Goal: Task Accomplishment & Management: Use online tool/utility

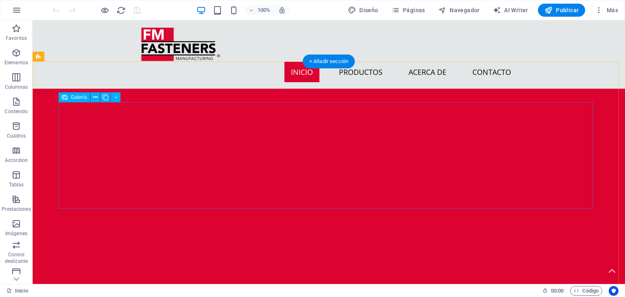
scroll to position [814, 0]
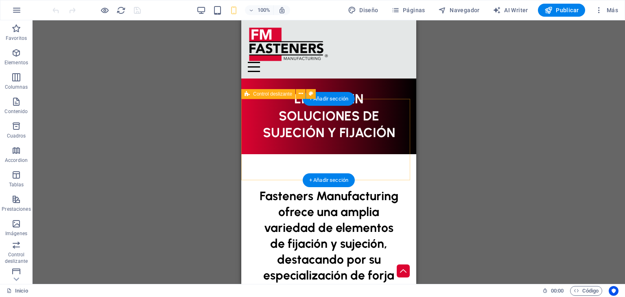
scroll to position [199, 0]
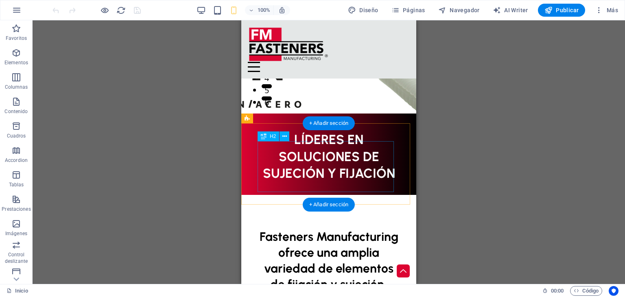
click at [350, 168] on div "LÍDERES EN SOLUCIONES DE SUJECIÓN Y FIJACIÓN" at bounding box center [328, 156] width 142 height 51
drag, startPoint x: 353, startPoint y: 162, endPoint x: 353, endPoint y: 155, distance: 7.3
click at [353, 155] on div "LÍDERES EN SOLUCIONES DE SUJECIÓN Y FIJACIÓN" at bounding box center [328, 156] width 142 height 51
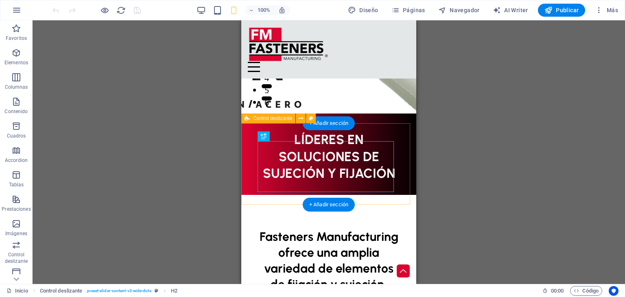
click at [388, 131] on div "LÍDERES EN SOLUCIONES DE SUJECIÓN Y FIJACIÓN" at bounding box center [328, 153] width 175 height 81
select select "px"
select select "region"
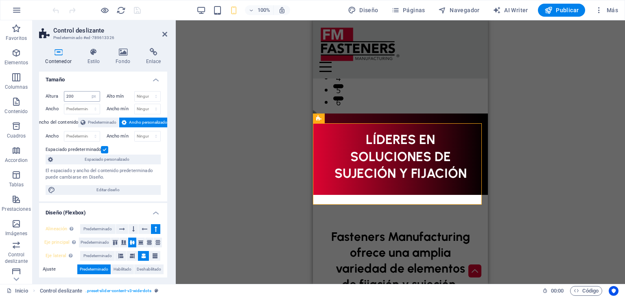
scroll to position [0, 0]
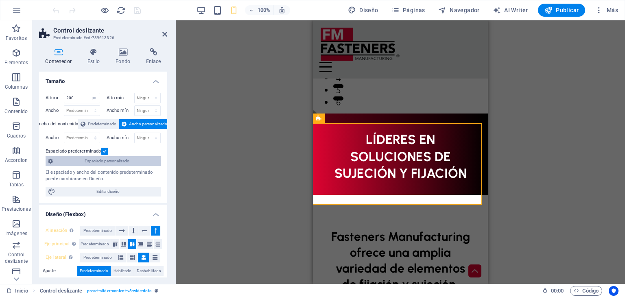
click at [136, 163] on span "Espaciado personalizado" at bounding box center [106, 161] width 103 height 10
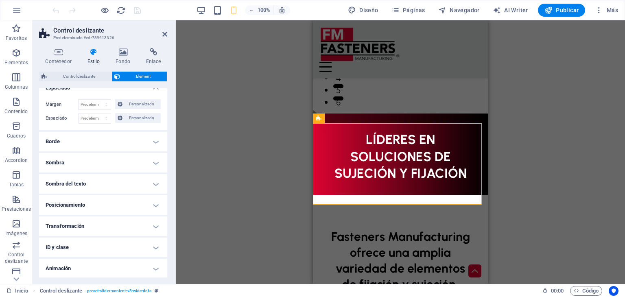
scroll to position [53, 0]
click at [88, 184] on h4 "Posicionamiento" at bounding box center [103, 184] width 128 height 20
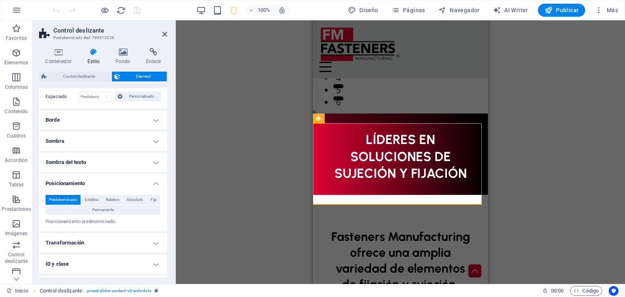
click at [88, 184] on h4 "Posicionamiento" at bounding box center [103, 181] width 128 height 15
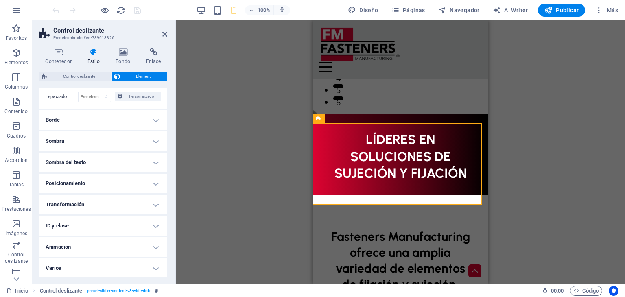
click at [86, 205] on h4 "Transformación" at bounding box center [103, 205] width 128 height 20
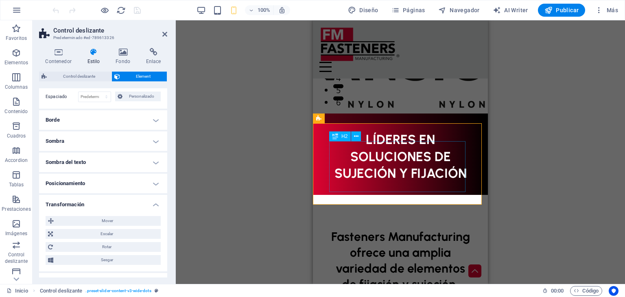
click at [386, 178] on div "LÍDERES EN SOLUCIONES DE SUJECIÓN Y FIJACIÓN" at bounding box center [400, 156] width 142 height 51
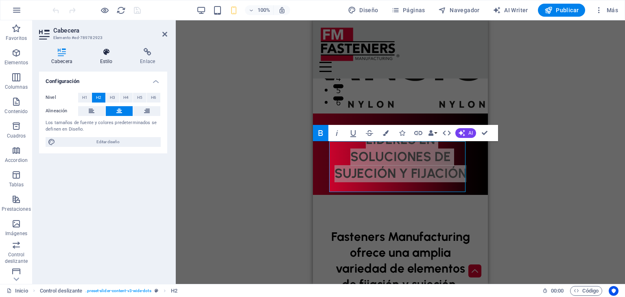
click at [106, 54] on icon at bounding box center [106, 52] width 37 height 8
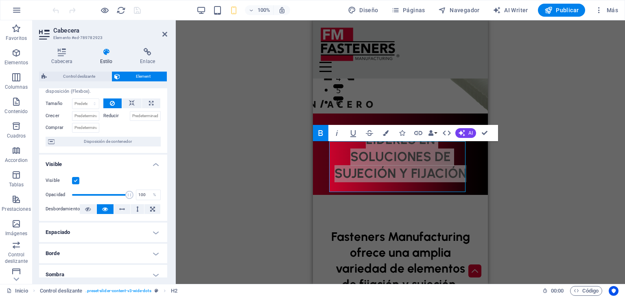
scroll to position [122, 0]
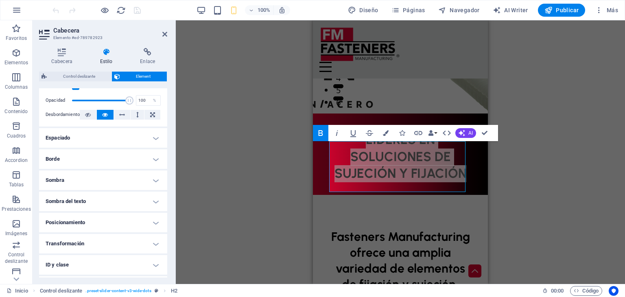
click at [107, 218] on h4 "Posicionamiento" at bounding box center [103, 223] width 128 height 20
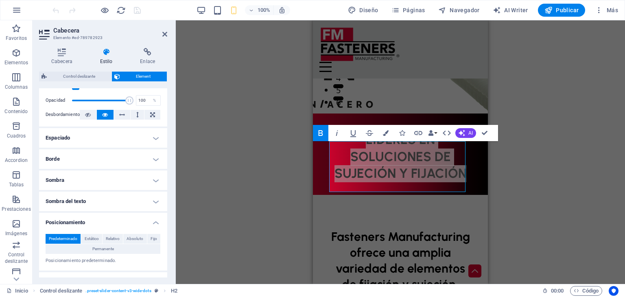
click at [127, 218] on h4 "Posicionamiento" at bounding box center [103, 220] width 128 height 15
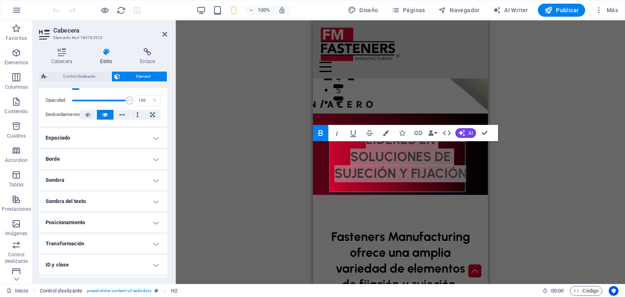
click at [117, 241] on h4 "Transformación" at bounding box center [103, 244] width 128 height 20
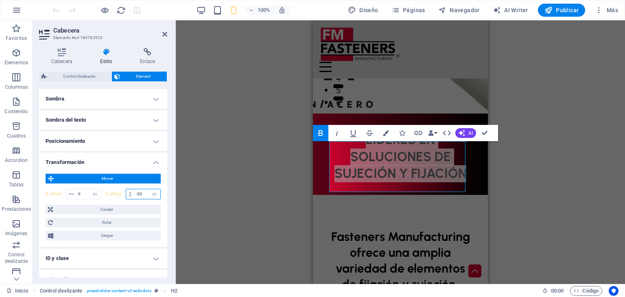
click at [143, 192] on input "-20" at bounding box center [147, 194] width 26 height 10
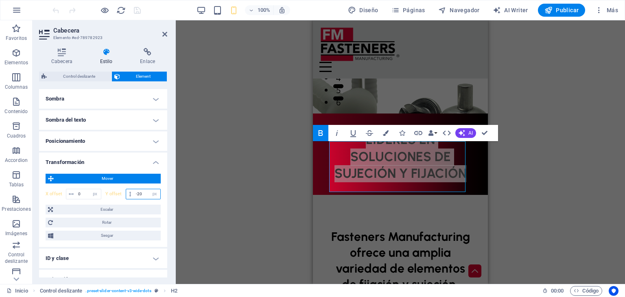
click at [138, 191] on input "-20" at bounding box center [147, 194] width 26 height 10
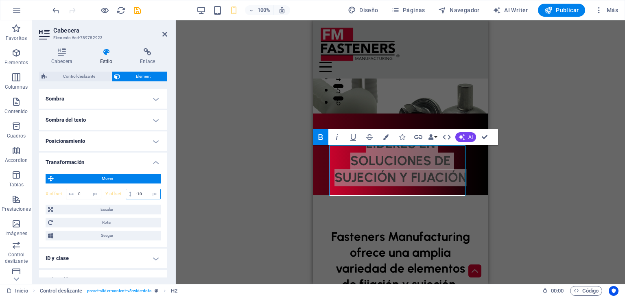
click at [144, 194] on input "-10" at bounding box center [147, 194] width 26 height 10
type input "-1"
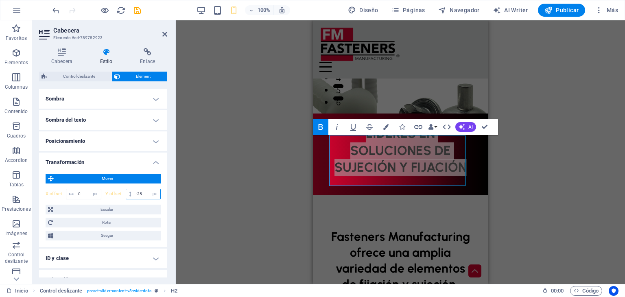
click at [141, 194] on input "-35" at bounding box center [147, 194] width 26 height 10
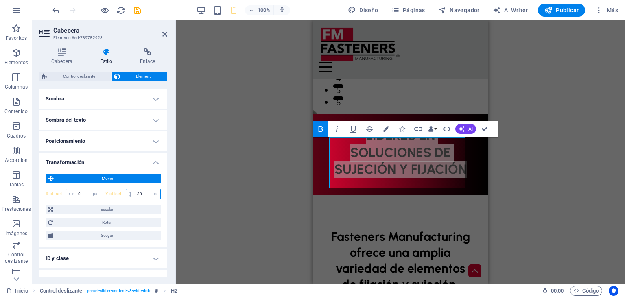
click at [141, 194] on input "-30" at bounding box center [147, 194] width 26 height 10
type input "-3"
type input "-25"
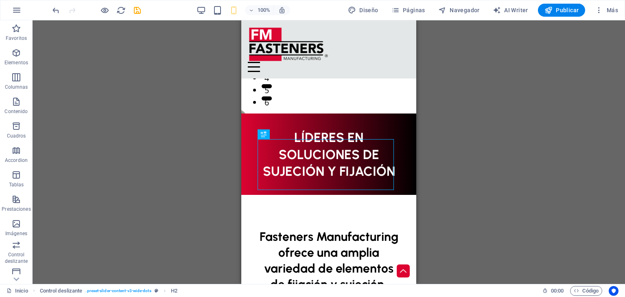
click at [488, 132] on div "Arrastra aquí para reemplazar el contenido existente. Si quieres crear un eleme…" at bounding box center [329, 152] width 592 height 264
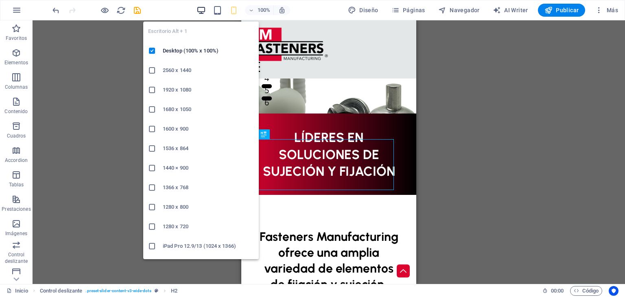
click at [203, 8] on icon "button" at bounding box center [200, 10] width 9 height 9
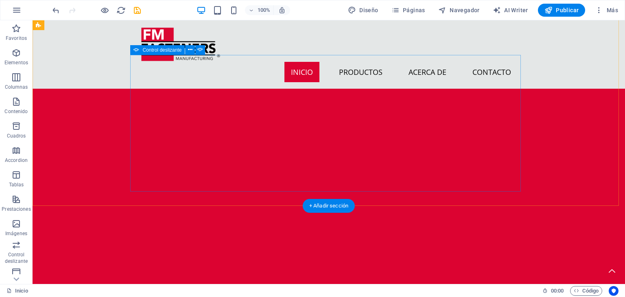
scroll to position [569, 0]
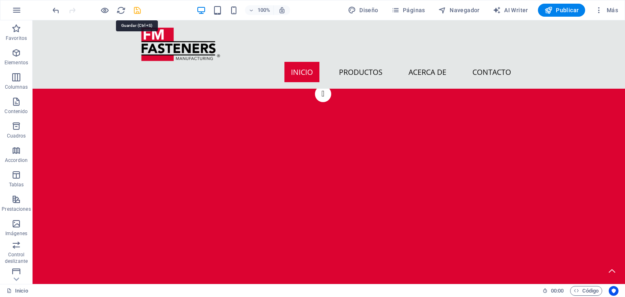
click at [133, 13] on icon "save" at bounding box center [137, 10] width 9 height 9
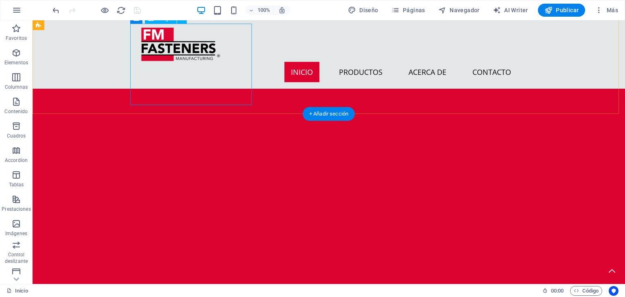
scroll to position [1180, 0]
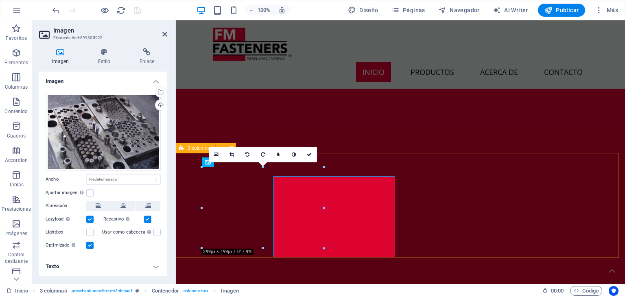
scroll to position [1149, 0]
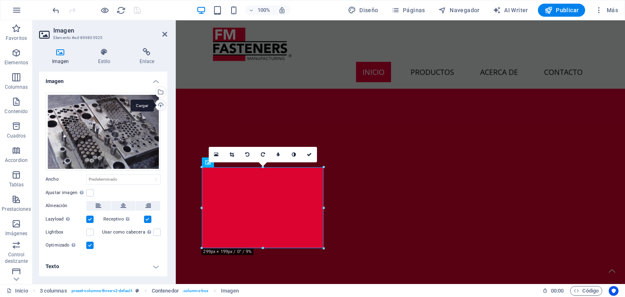
click at [162, 105] on div "Cargar" at bounding box center [160, 106] width 12 height 12
click at [89, 194] on label at bounding box center [89, 192] width 7 height 7
click at [0, 0] on input "Ajustar imagen Ajustar imagen automáticamente a un ancho y alto fijo" at bounding box center [0, 0] width 0 height 0
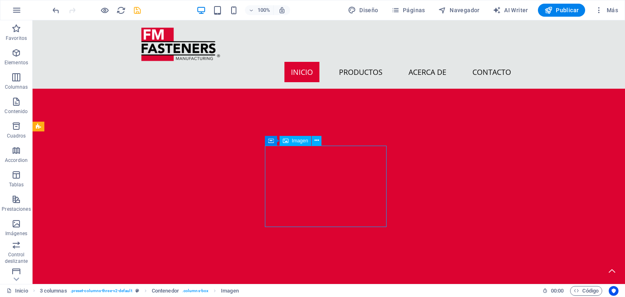
scroll to position [1180, 0]
select select "px"
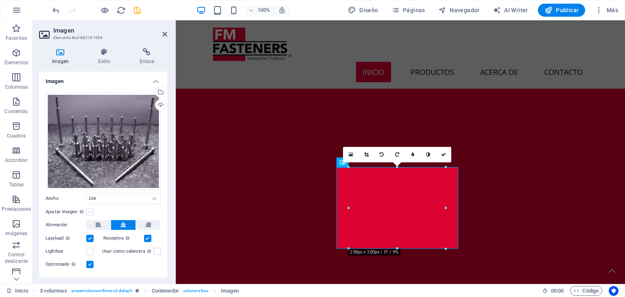
click at [89, 212] on label at bounding box center [89, 211] width 7 height 7
click at [0, 0] on input "Ajustar imagen Ajustar imagen automáticamente a un ancho y alto fijo" at bounding box center [0, 0] width 0 height 0
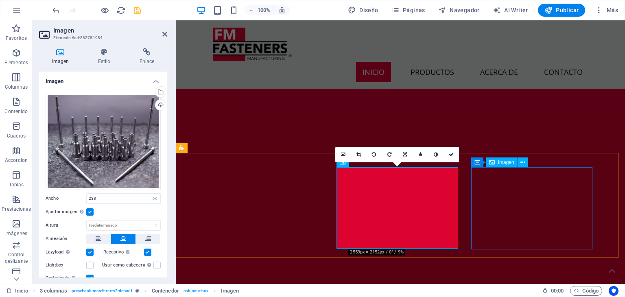
select select "px"
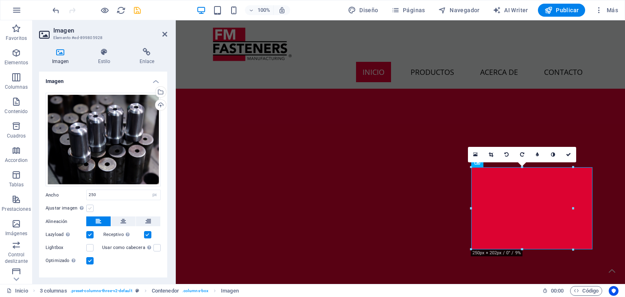
click at [89, 208] on label at bounding box center [89, 208] width 7 height 7
click at [0, 0] on input "Ajustar imagen Ajustar imagen automáticamente a un ancho y alto fijo" at bounding box center [0, 0] width 0 height 0
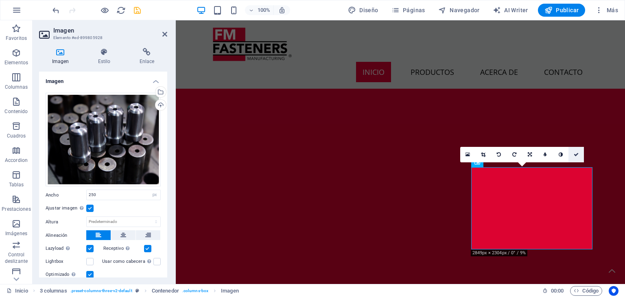
click at [573, 153] on link at bounding box center [575, 154] width 15 height 15
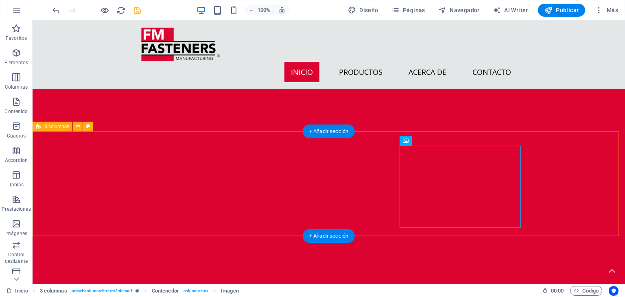
scroll to position [1180, 0]
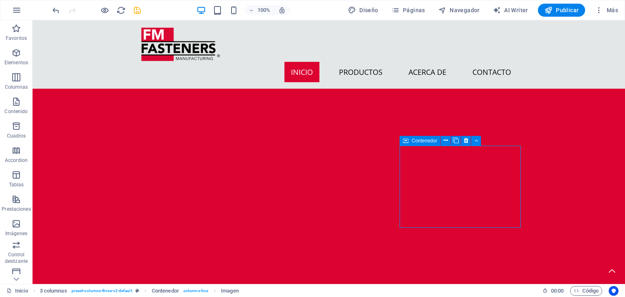
click at [229, 9] on div "100%" at bounding box center [243, 10] width 94 height 13
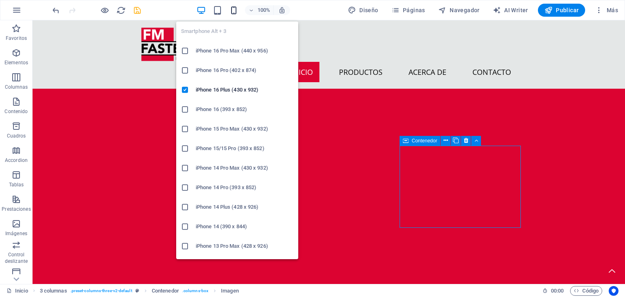
click at [233, 12] on icon "button" at bounding box center [233, 10] width 9 height 9
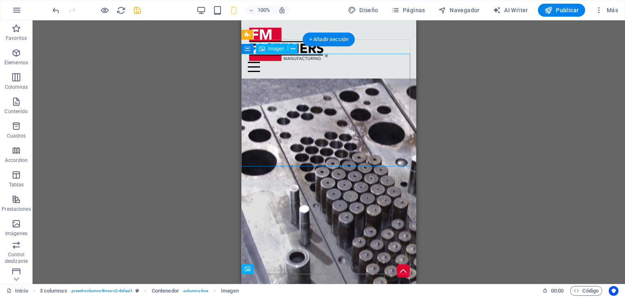
scroll to position [1442, 0]
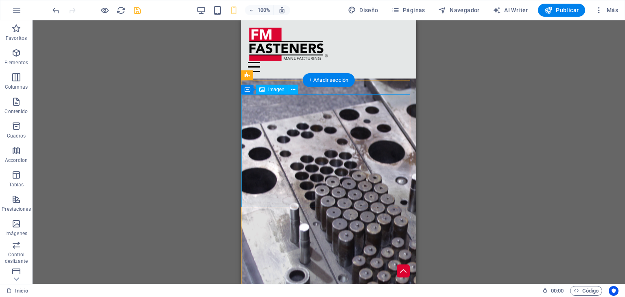
click at [325, 109] on figure at bounding box center [328, 211] width 175 height 278
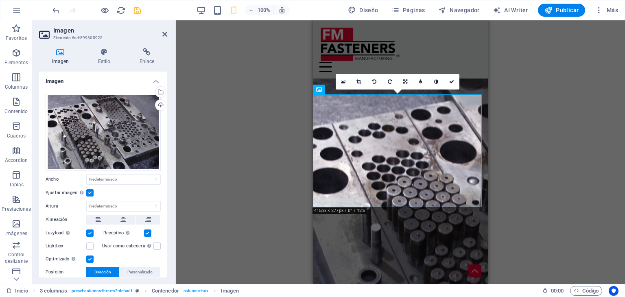
click at [85, 194] on div "Ajustar imagen automáticamente a un ancho y alto fijo" at bounding box center [81, 193] width 8 height 10
click at [0, 0] on input "Ajustar imagen Ajustar imagen automáticamente a un ancho y alto fijo" at bounding box center [0, 0] width 0 height 0
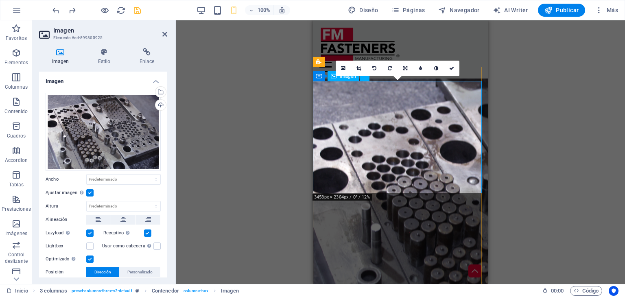
scroll to position [1482, 0]
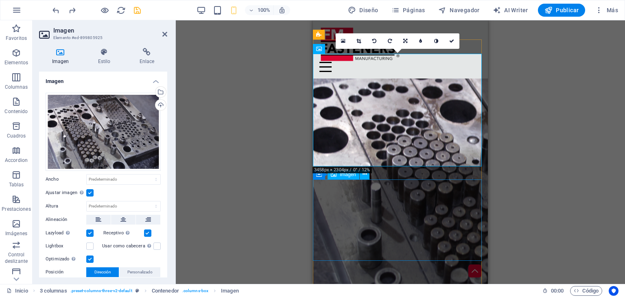
select select "px"
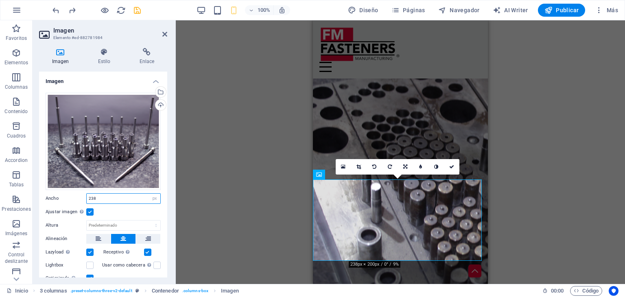
click at [116, 198] on input "238" at bounding box center [124, 199] width 74 height 10
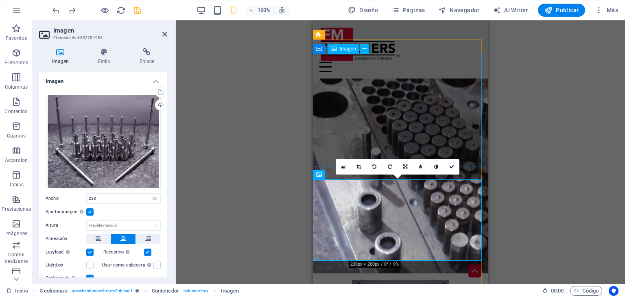
scroll to position [1604, 0]
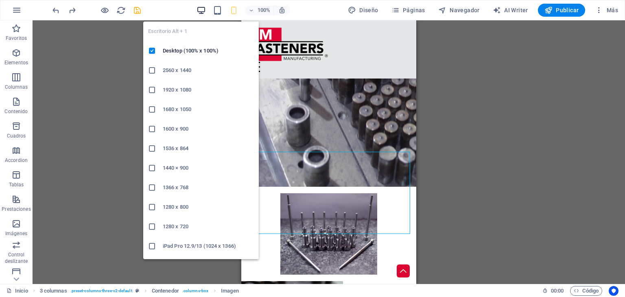
click at [202, 9] on icon "button" at bounding box center [200, 10] width 9 height 9
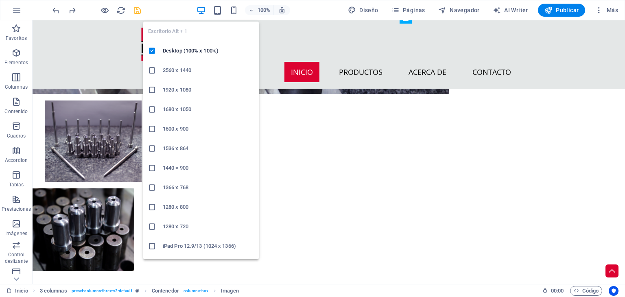
scroll to position [1301, 0]
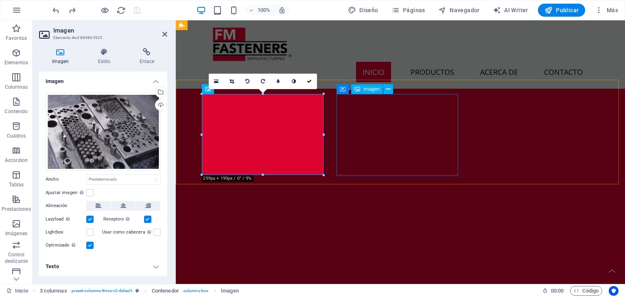
scroll to position [1211, 0]
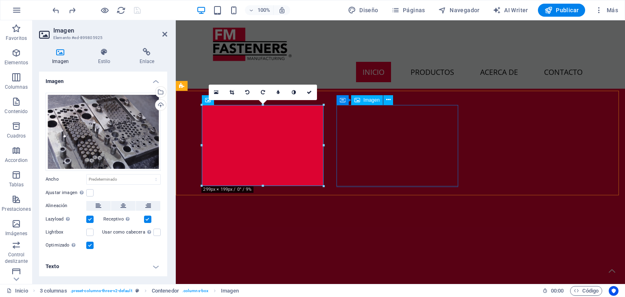
select select "px"
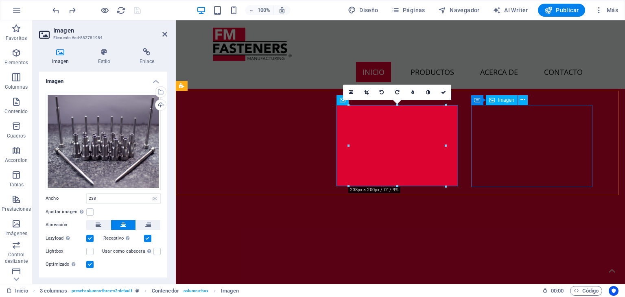
select select "px"
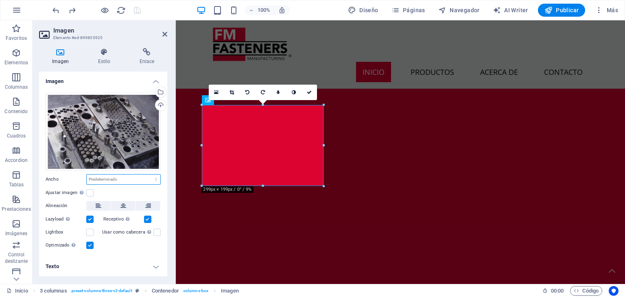
click at [138, 180] on select "Predeterminado automático px rem % em vh vw" at bounding box center [124, 179] width 74 height 10
select select "px"
click at [149, 174] on select "Predeterminado automático px rem % em vh vw" at bounding box center [124, 179] width 74 height 10
type input "299"
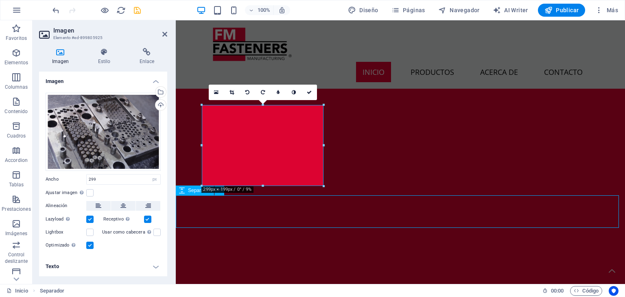
scroll to position [1231, 0]
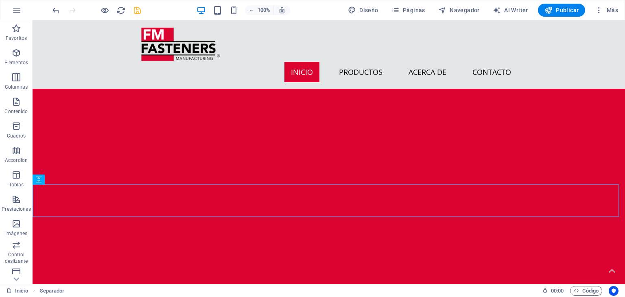
click at [241, 5] on div "100%" at bounding box center [243, 10] width 94 height 13
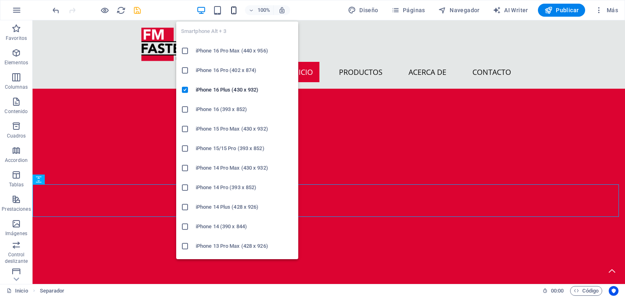
click at [237, 8] on icon "button" at bounding box center [233, 10] width 9 height 9
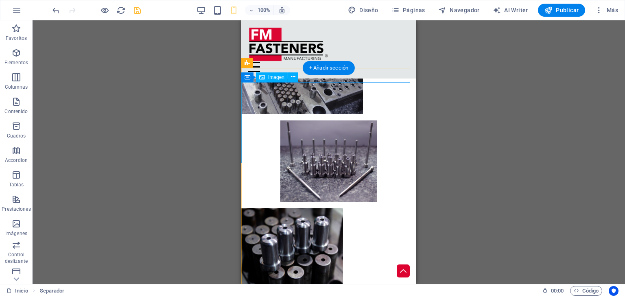
scroll to position [1435, 0]
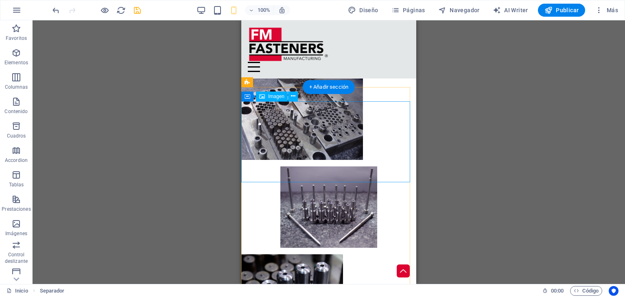
click at [332, 145] on figure at bounding box center [328, 119] width 175 height 81
select select "px"
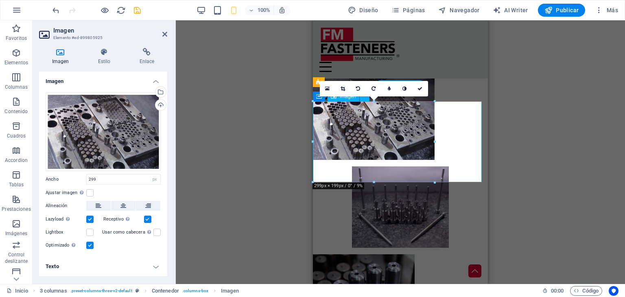
click at [332, 145] on figure at bounding box center [400, 119] width 175 height 81
click at [117, 203] on button at bounding box center [123, 206] width 24 height 10
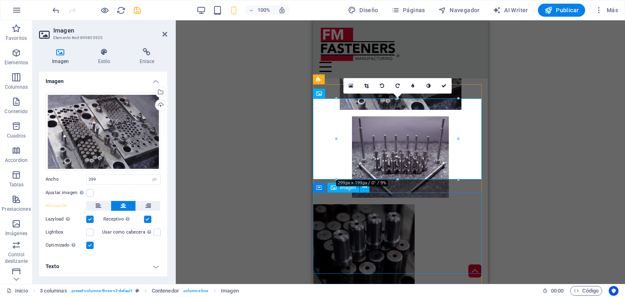
scroll to position [1516, 0]
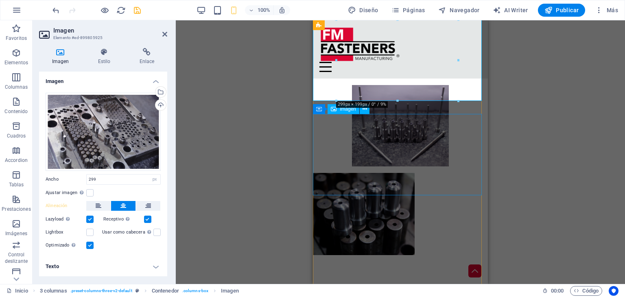
click at [395, 166] on figure at bounding box center [400, 125] width 175 height 81
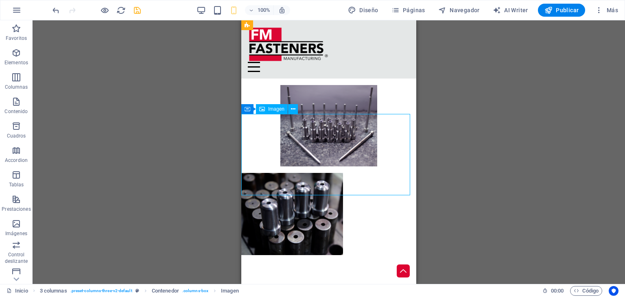
click at [342, 166] on figure at bounding box center [328, 125] width 175 height 81
select select "px"
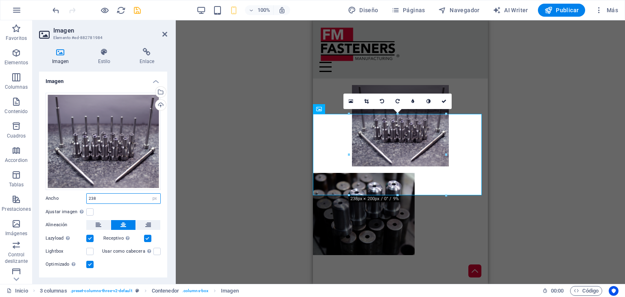
click at [96, 197] on input "238" at bounding box center [124, 199] width 74 height 10
type input "299"
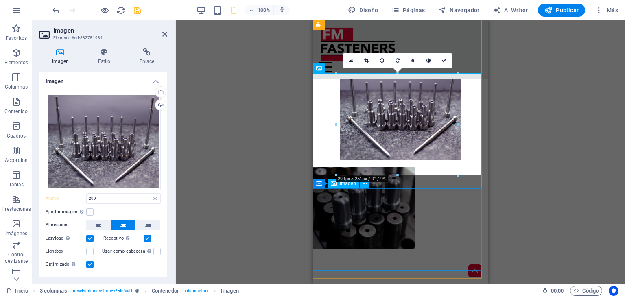
scroll to position [1557, 0]
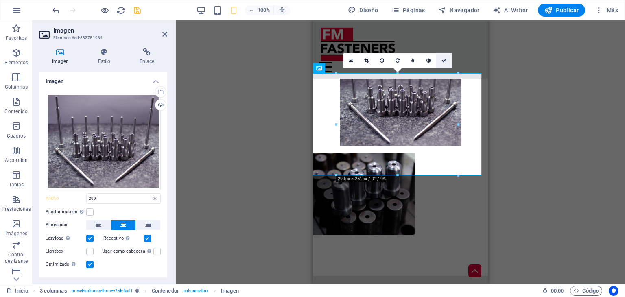
click at [437, 60] on link at bounding box center [443, 60] width 15 height 15
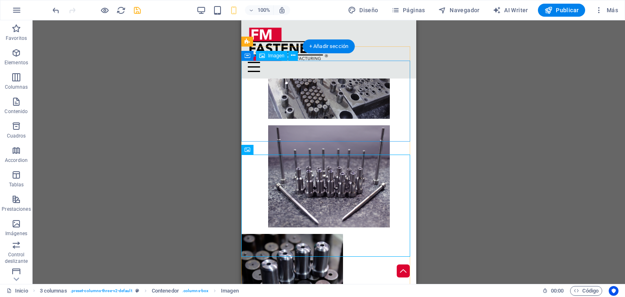
scroll to position [1475, 0]
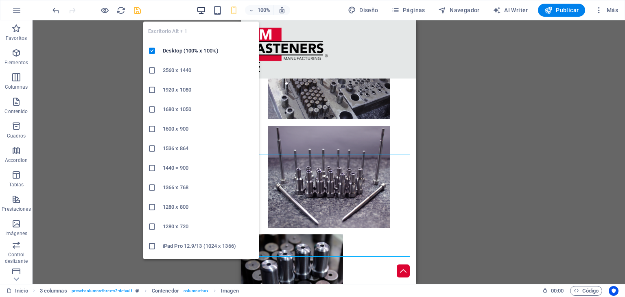
click at [202, 11] on icon "button" at bounding box center [200, 10] width 9 height 9
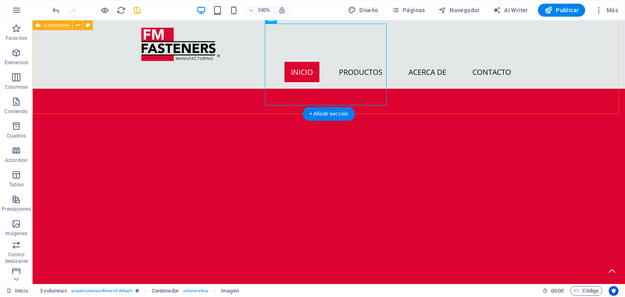
scroll to position [1220, 0]
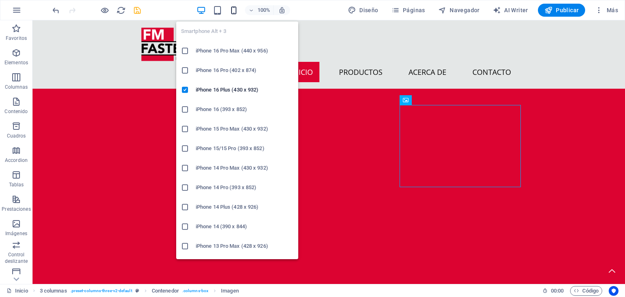
click at [236, 7] on icon "button" at bounding box center [233, 10] width 9 height 9
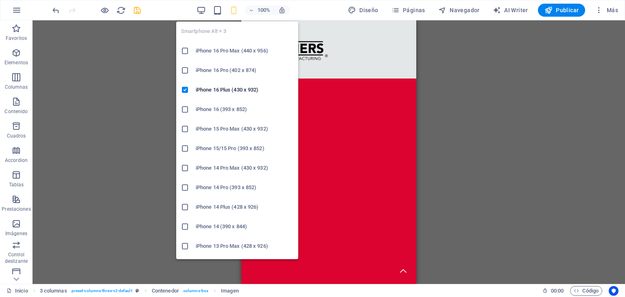
scroll to position [1634, 0]
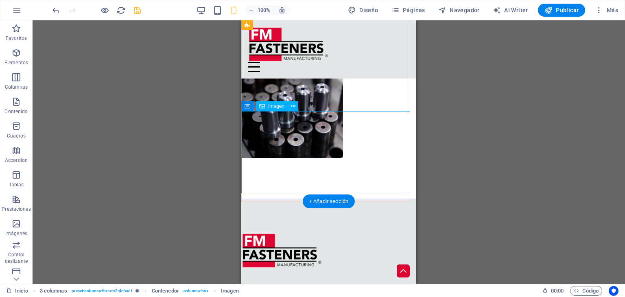
click at [322, 157] on figure at bounding box center [328, 117] width 175 height 82
select select "px"
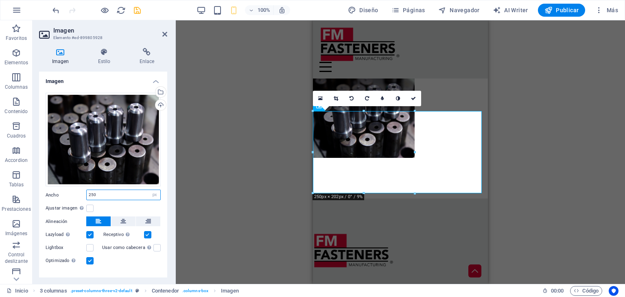
click at [120, 190] on input "250" at bounding box center [124, 195] width 74 height 10
type input "299"
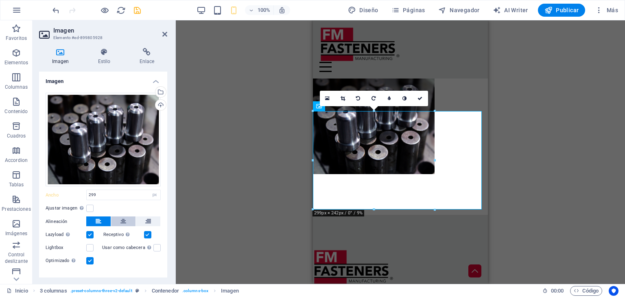
click at [122, 222] on icon at bounding box center [123, 221] width 6 height 10
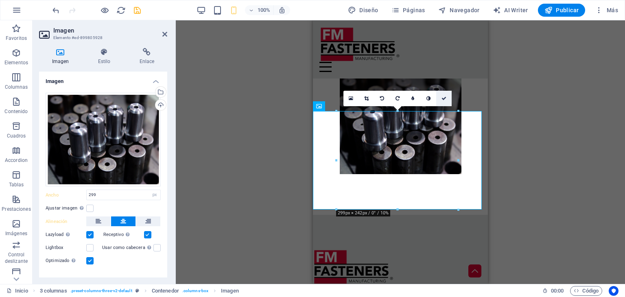
click at [443, 99] on icon at bounding box center [443, 98] width 5 height 5
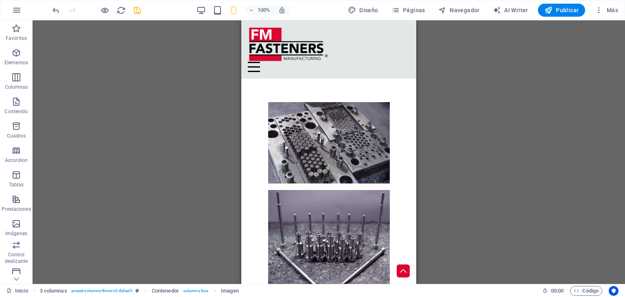
scroll to position [1390, 0]
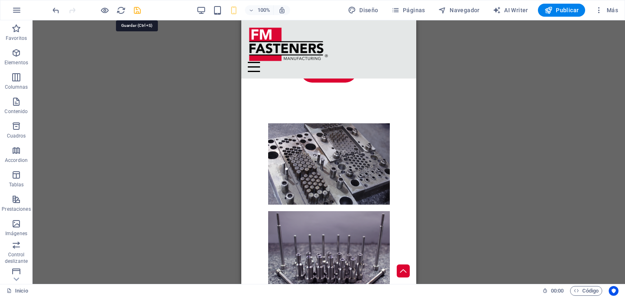
click at [133, 6] on icon "save" at bounding box center [137, 10] width 9 height 9
click at [203, 2] on div "100% Diseño Páginas Navegador AI Writer Publicar Más" at bounding box center [312, 10] width 624 height 20
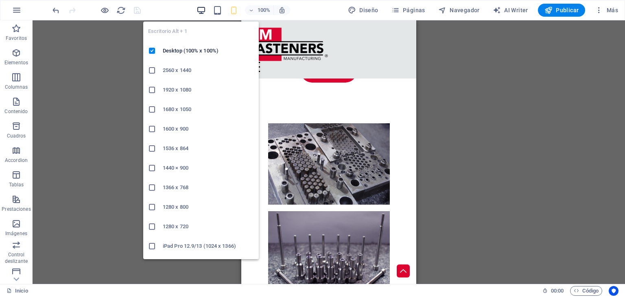
click at [202, 7] on icon "button" at bounding box center [200, 10] width 9 height 9
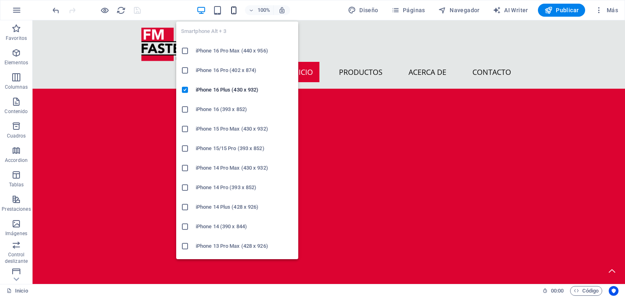
click at [238, 8] on icon "button" at bounding box center [233, 10] width 9 height 9
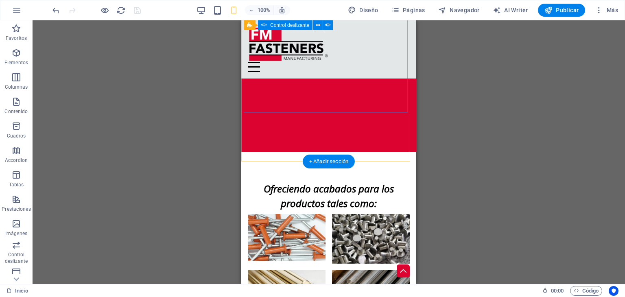
scroll to position [714, 0]
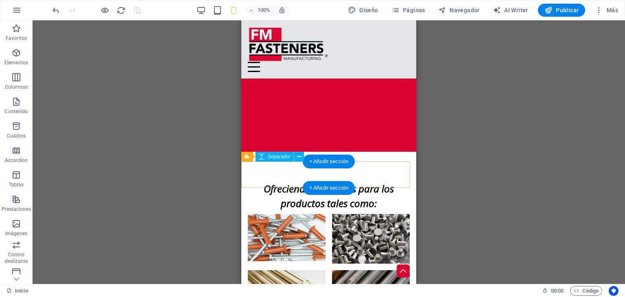
click at [298, 172] on div at bounding box center [328, 165] width 175 height 26
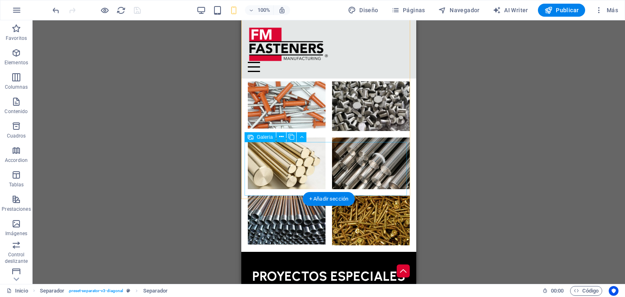
scroll to position [918, 0]
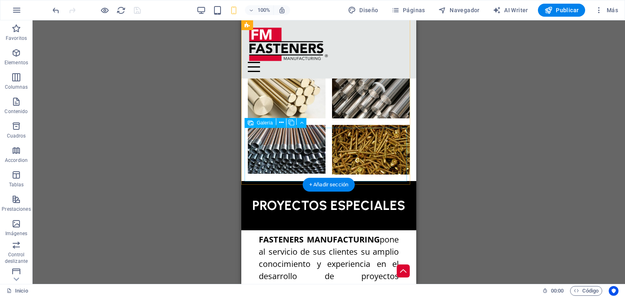
click at [297, 174] on li at bounding box center [287, 149] width 78 height 49
click at [299, 177] on div at bounding box center [328, 150] width 168 height 56
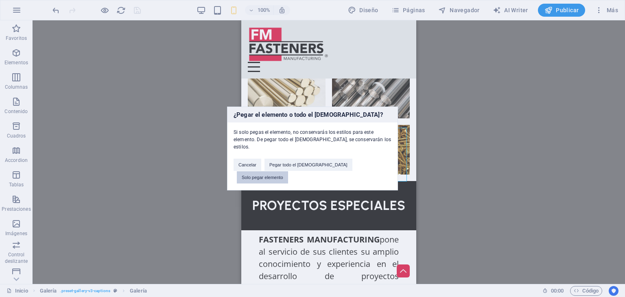
click at [288, 171] on button "Solo pegar elemento" at bounding box center [262, 177] width 51 height 12
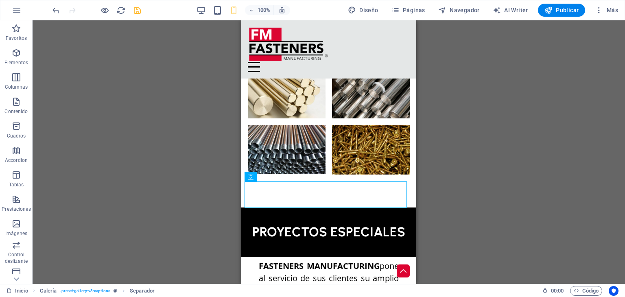
click at [426, 168] on div "H2 Control deslizante Barra de menús Menú Control deslizante de imágenes Contro…" at bounding box center [329, 152] width 592 height 264
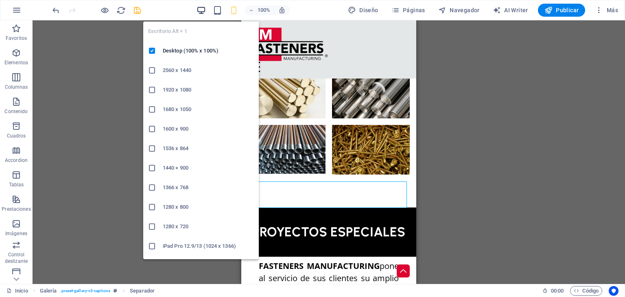
click at [203, 7] on icon "button" at bounding box center [200, 10] width 9 height 9
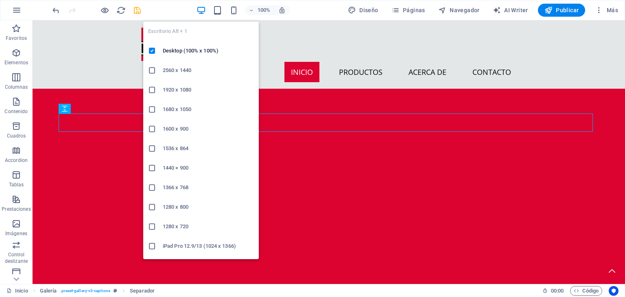
scroll to position [944, 0]
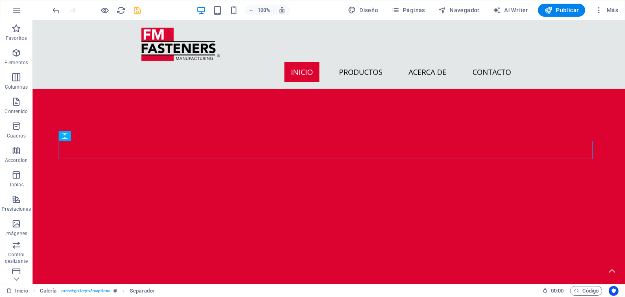
click at [136, 8] on icon "save" at bounding box center [137, 10] width 9 height 9
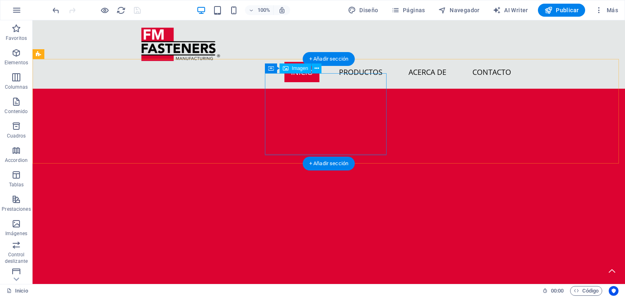
scroll to position [1026, 0]
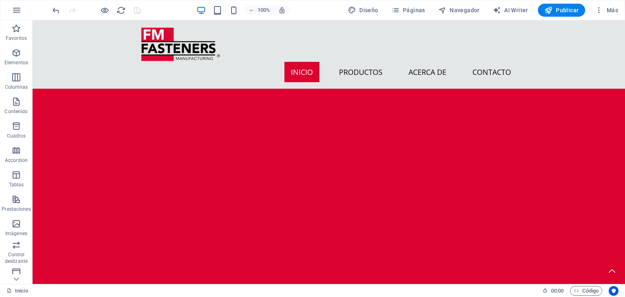
click at [229, 11] on div "100%" at bounding box center [243, 10] width 94 height 13
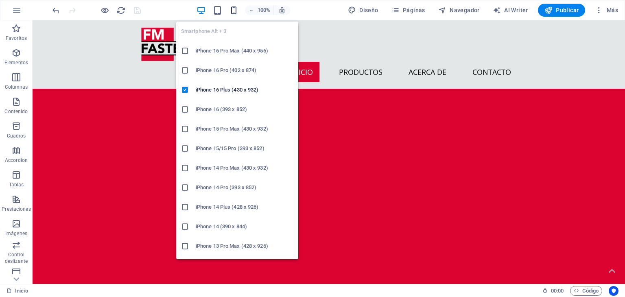
click at [230, 11] on icon "button" at bounding box center [233, 10] width 9 height 9
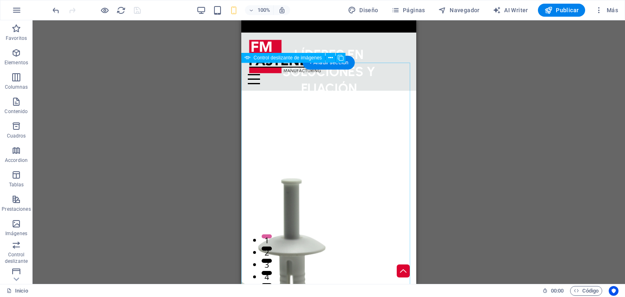
scroll to position [81, 0]
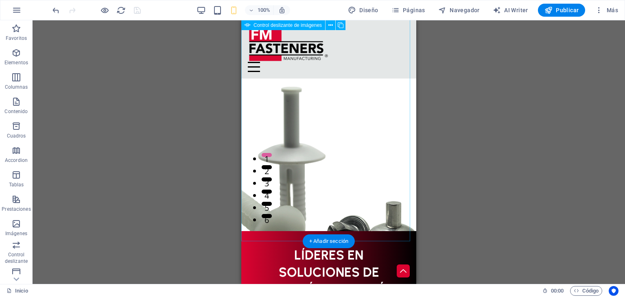
select select "px"
select select "ms"
select select "s"
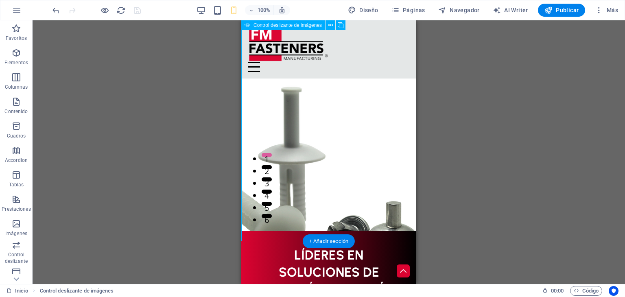
select select "progressive"
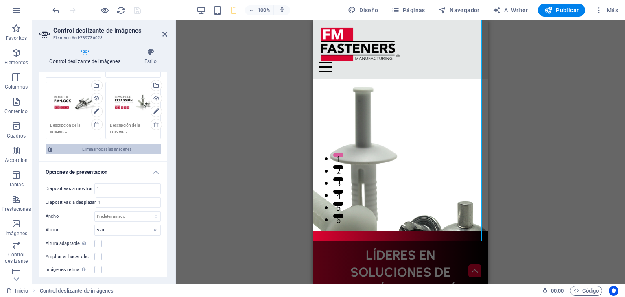
scroll to position [122, 0]
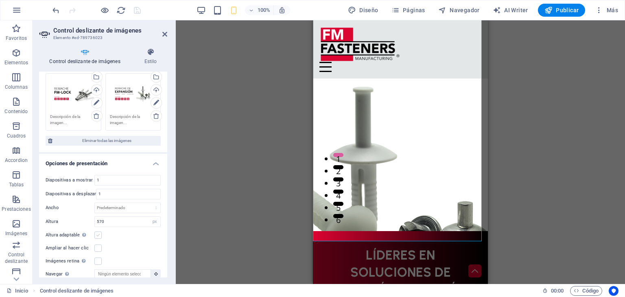
click at [98, 235] on label at bounding box center [97, 234] width 7 height 7
click at [0, 0] on input "Altura adaptable Ajustar automáticamente el alto para controles deslizantes de …" at bounding box center [0, 0] width 0 height 0
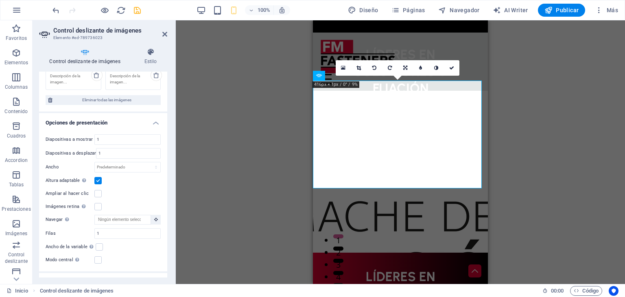
scroll to position [203, 0]
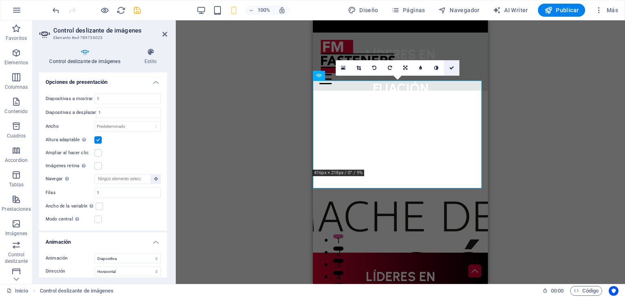
click at [451, 68] on icon at bounding box center [451, 67] width 5 height 5
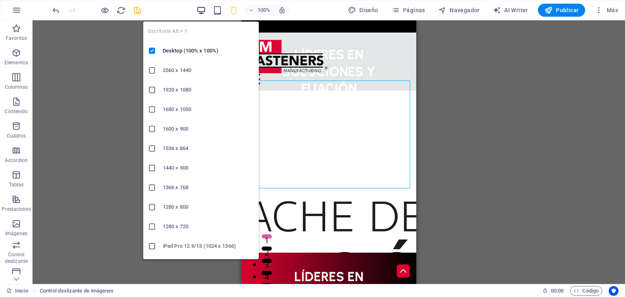
click at [197, 12] on icon "button" at bounding box center [200, 10] width 9 height 9
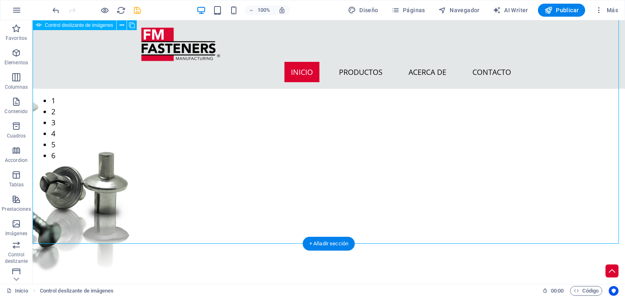
scroll to position [163, 0]
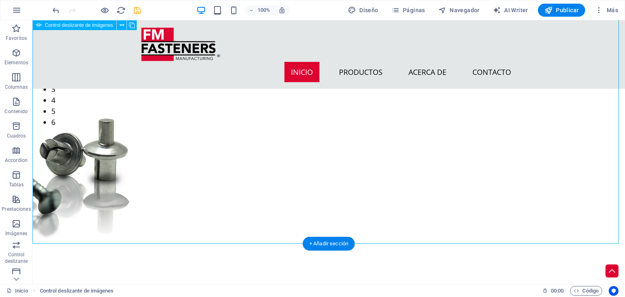
click at [33, 244] on button "button" at bounding box center [33, 244] width 0 height 0
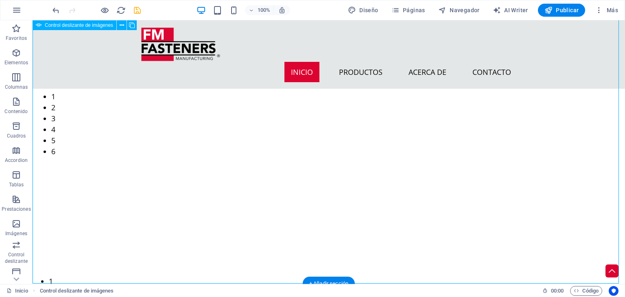
scroll to position [122, 0]
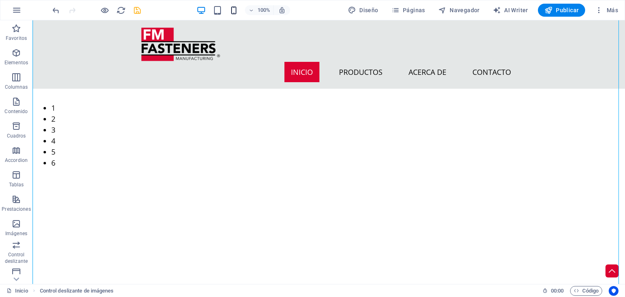
click at [238, 12] on icon "button" at bounding box center [233, 10] width 9 height 9
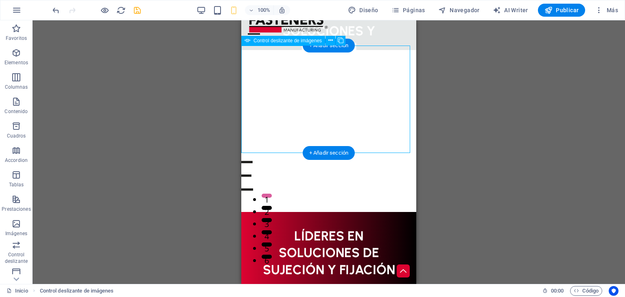
scroll to position [0, 0]
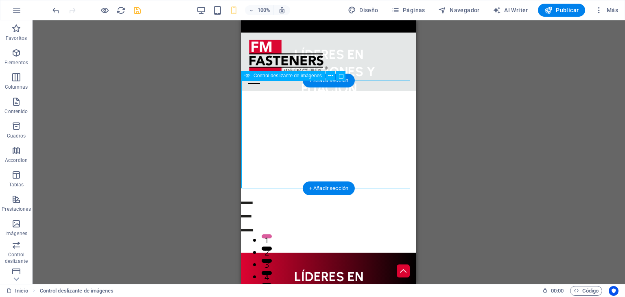
click at [241, 201] on button "button" at bounding box center [241, 201] width 0 height 0
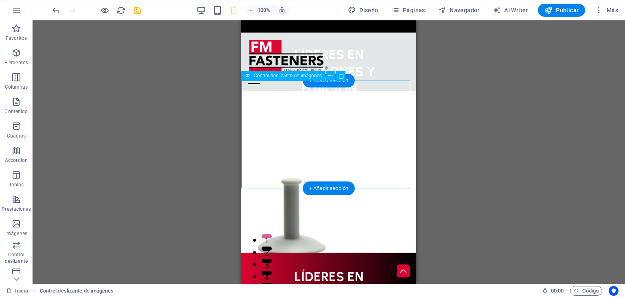
click at [241, 201] on button "button" at bounding box center [241, 201] width 0 height 0
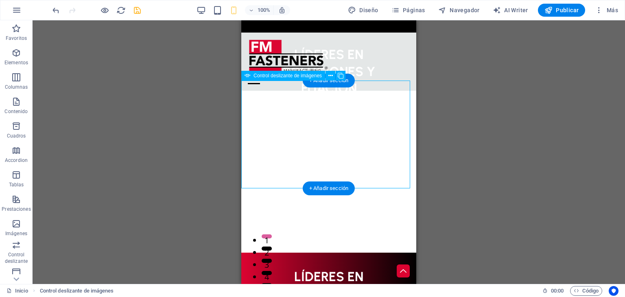
click at [241, 201] on button "button" at bounding box center [241, 201] width 0 height 0
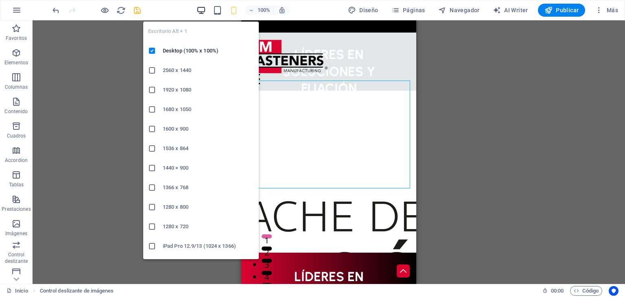
click at [205, 7] on icon "button" at bounding box center [200, 10] width 9 height 9
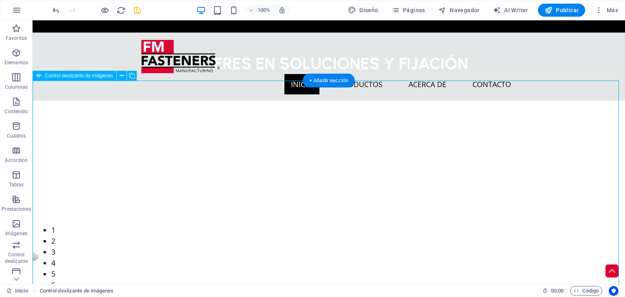
select select "ms"
select select "s"
select select "progressive"
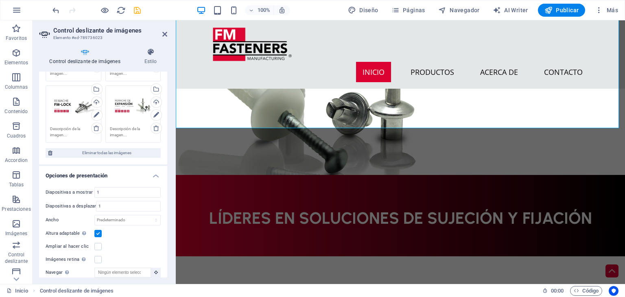
scroll to position [122, 0]
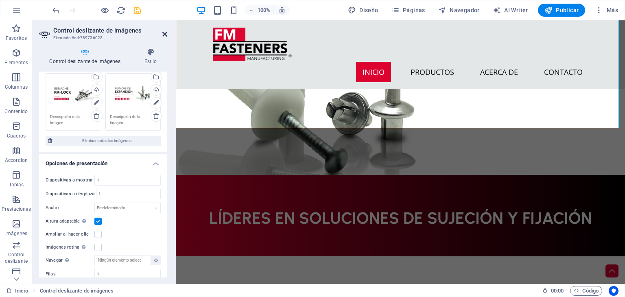
click at [166, 31] on icon at bounding box center [164, 34] width 5 height 7
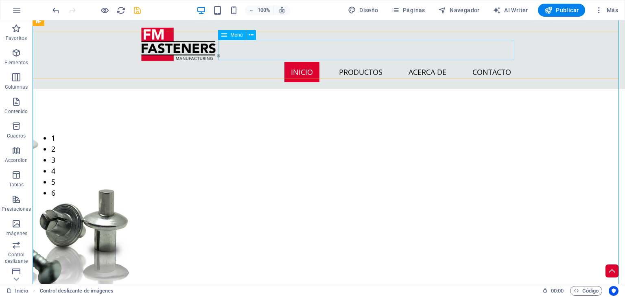
scroll to position [81, 0]
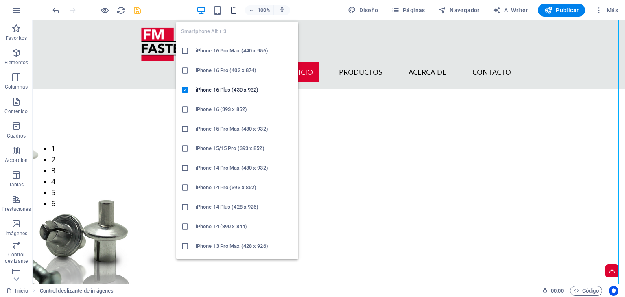
click at [235, 8] on icon "button" at bounding box center [233, 10] width 9 height 9
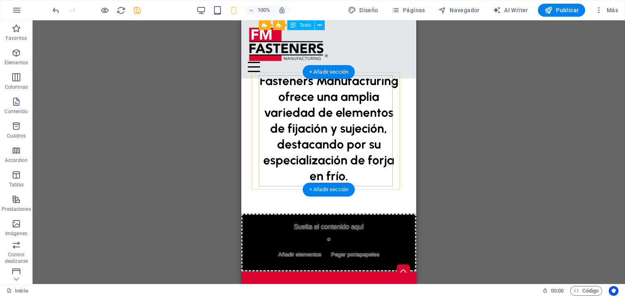
scroll to position [41, 0]
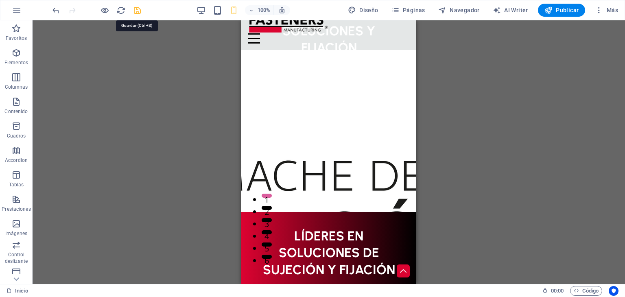
click at [133, 10] on icon "save" at bounding box center [137, 10] width 9 height 9
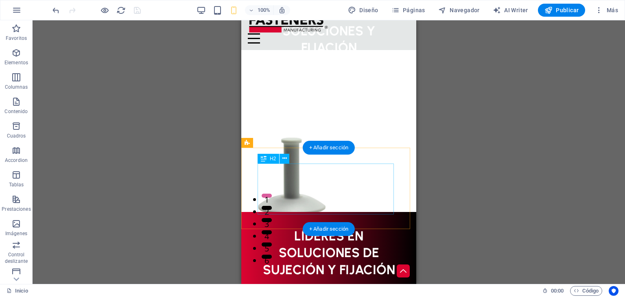
click at [362, 228] on div "LÍDERES EN SOLUCIONES DE SUJECIÓN Y FIJACIÓN" at bounding box center [328, 253] width 142 height 51
select select "px"
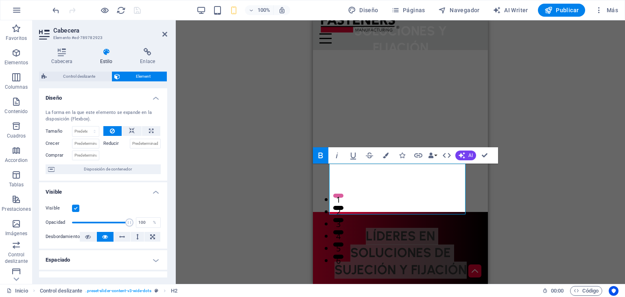
click at [238, 159] on div "Arrastra aquí para reemplazar el contenido existente. Si quieres crear un eleme…" at bounding box center [400, 152] width 449 height 264
click at [390, 155] on button "Colors" at bounding box center [385, 155] width 15 height 16
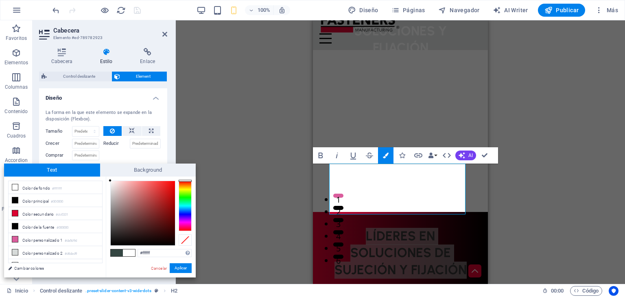
click at [233, 214] on div "Arrastra aquí para reemplazar el contenido existente. Si quieres crear un eleme…" at bounding box center [400, 152] width 449 height 264
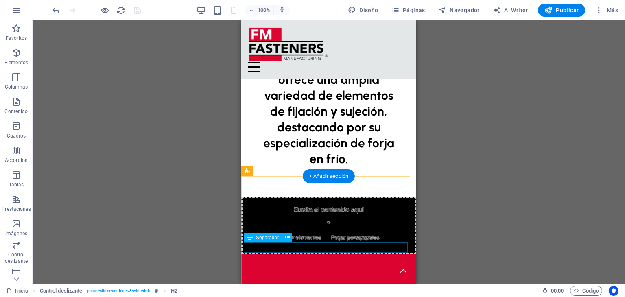
scroll to position [325, 0]
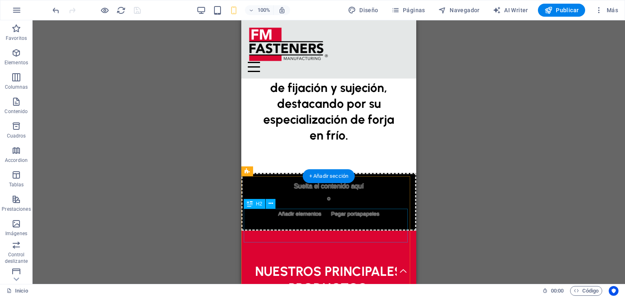
click at [329, 263] on div "NUESTROS PRINCIPALES PRODUCTOS:" at bounding box center [329, 280] width 170 height 34
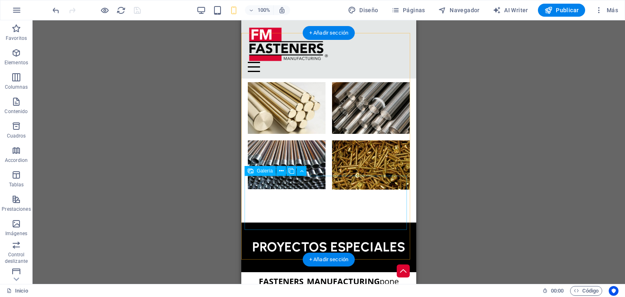
scroll to position [854, 0]
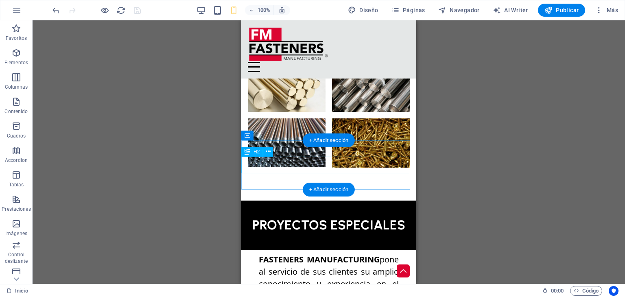
click at [323, 217] on div "PROYECTOS ESPECIALES" at bounding box center [328, 225] width 175 height 17
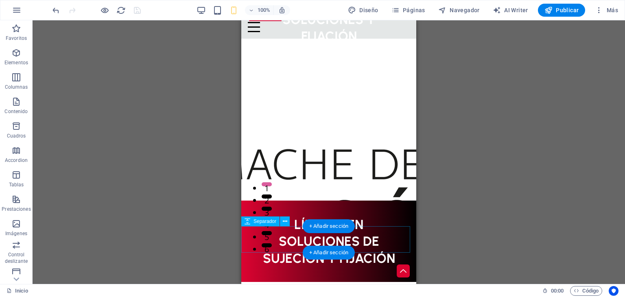
scroll to position [122, 0]
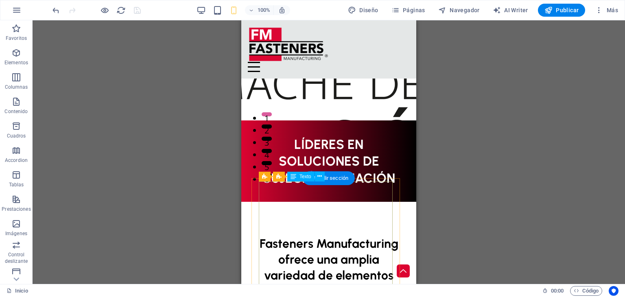
click at [338, 243] on div "Fasteners Manufacturing ofrece una amplia variedad de elementos de fijación y s…" at bounding box center [329, 291] width 140 height 111
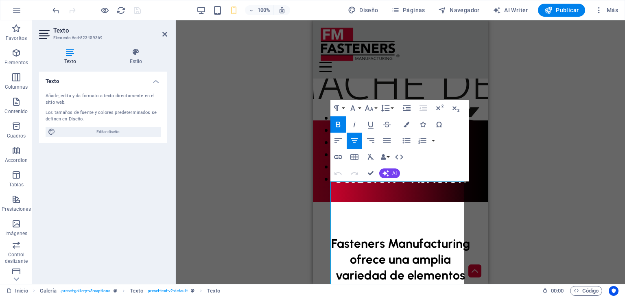
click at [237, 170] on div "Arrastra aquí para reemplazar el contenido existente. Si quieres crear un eleme…" at bounding box center [400, 152] width 449 height 264
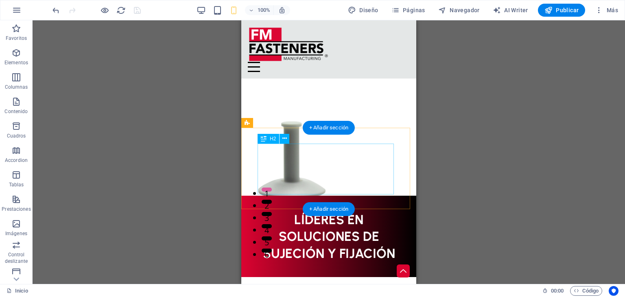
scroll to position [41, 0]
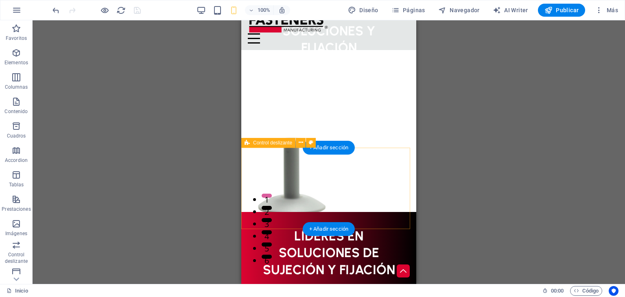
click at [390, 212] on div "LÍDERES EN SOLUCIONES DE SUJECIÓN Y FIJACIÓN" at bounding box center [328, 252] width 175 height 81
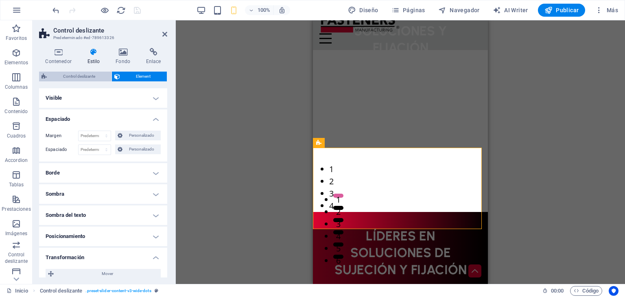
click at [73, 74] on span "Control deslizante" at bounding box center [79, 77] width 60 height 10
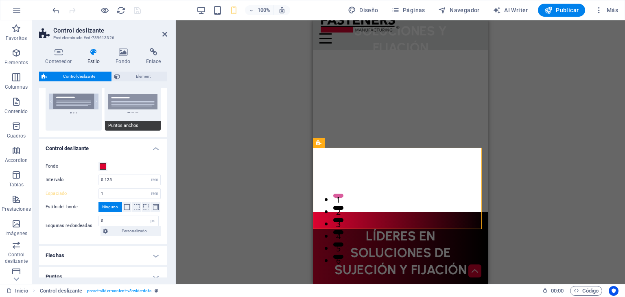
scroll to position [89, 0]
click at [140, 72] on span "Element" at bounding box center [143, 77] width 42 height 10
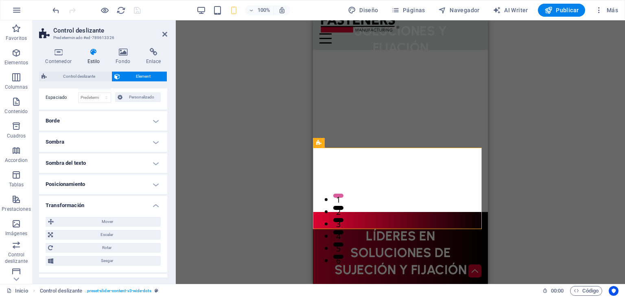
scroll to position [57, 0]
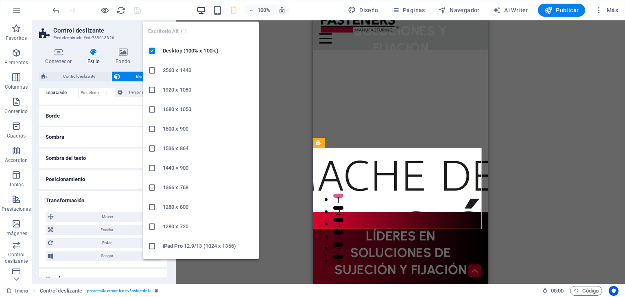
click at [202, 12] on icon "button" at bounding box center [200, 10] width 9 height 9
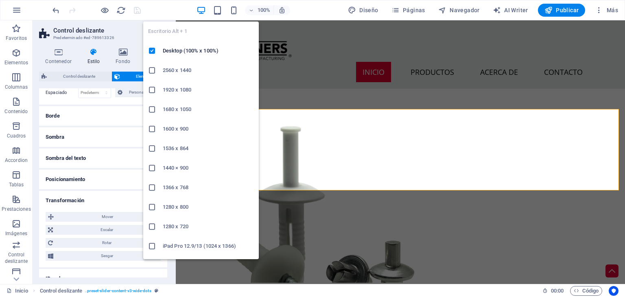
scroll to position [222, 0]
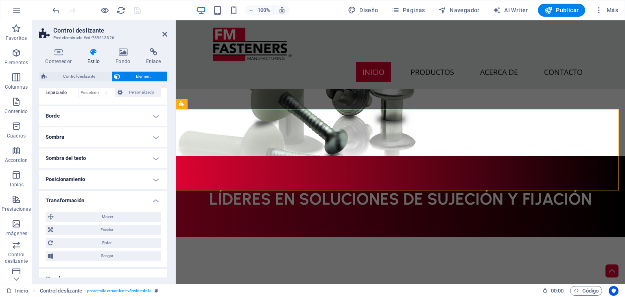
click at [167, 38] on header "Control deslizante Predeterminado #ed-789613326" at bounding box center [103, 30] width 128 height 21
click at [166, 37] on icon at bounding box center [164, 34] width 5 height 7
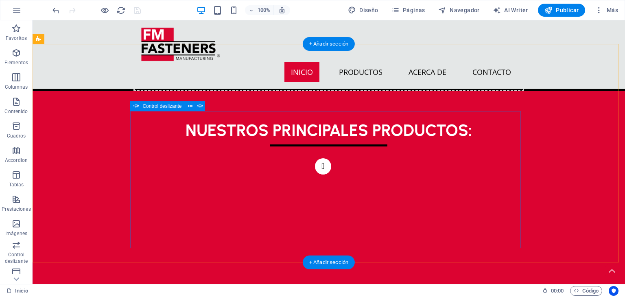
scroll to position [613, 0]
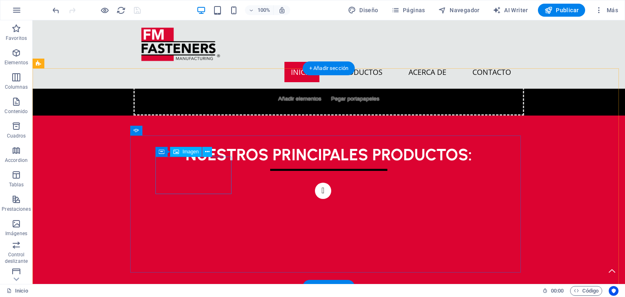
select select "px"
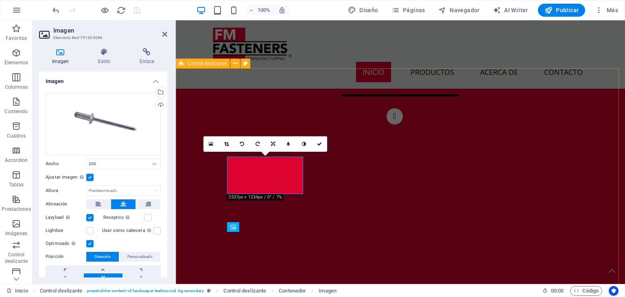
scroll to position [554, 0]
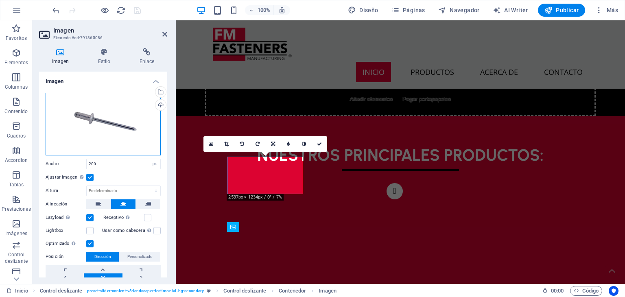
click at [149, 134] on div "Arrastra archivos aquí, haz clic para escoger archivos o selecciona archivos de…" at bounding box center [103, 124] width 115 height 63
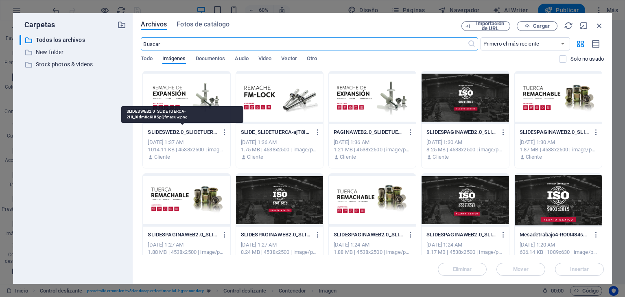
scroll to position [537, 0]
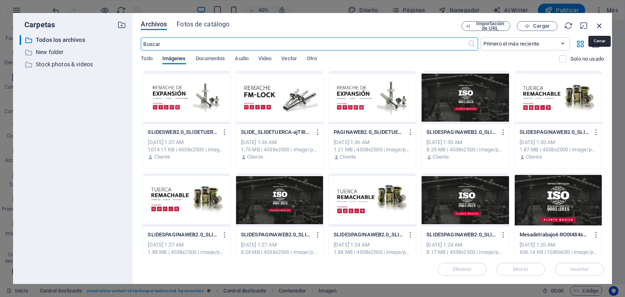
click at [599, 24] on icon "button" at bounding box center [599, 25] width 9 height 9
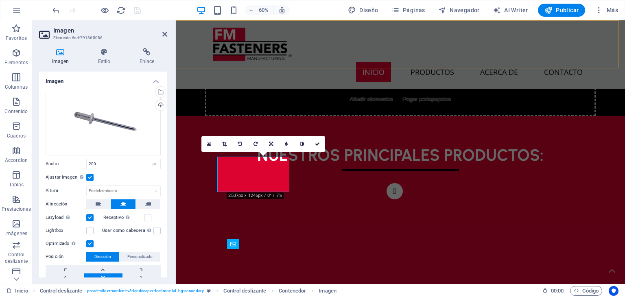
scroll to position [554, 0]
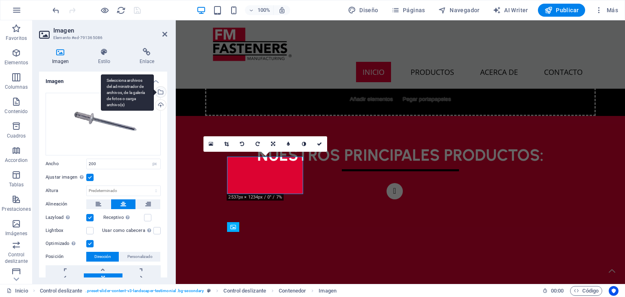
click at [159, 93] on div "Selecciona archivos del administrador de archivos, de la galería de fotos o car…" at bounding box center [160, 93] width 12 height 12
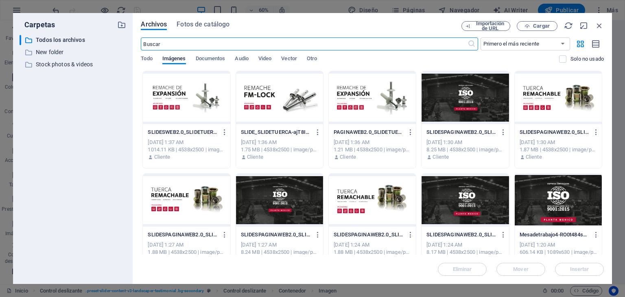
scroll to position [537, 0]
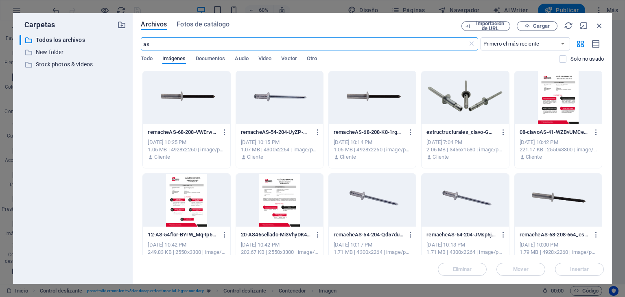
type input "as"
click at [278, 76] on div at bounding box center [279, 97] width 87 height 53
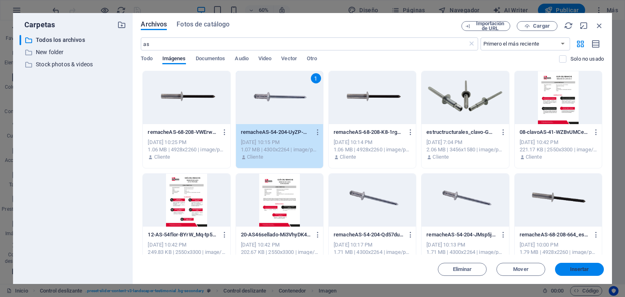
click at [581, 270] on span "Insertar" at bounding box center [579, 269] width 19 height 5
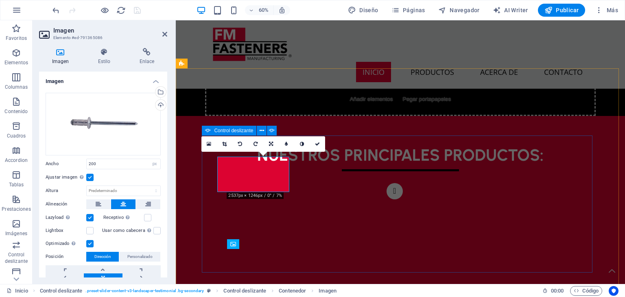
scroll to position [554, 0]
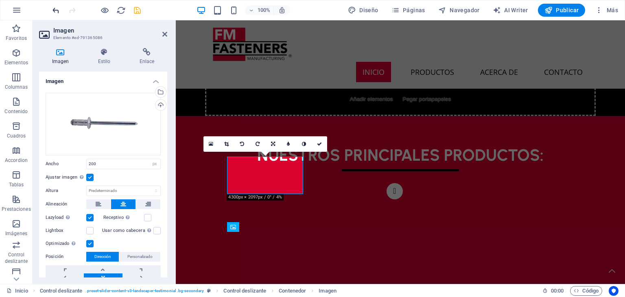
click at [55, 6] on icon "undo" at bounding box center [55, 10] width 9 height 9
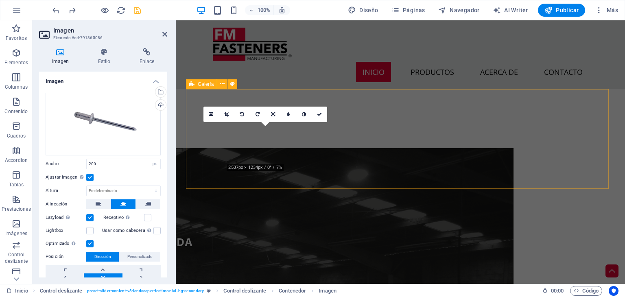
scroll to position [351, 0]
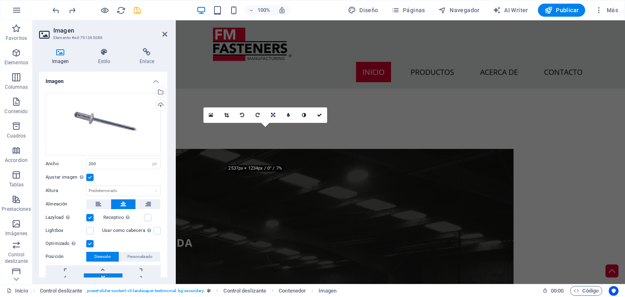
click at [49, 13] on div "100% Diseño Páginas Navegador AI Writer Publicar Más" at bounding box center [312, 10] width 624 height 20
click at [53, 13] on icon "undo" at bounding box center [55, 10] width 9 height 9
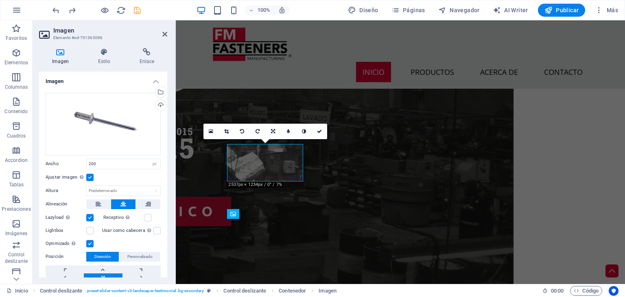
scroll to position [595, 0]
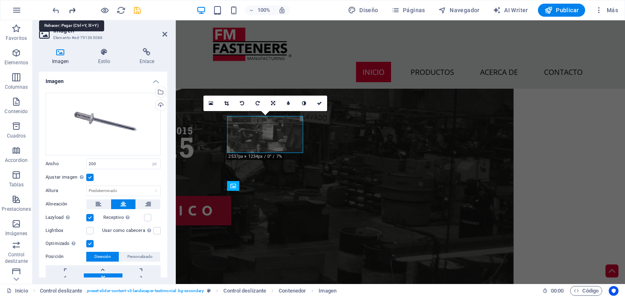
click at [72, 10] on icon "redo" at bounding box center [72, 10] width 9 height 9
click at [71, 8] on icon "redo" at bounding box center [72, 10] width 9 height 9
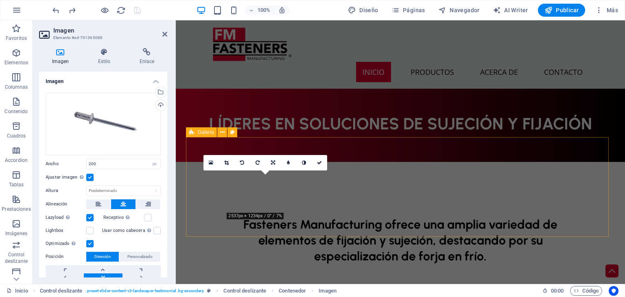
scroll to position [338, 0]
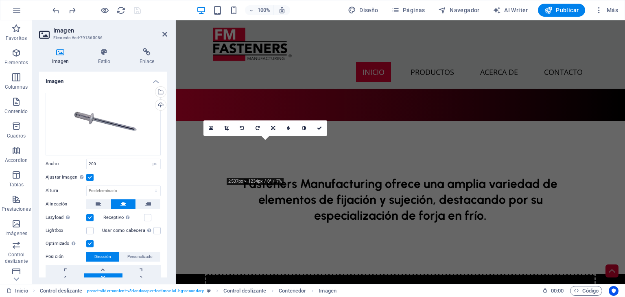
click at [77, 11] on div at bounding box center [96, 10] width 91 height 13
click at [75, 10] on icon "redo" at bounding box center [72, 10] width 9 height 9
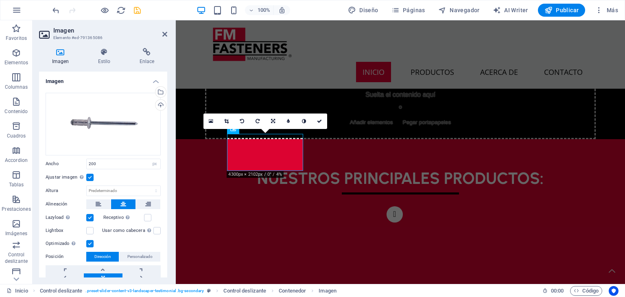
scroll to position [577, 0]
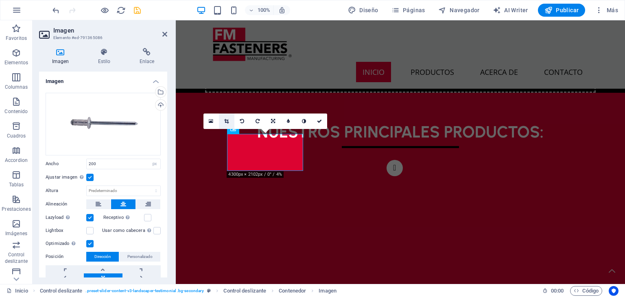
click at [228, 123] on link at bounding box center [226, 120] width 15 height 15
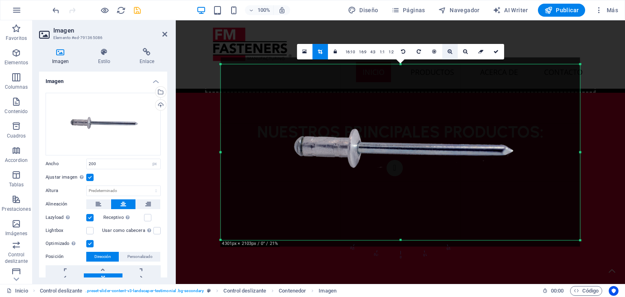
click at [450, 50] on icon at bounding box center [449, 51] width 4 height 5
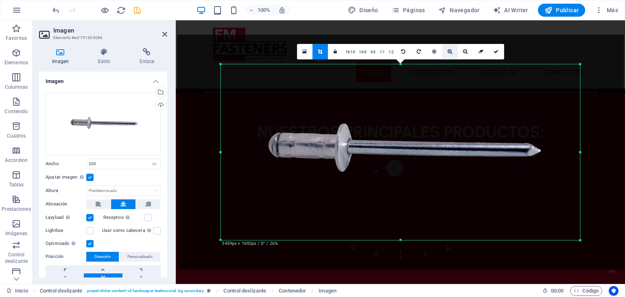
click at [450, 50] on icon at bounding box center [449, 51] width 4 height 5
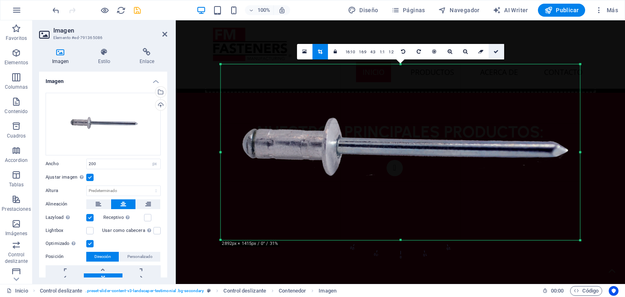
click at [497, 53] on icon at bounding box center [495, 51] width 5 height 5
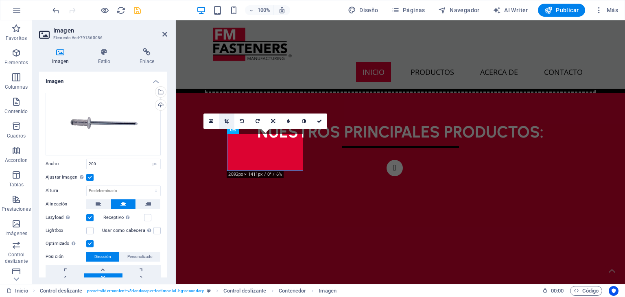
click at [228, 121] on icon at bounding box center [226, 121] width 4 height 5
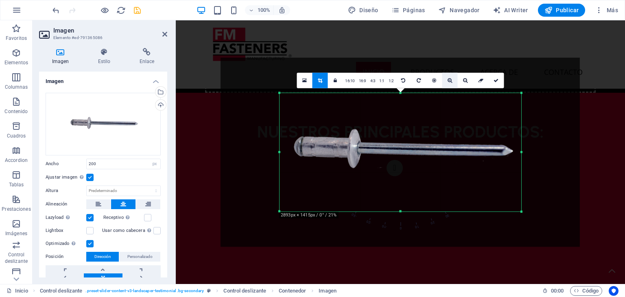
click at [450, 81] on icon at bounding box center [449, 80] width 4 height 5
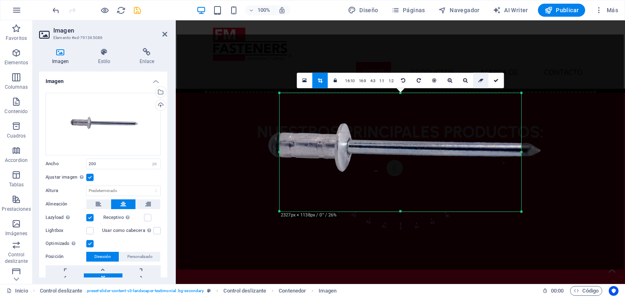
drag, startPoint x: 463, startPoint y: 80, endPoint x: 473, endPoint y: 74, distance: 11.8
click at [463, 80] on icon at bounding box center [465, 80] width 4 height 5
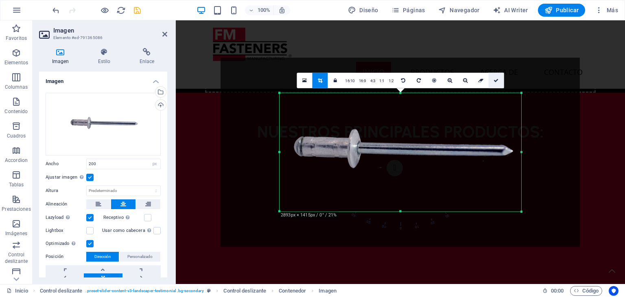
click at [501, 86] on link at bounding box center [495, 80] width 15 height 15
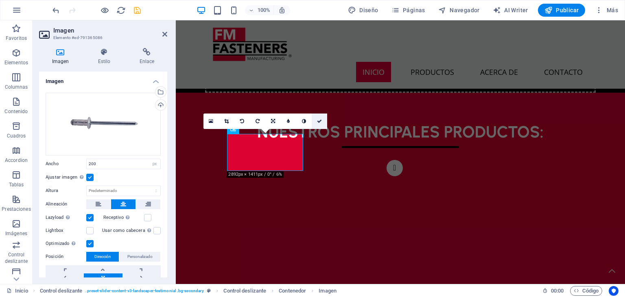
click at [319, 116] on link at bounding box center [319, 120] width 15 height 15
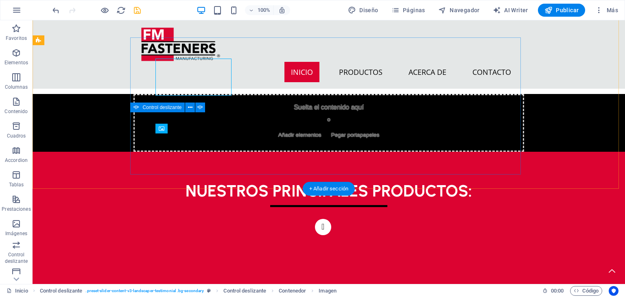
scroll to position [636, 0]
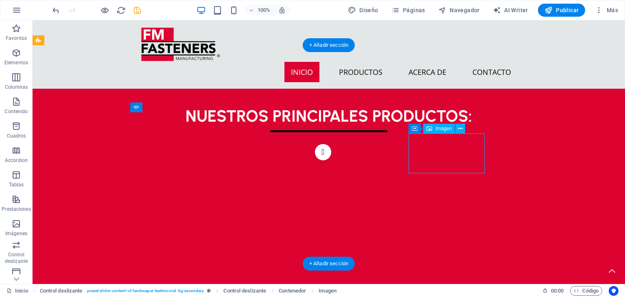
select select "px"
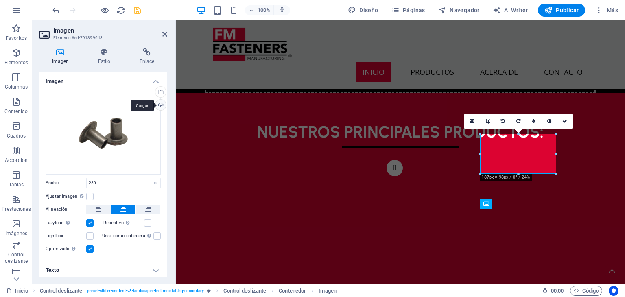
click at [157, 109] on div "Cargar" at bounding box center [160, 106] width 12 height 12
click at [473, 117] on link at bounding box center [471, 120] width 15 height 15
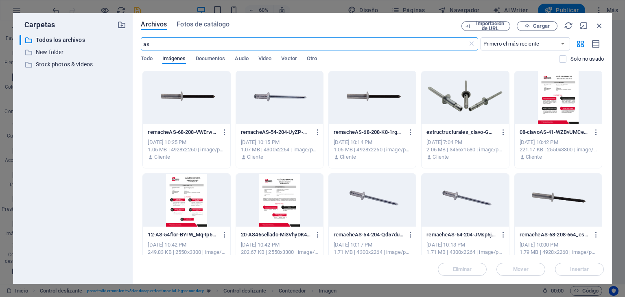
scroll to position [560, 0]
click at [597, 28] on icon "button" at bounding box center [599, 25] width 9 height 9
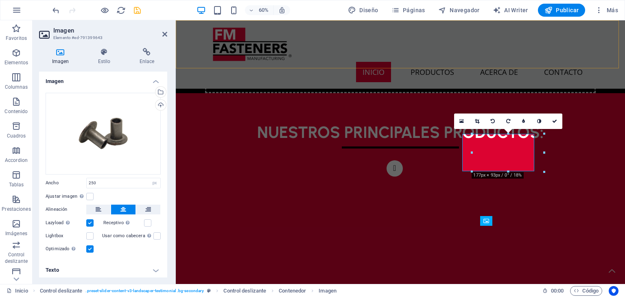
scroll to position [577, 0]
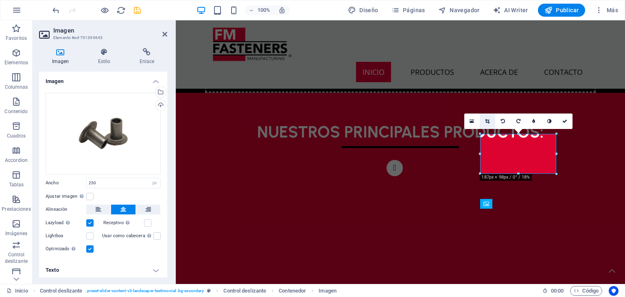
click at [487, 121] on icon at bounding box center [487, 121] width 4 height 5
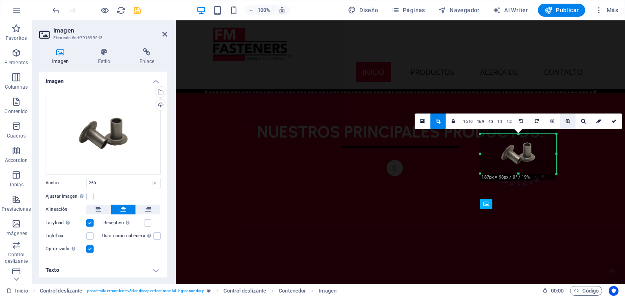
click at [570, 122] on link at bounding box center [567, 120] width 15 height 15
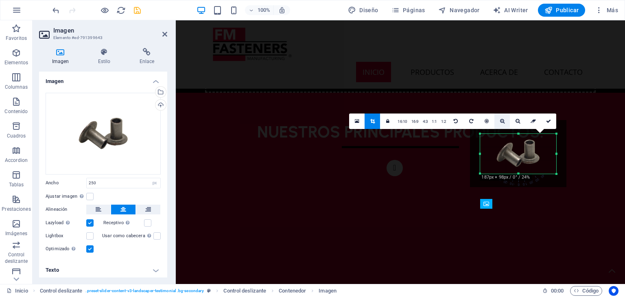
click at [502, 120] on icon at bounding box center [502, 121] width 4 height 5
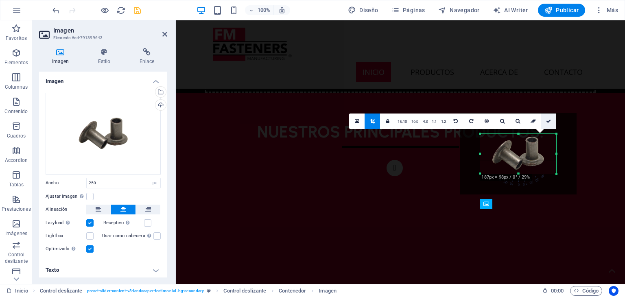
click at [550, 118] on link at bounding box center [548, 120] width 15 height 15
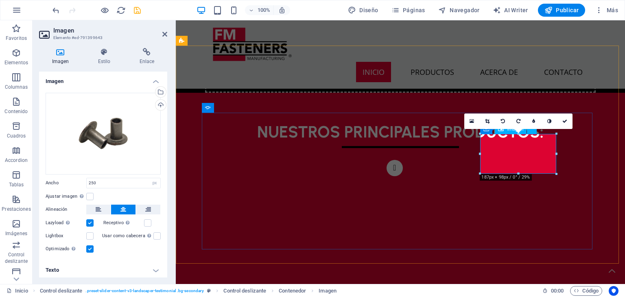
click at [486, 119] on icon at bounding box center [487, 121] width 4 height 5
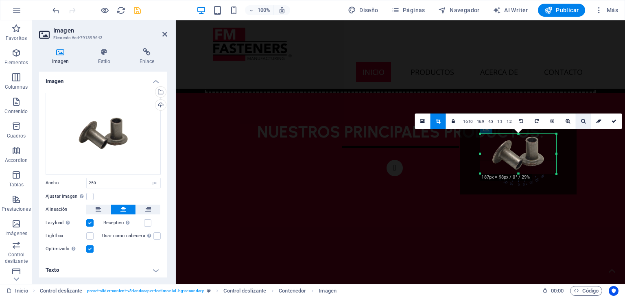
click at [582, 120] on icon at bounding box center [583, 121] width 4 height 5
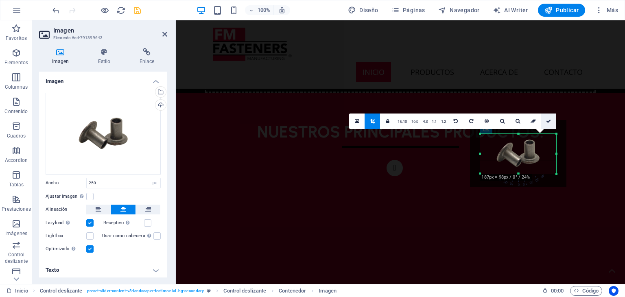
click at [553, 119] on link at bounding box center [548, 120] width 15 height 15
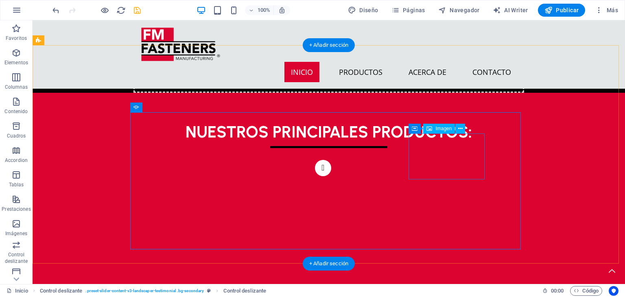
select select "px"
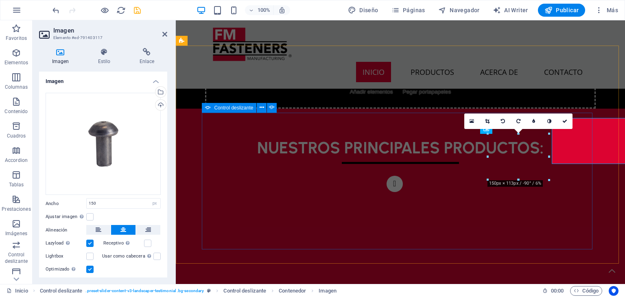
scroll to position [577, 0]
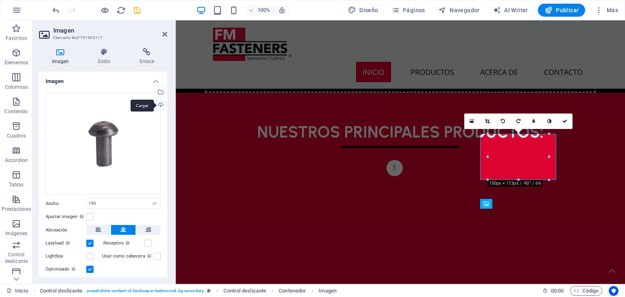
click at [155, 105] on div "Cargar" at bounding box center [160, 106] width 12 height 12
click at [563, 123] on link at bounding box center [564, 120] width 15 height 15
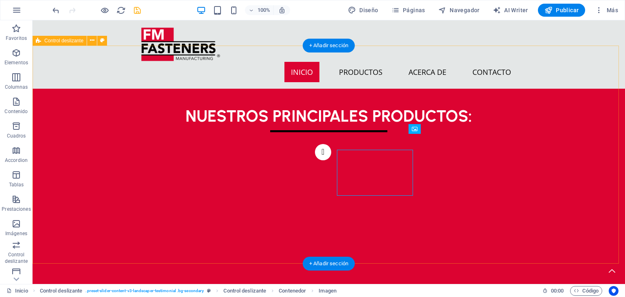
scroll to position [636, 0]
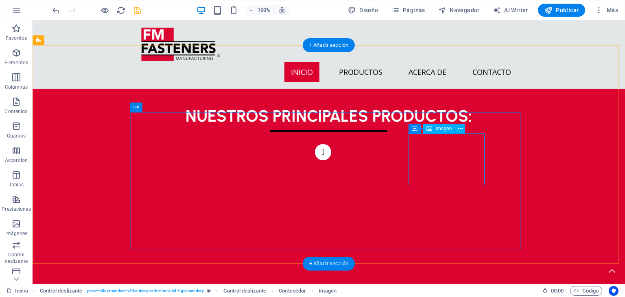
select select "px"
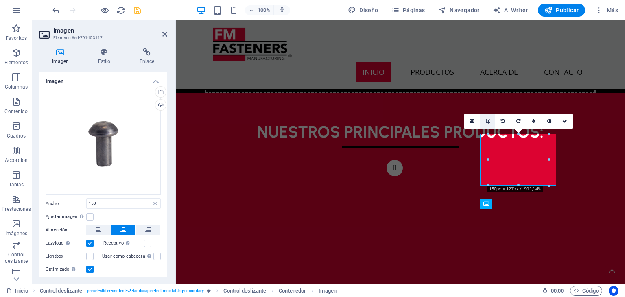
click at [485, 119] on icon at bounding box center [487, 121] width 4 height 5
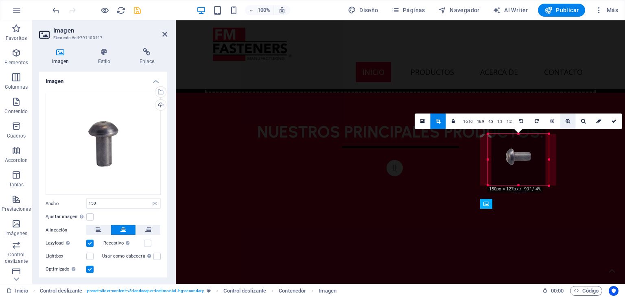
click at [567, 113] on link at bounding box center [567, 120] width 15 height 15
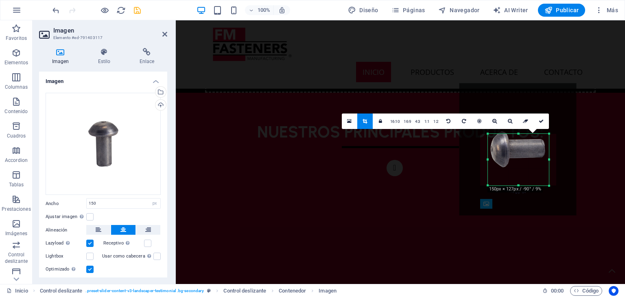
drag, startPoint x: 517, startPoint y: 183, endPoint x: 517, endPoint y: 176, distance: 7.3
click at [517, 176] on div at bounding box center [517, 149] width 117 height 132
click at [445, 122] on link at bounding box center [448, 120] width 15 height 15
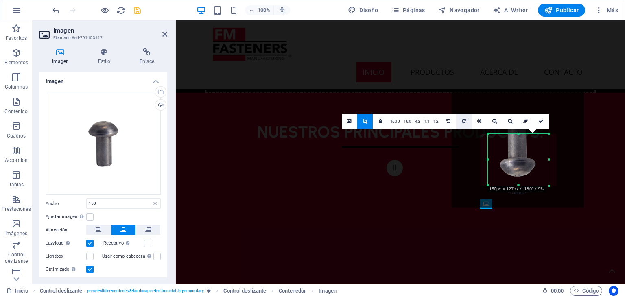
click at [460, 122] on link at bounding box center [463, 120] width 15 height 15
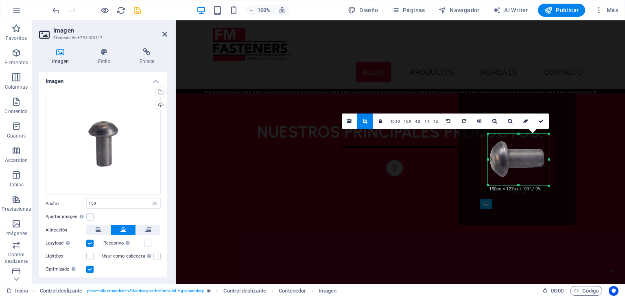
drag, startPoint x: 516, startPoint y: 148, endPoint x: 515, endPoint y: 157, distance: 9.0
click at [515, 157] on div at bounding box center [516, 159] width 117 height 132
click at [509, 122] on icon at bounding box center [510, 121] width 4 height 5
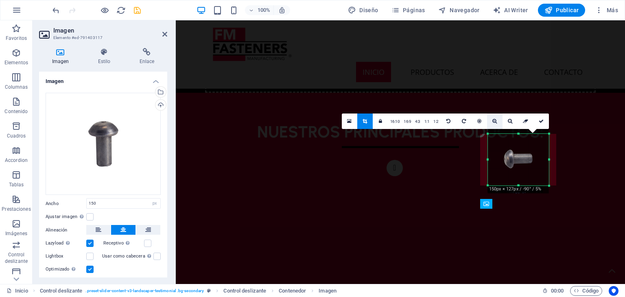
click at [502, 121] on link at bounding box center [494, 120] width 15 height 15
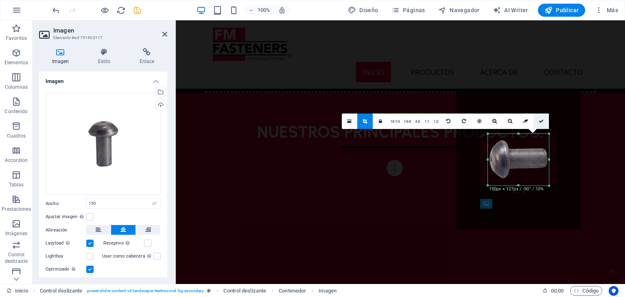
click at [542, 121] on icon at bounding box center [541, 121] width 5 height 5
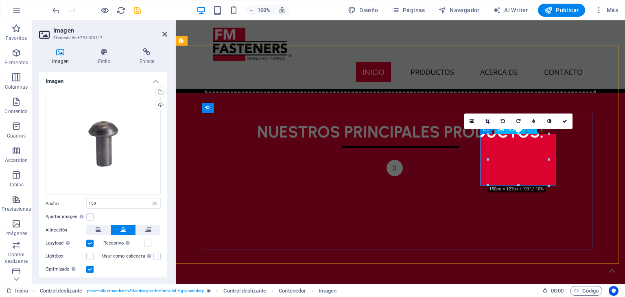
drag, startPoint x: 718, startPoint y: 154, endPoint x: 543, endPoint y: 139, distance: 174.8
click at [567, 118] on link at bounding box center [564, 120] width 15 height 15
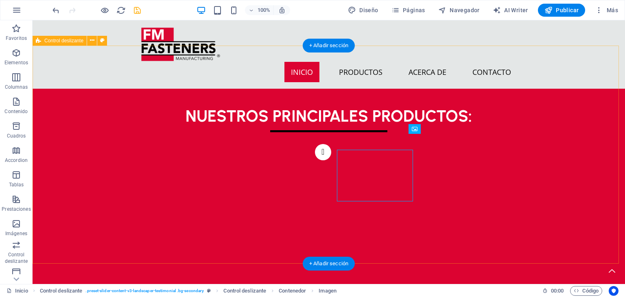
scroll to position [636, 0]
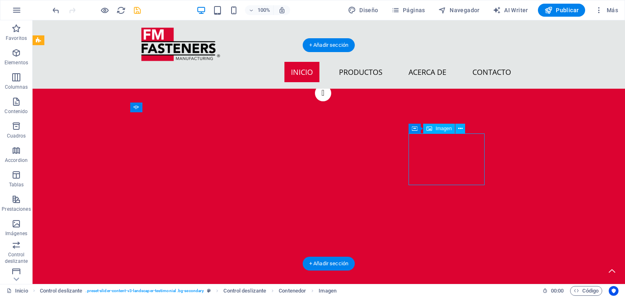
select select "px"
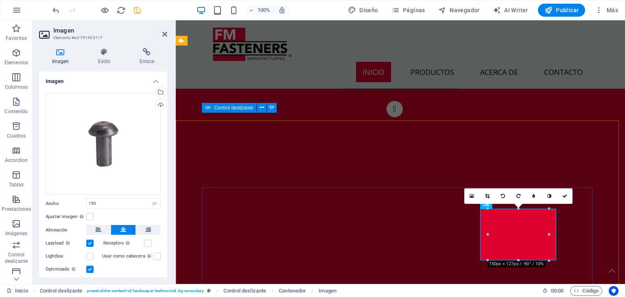
scroll to position [577, 0]
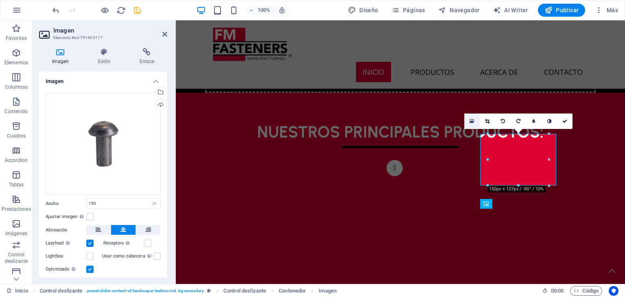
click at [478, 117] on link at bounding box center [471, 120] width 15 height 15
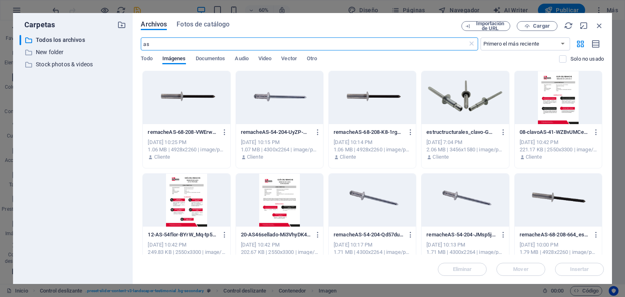
scroll to position [560, 0]
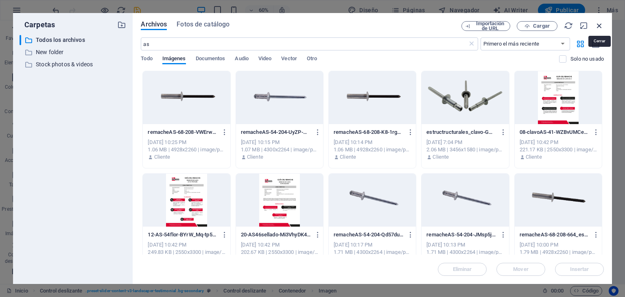
drag, startPoint x: 598, startPoint y: 22, endPoint x: 300, endPoint y: 89, distance: 306.2
click at [598, 22] on icon "button" at bounding box center [599, 25] width 9 height 9
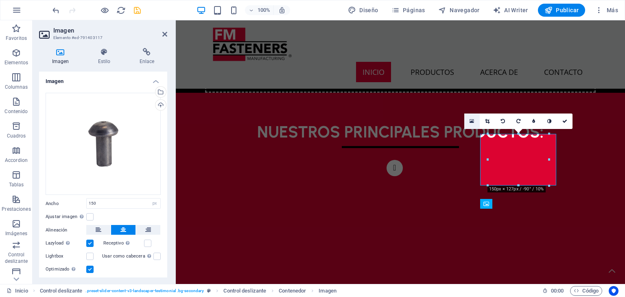
click at [471, 122] on icon at bounding box center [471, 121] width 4 height 6
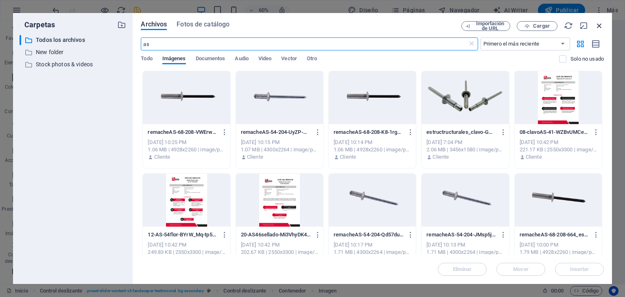
click at [598, 27] on icon "button" at bounding box center [599, 25] width 9 height 9
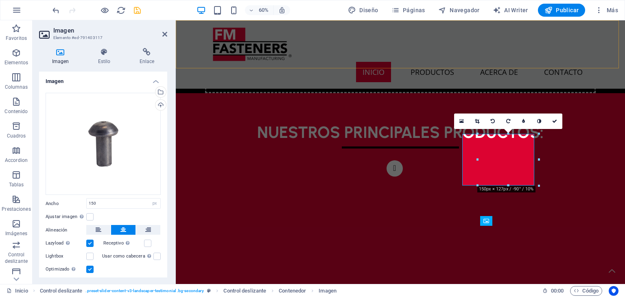
scroll to position [577, 0]
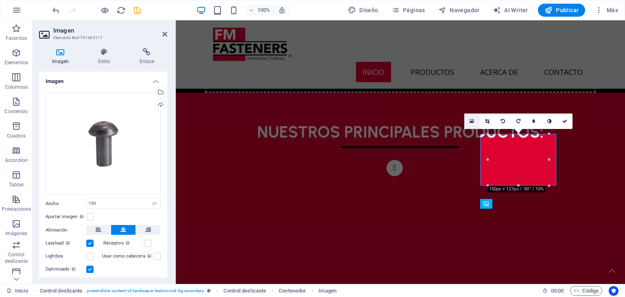
click at [467, 119] on link at bounding box center [471, 120] width 15 height 15
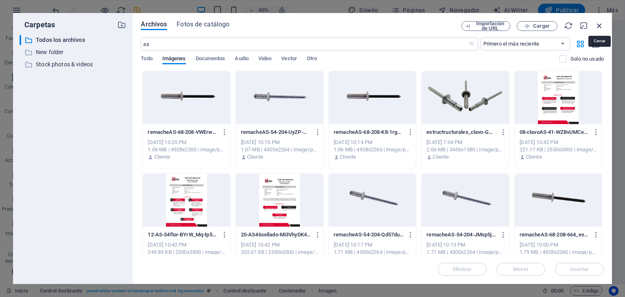
drag, startPoint x: 603, startPoint y: 25, endPoint x: 356, endPoint y: 98, distance: 257.3
click at [603, 25] on icon "button" at bounding box center [599, 25] width 9 height 9
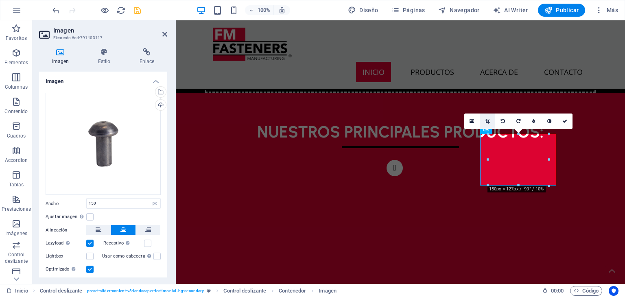
click at [488, 121] on icon at bounding box center [487, 121] width 4 height 5
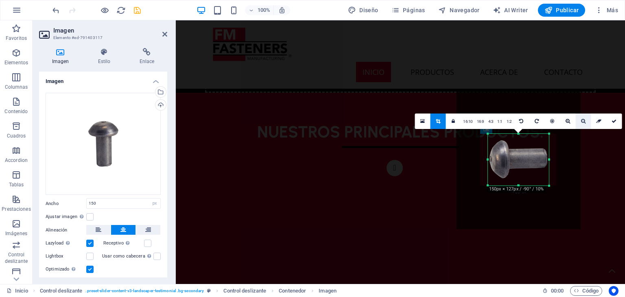
click at [579, 120] on link at bounding box center [582, 120] width 15 height 15
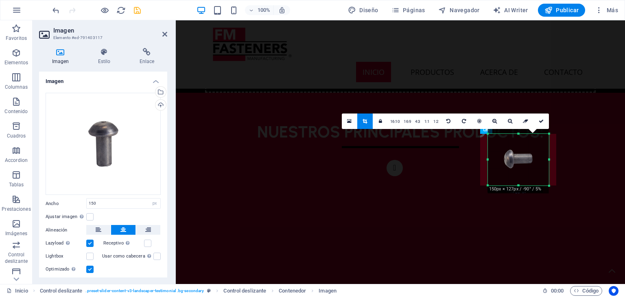
click at [550, 132] on div at bounding box center [549, 134] width 4 height 4
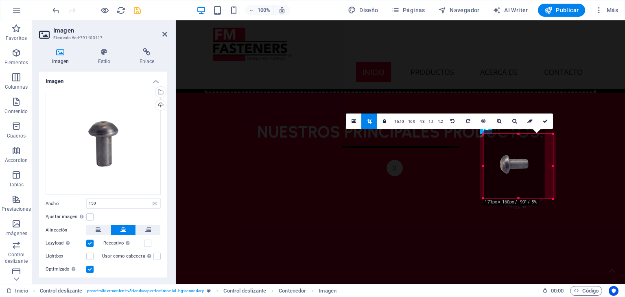
drag, startPoint x: 550, startPoint y: 132, endPoint x: 383, endPoint y: 97, distance: 170.7
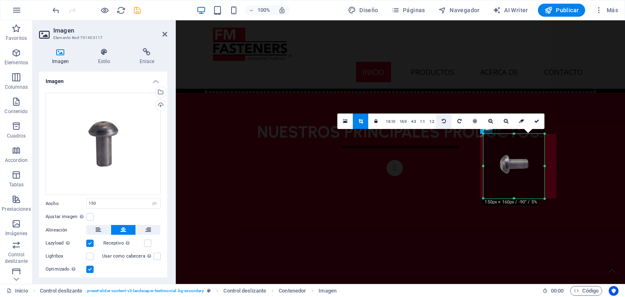
click at [445, 120] on icon at bounding box center [444, 121] width 4 height 5
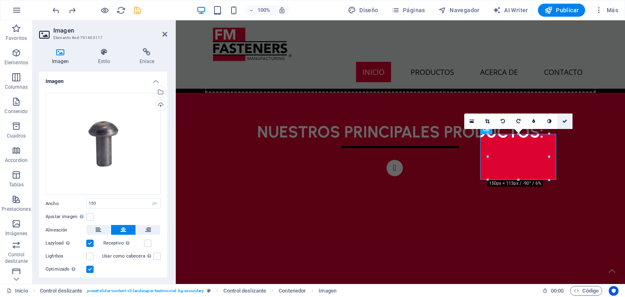
click at [561, 124] on link at bounding box center [564, 120] width 15 height 15
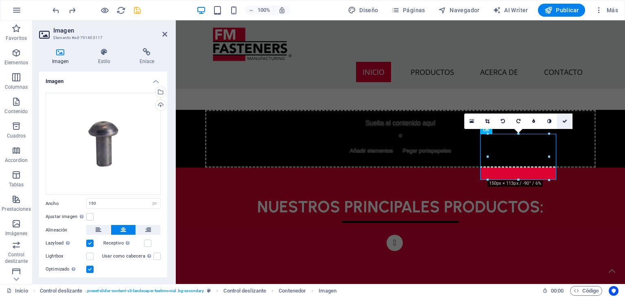
scroll to position [636, 0]
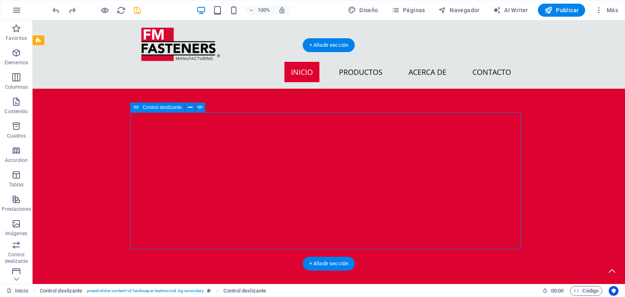
select select "ms"
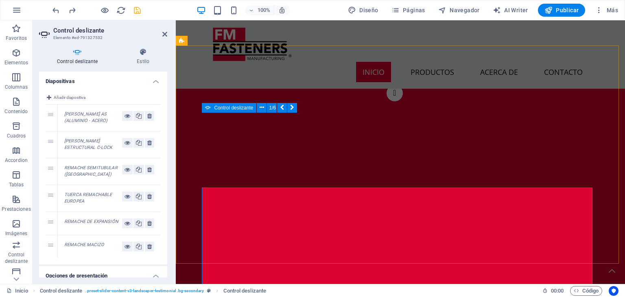
scroll to position [577, 0]
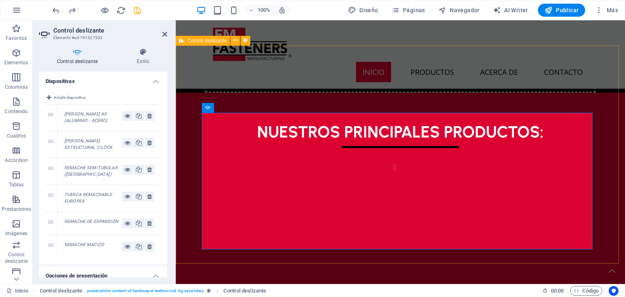
click at [386, 176] on button "button" at bounding box center [394, 168] width 16 height 16
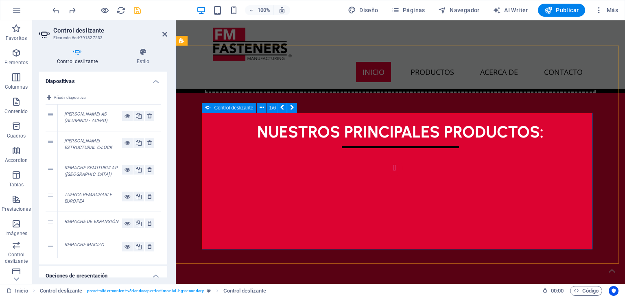
click at [386, 176] on button "button" at bounding box center [394, 168] width 16 height 16
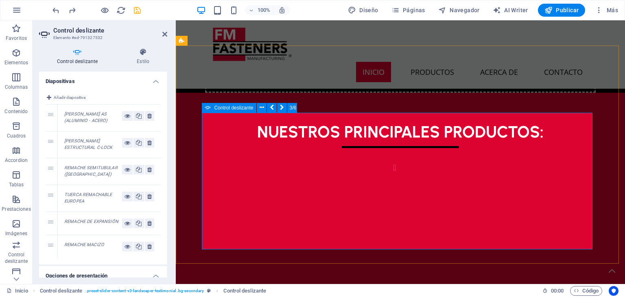
click at [386, 176] on button "button" at bounding box center [394, 168] width 16 height 16
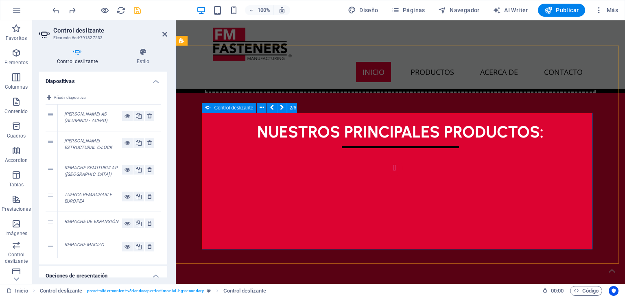
click at [386, 176] on button "button" at bounding box center [394, 168] width 16 height 16
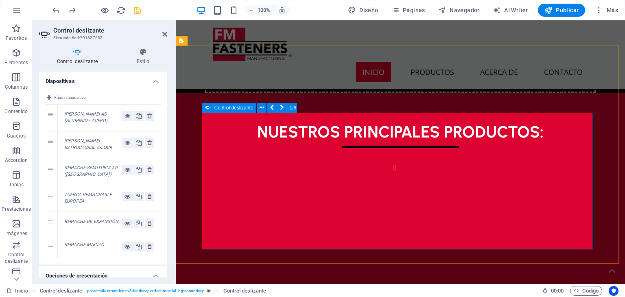
click at [386, 176] on button "button" at bounding box center [394, 168] width 16 height 16
drag, startPoint x: 166, startPoint y: 31, endPoint x: 119, endPoint y: 8, distance: 52.8
click at [166, 31] on icon at bounding box center [164, 34] width 5 height 7
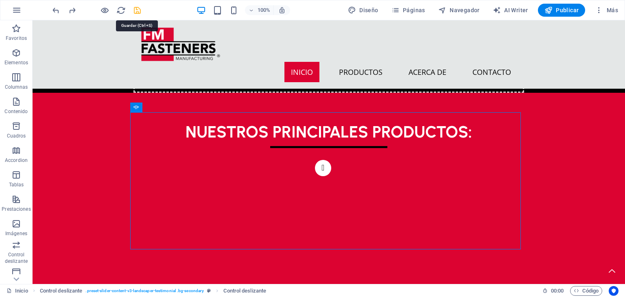
click at [138, 6] on icon "save" at bounding box center [137, 10] width 9 height 9
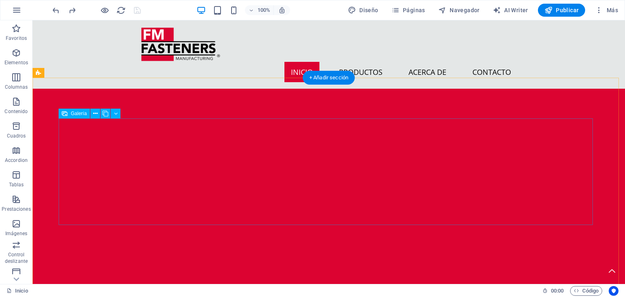
scroll to position [880, 0]
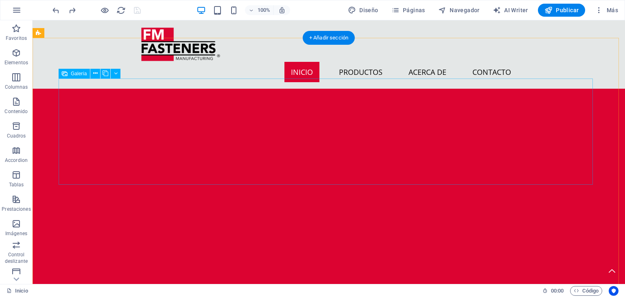
select select "5"
select select "px"
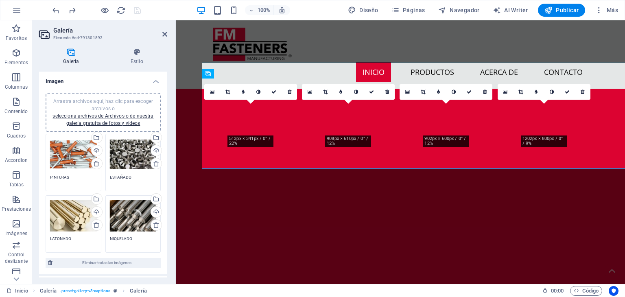
scroll to position [822, 0]
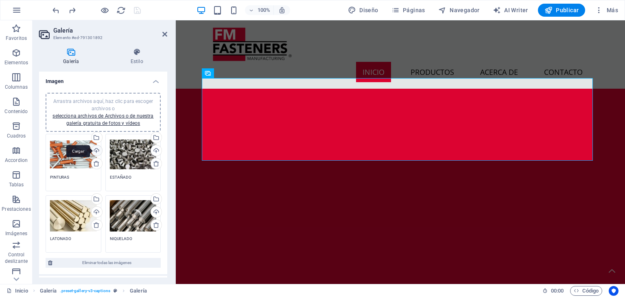
click at [96, 151] on div "Cargar" at bounding box center [96, 151] width 12 height 12
click at [153, 150] on div "Cargar" at bounding box center [155, 151] width 12 height 12
click at [96, 211] on div "Cargar" at bounding box center [96, 213] width 12 height 12
click at [155, 212] on div "Cargar" at bounding box center [155, 213] width 12 height 12
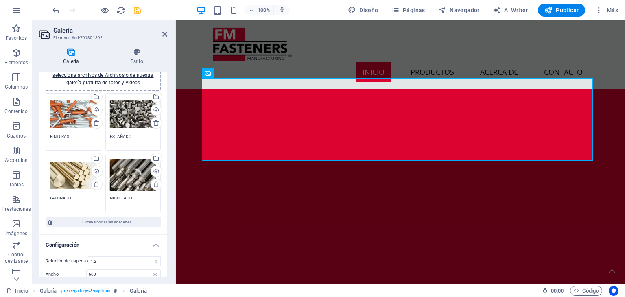
scroll to position [81, 0]
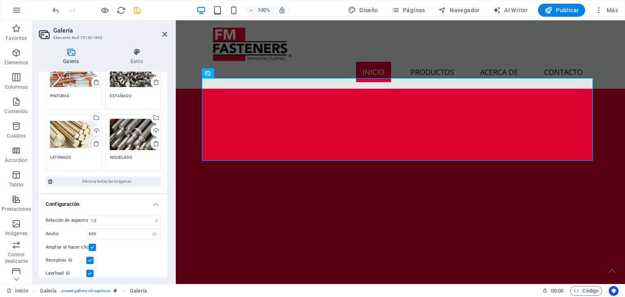
click at [166, 38] on header "Galería Elemento #ed-791301892" at bounding box center [103, 30] width 128 height 21
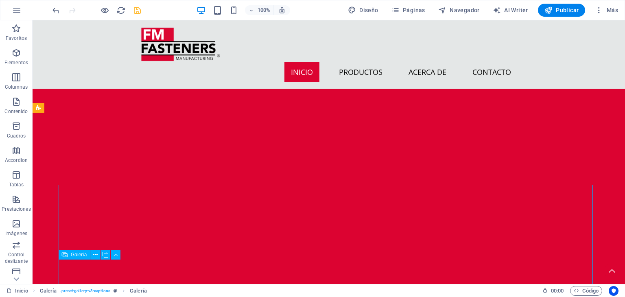
scroll to position [880, 0]
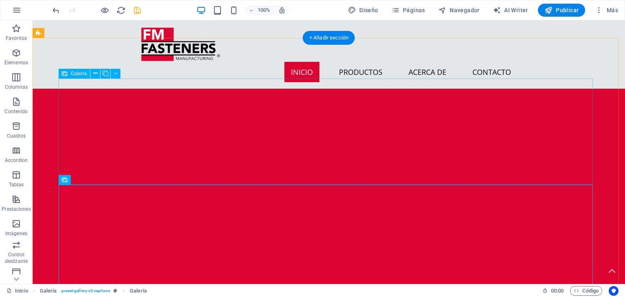
select select "5"
select select "px"
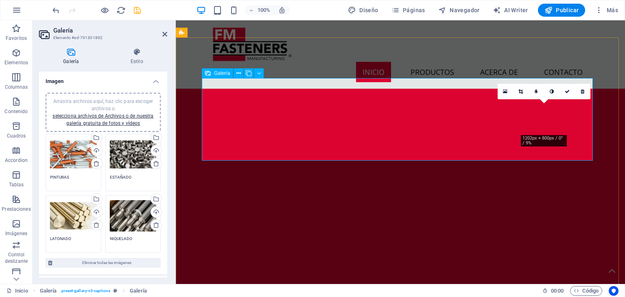
click at [520, 90] on icon at bounding box center [520, 91] width 4 height 5
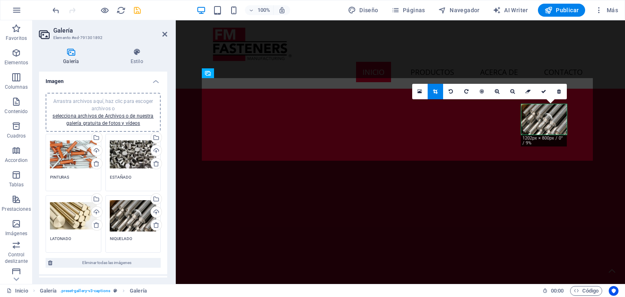
click at [522, 105] on div at bounding box center [544, 119] width 46 height 31
drag, startPoint x: 538, startPoint y: 135, endPoint x: 538, endPoint y: 130, distance: 4.9
click at [538, 130] on div "180 170 160 150 140 130 120 110 100 90 80 70 60 50 40 30 20 10 0 -10 -20 -30 -4…" at bounding box center [544, 119] width 46 height 31
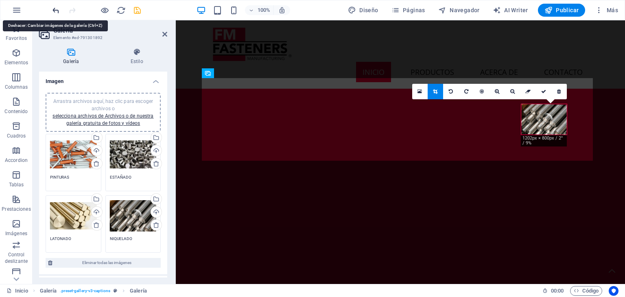
click at [56, 12] on icon "undo" at bounding box center [55, 10] width 9 height 9
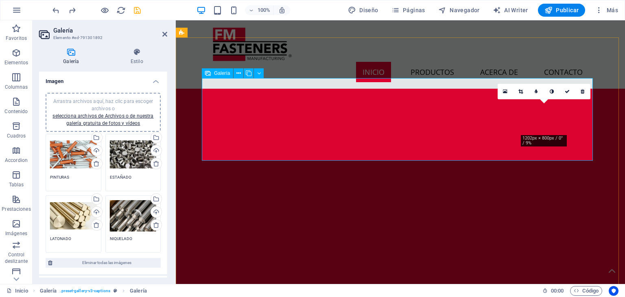
click at [521, 93] on icon at bounding box center [520, 91] width 4 height 5
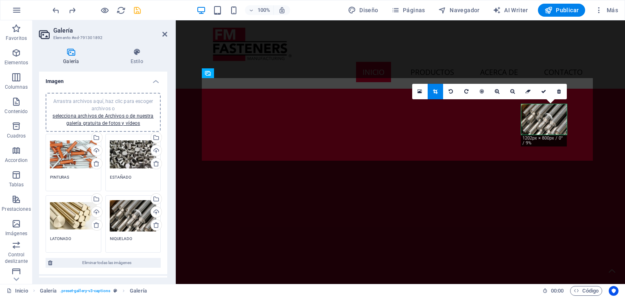
click at [537, 105] on div "180 170 160 150 140 130 120 110 100 90 80 70 60 50 40 30 20 10 0 -10 -20 -30 -4…" at bounding box center [544, 119] width 46 height 31
click at [545, 127] on div at bounding box center [544, 115] width 46 height 31
click at [498, 95] on link at bounding box center [496, 91] width 15 height 15
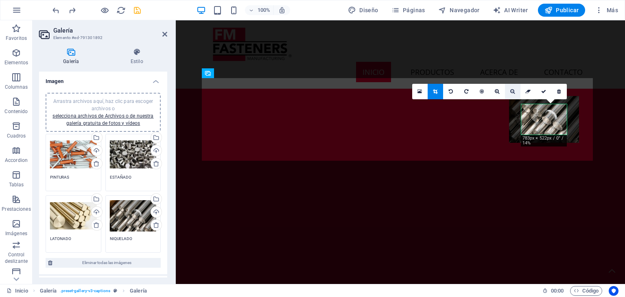
click at [517, 92] on link at bounding box center [512, 91] width 15 height 15
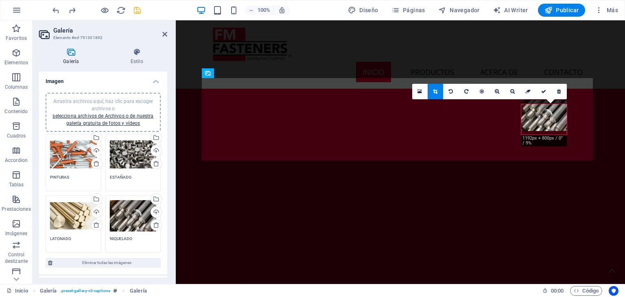
click at [547, 130] on div at bounding box center [544, 115] width 46 height 31
drag, startPoint x: 546, startPoint y: 134, endPoint x: 546, endPoint y: 129, distance: 4.9
click at [546, 129] on div at bounding box center [544, 114] width 46 height 31
drag, startPoint x: 546, startPoint y: 135, endPoint x: 546, endPoint y: 130, distance: 4.5
click at [546, 130] on div "180 170 160 150 140 130 120 110 100 90 80 70 60 50 40 30 20 10 0 -10 -20 -30 -4…" at bounding box center [544, 119] width 46 height 31
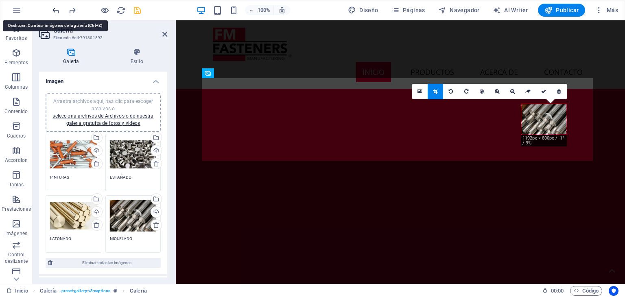
click at [57, 7] on icon "undo" at bounding box center [55, 10] width 9 height 9
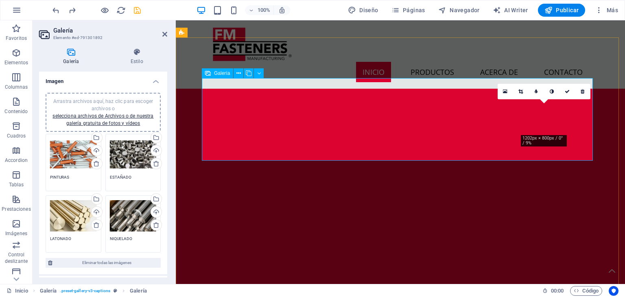
drag, startPoint x: 544, startPoint y: 134, endPoint x: 546, endPoint y: 119, distance: 14.7
click at [518, 91] on icon at bounding box center [520, 91] width 4 height 5
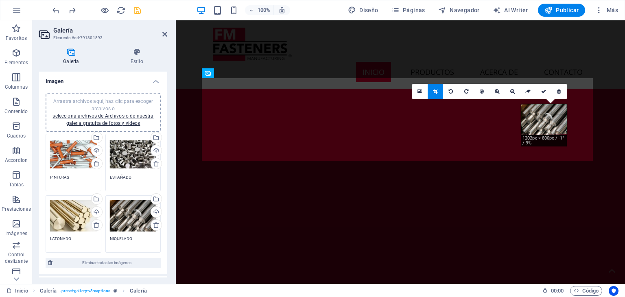
drag, startPoint x: 547, startPoint y: 135, endPoint x: 547, endPoint y: 127, distance: 7.7
click at [547, 127] on div "180 170 160 150 140 130 120 110 100 90 80 70 60 50 40 30 20 10 0 -10 -20 -30 -4…" at bounding box center [544, 119] width 46 height 31
click at [53, 8] on icon "undo" at bounding box center [55, 10] width 9 height 9
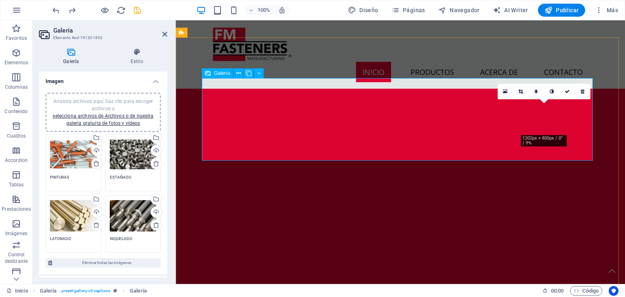
click at [518, 93] on icon at bounding box center [520, 91] width 4 height 5
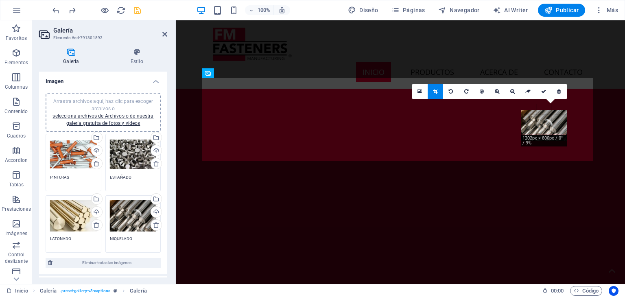
drag, startPoint x: 535, startPoint y: 105, endPoint x: 535, endPoint y: 111, distance: 6.1
click at [535, 111] on div at bounding box center [544, 125] width 46 height 31
drag, startPoint x: 539, startPoint y: 135, endPoint x: 539, endPoint y: 131, distance: 4.5
click at [539, 131] on div "180 170 160 150 140 130 120 110 100 90 80 70 60 50 40 30 20 10 0 -10 -20 -30 -4…" at bounding box center [544, 119] width 46 height 31
click at [51, 10] on icon "undo" at bounding box center [55, 10] width 9 height 9
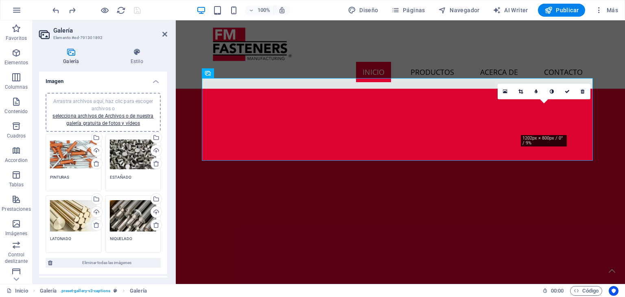
click at [528, 99] on div "0" at bounding box center [543, 91] width 93 height 15
click at [519, 90] on icon at bounding box center [520, 91] width 4 height 5
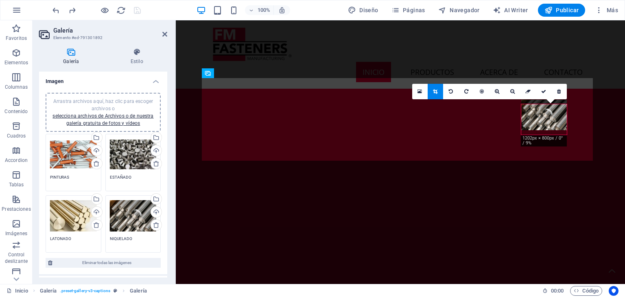
drag, startPoint x: 544, startPoint y: 134, endPoint x: 544, endPoint y: 129, distance: 4.5
click at [544, 129] on div at bounding box center [544, 115] width 46 height 31
drag, startPoint x: 522, startPoint y: 107, endPoint x: 527, endPoint y: 113, distance: 7.8
click at [527, 113] on div at bounding box center [549, 125] width 46 height 31
drag, startPoint x: 545, startPoint y: 134, endPoint x: 545, endPoint y: 124, distance: 10.2
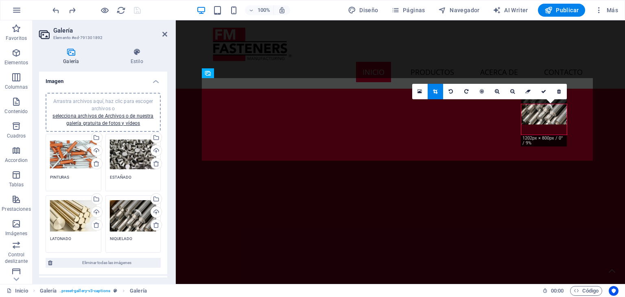
click at [545, 124] on div at bounding box center [544, 109] width 46 height 31
drag, startPoint x: 567, startPoint y: 135, endPoint x: 562, endPoint y: 127, distance: 9.6
click at [562, 127] on div "180 170 160 150 140 130 120 110 100 90 80 70 60 50 40 30 20 10 0 -10 -20 -30 -4…" at bounding box center [544, 119] width 46 height 31
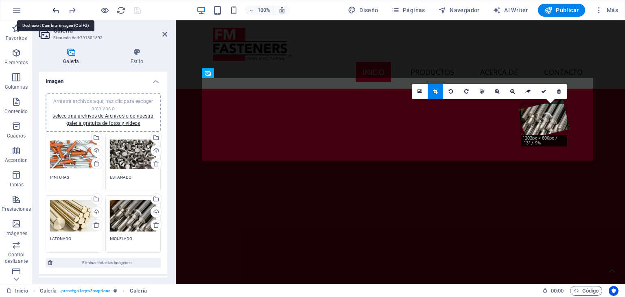
click at [51, 11] on icon "undo" at bounding box center [55, 10] width 9 height 9
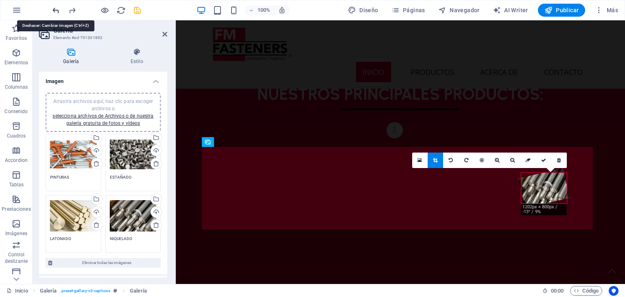
scroll to position [579, 0]
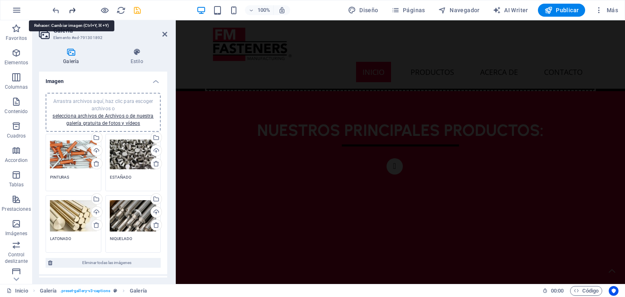
click at [75, 9] on icon "redo" at bounding box center [72, 10] width 9 height 9
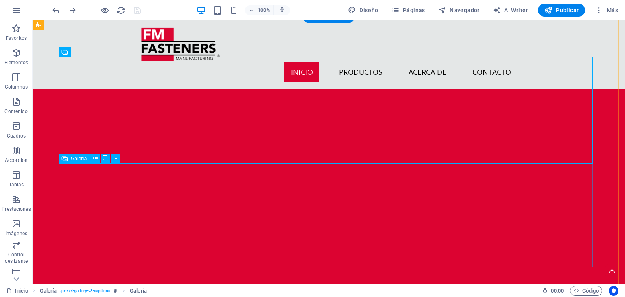
scroll to position [901, 0]
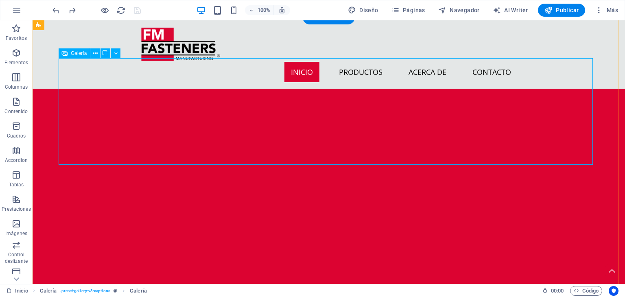
select select "5"
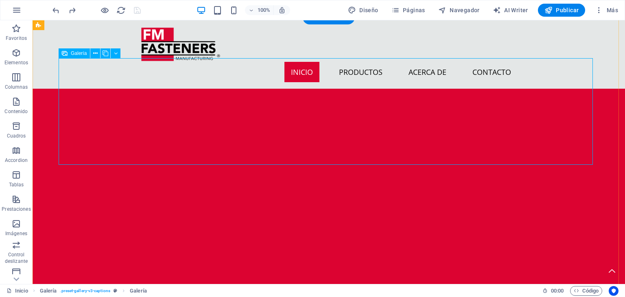
select select "px"
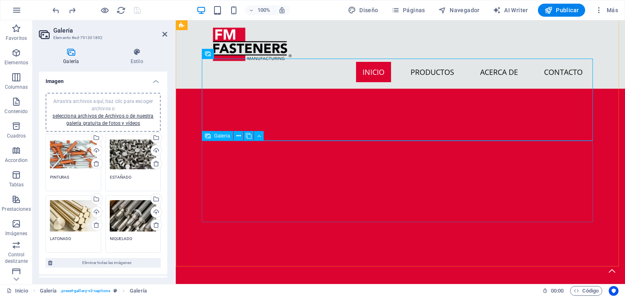
select select "5"
select select "px"
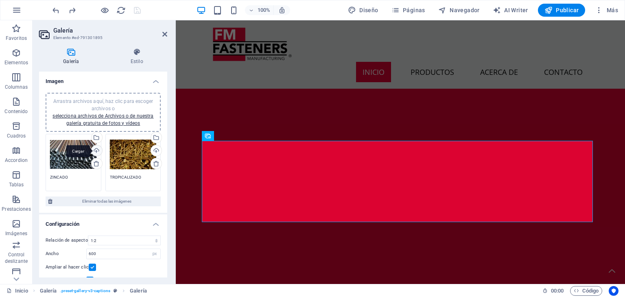
click at [100, 151] on div "Cargar" at bounding box center [96, 151] width 12 height 12
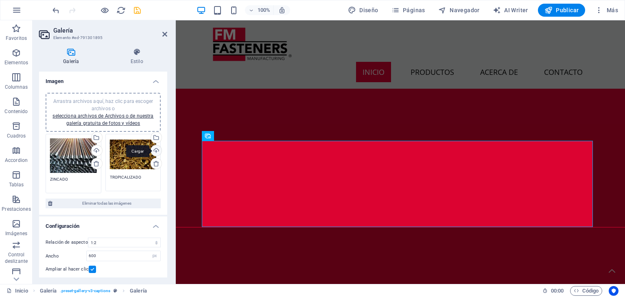
click at [154, 152] on div "Cargar" at bounding box center [155, 151] width 12 height 12
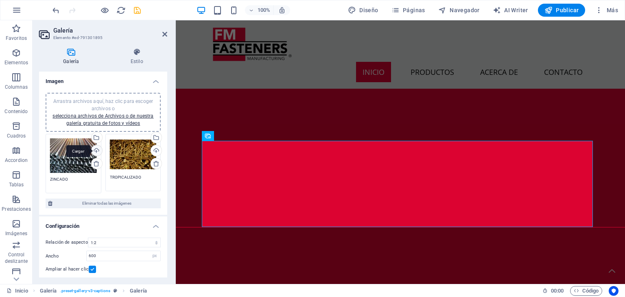
click at [96, 149] on div "Cargar" at bounding box center [96, 151] width 12 height 12
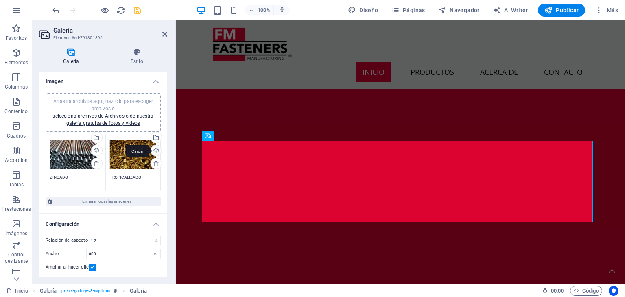
click at [156, 150] on div "Cargar" at bounding box center [155, 151] width 12 height 12
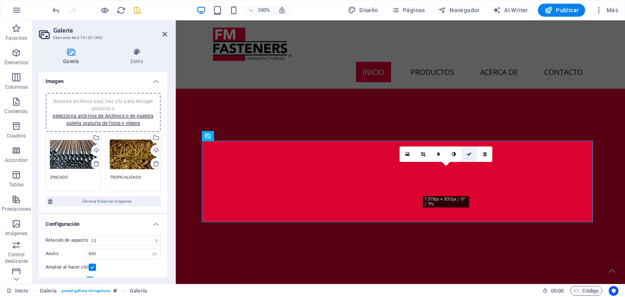
click at [468, 156] on icon at bounding box center [469, 154] width 5 height 5
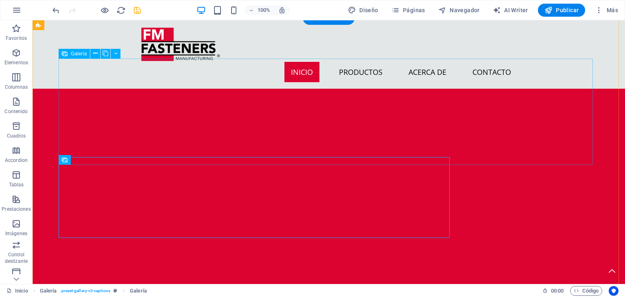
scroll to position [901, 0]
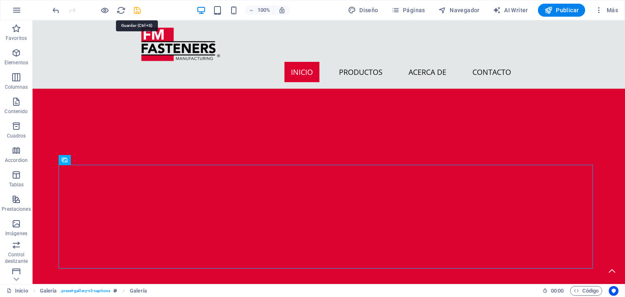
click at [136, 12] on icon "save" at bounding box center [137, 10] width 9 height 9
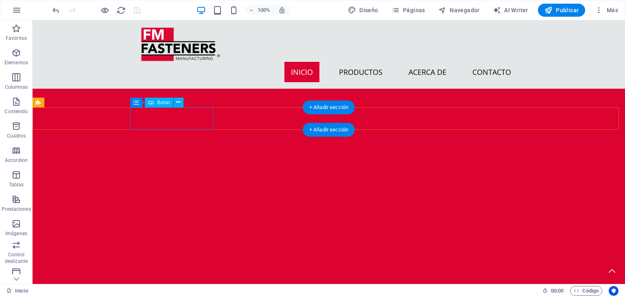
scroll to position [1267, 0]
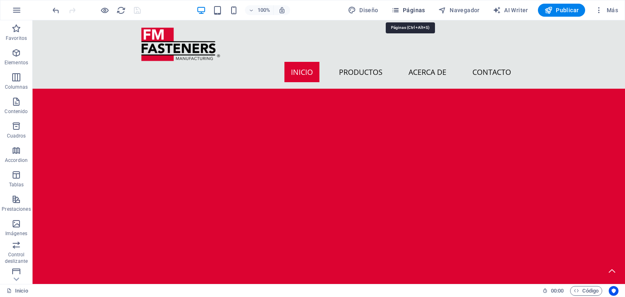
click at [411, 7] on span "Páginas" at bounding box center [408, 10] width 34 height 8
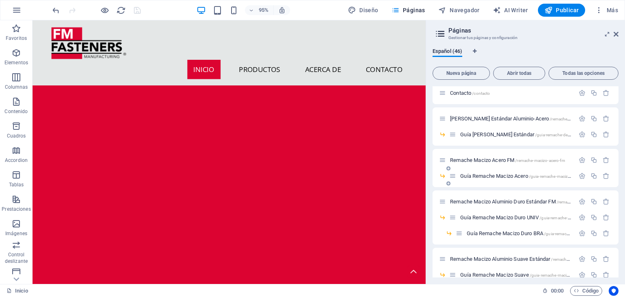
scroll to position [0, 0]
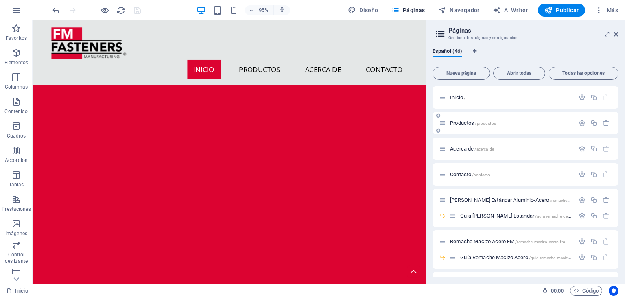
click at [469, 121] on span "Productos /productos" at bounding box center [473, 123] width 46 height 6
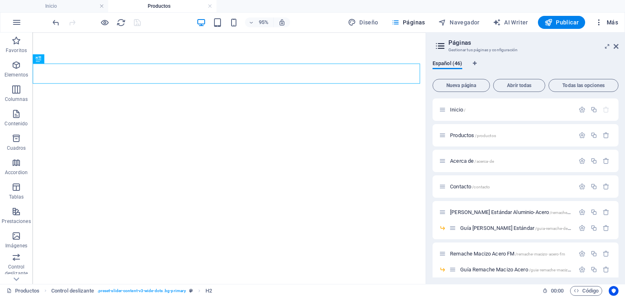
click at [618, 26] on button "Más" at bounding box center [606, 22] width 30 height 13
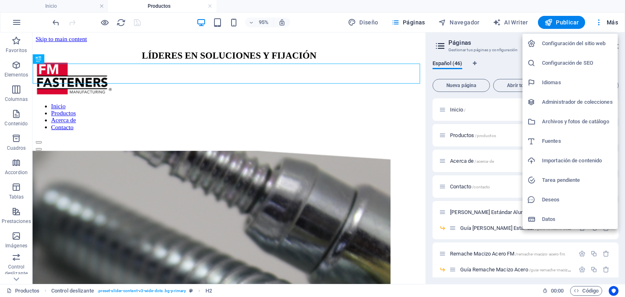
click at [503, 43] on div at bounding box center [312, 148] width 625 height 297
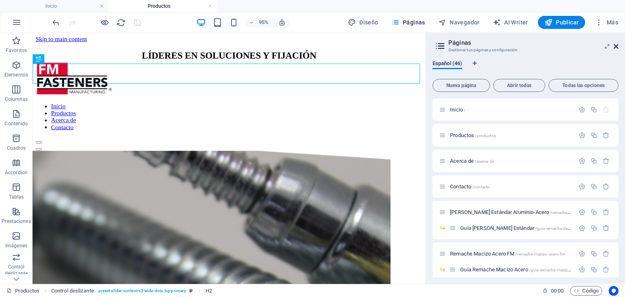
click at [615, 45] on icon at bounding box center [615, 46] width 5 height 7
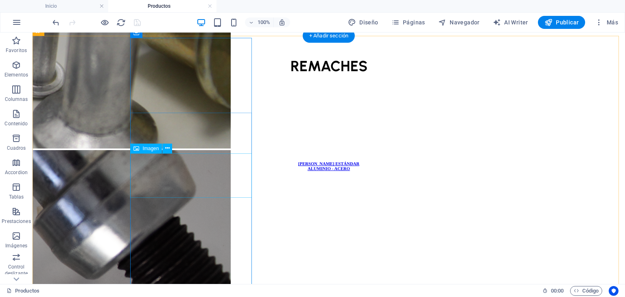
scroll to position [447, 0]
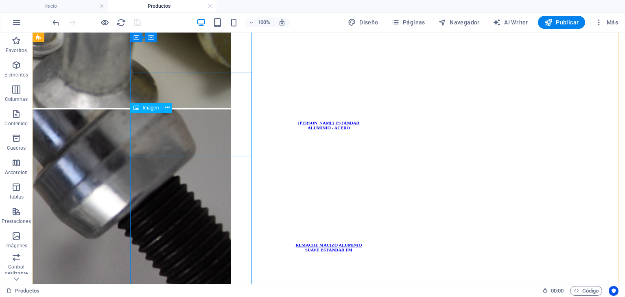
click at [196, 181] on figure at bounding box center [329, 204] width 586 height 46
select select "px"
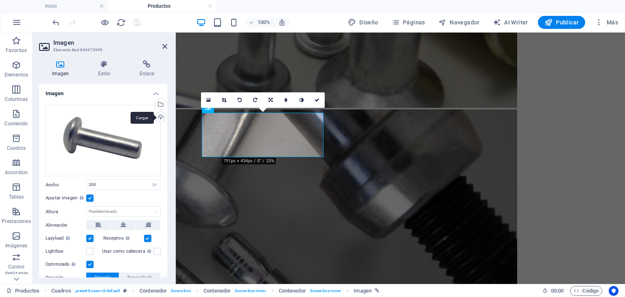
click at [160, 116] on div "Cargar" at bounding box center [160, 118] width 12 height 12
click at [321, 97] on link at bounding box center [316, 99] width 15 height 15
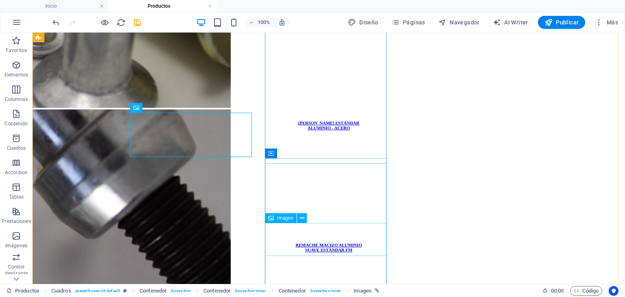
select select "px"
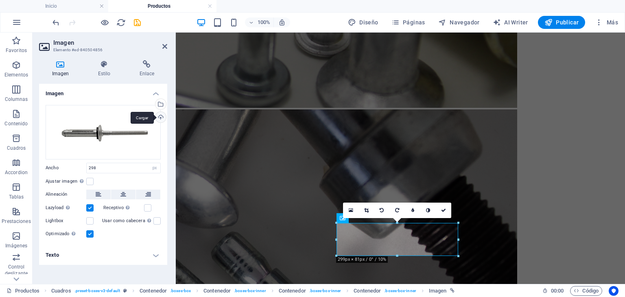
click at [160, 115] on div "Cargar" at bounding box center [160, 118] width 12 height 12
click at [442, 205] on link at bounding box center [443, 210] width 15 height 15
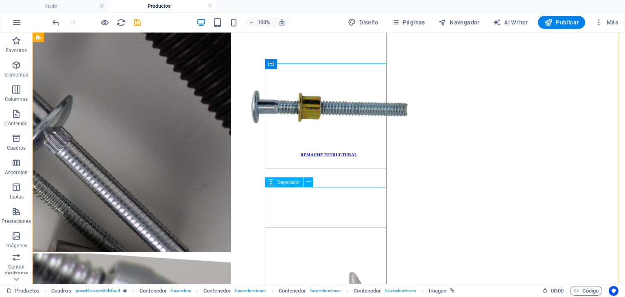
scroll to position [691, 0]
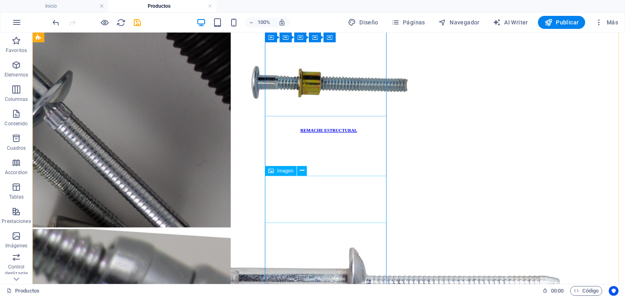
select select "px"
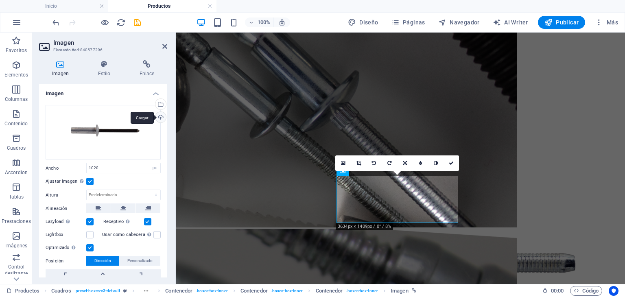
click at [159, 116] on div "Cargar" at bounding box center [160, 118] width 12 height 12
click at [360, 159] on link at bounding box center [358, 162] width 15 height 15
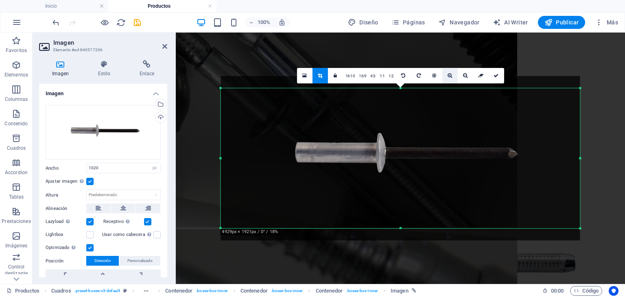
click at [452, 74] on link at bounding box center [449, 75] width 15 height 15
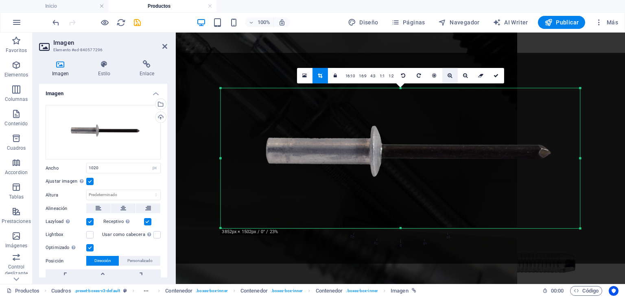
click at [452, 74] on link at bounding box center [449, 75] width 15 height 15
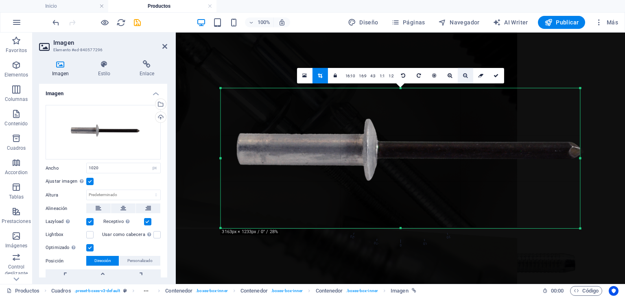
click at [469, 77] on link at bounding box center [465, 75] width 15 height 15
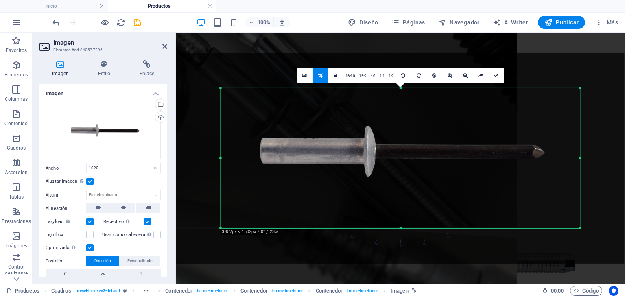
drag, startPoint x: 444, startPoint y: 157, endPoint x: 438, endPoint y: 157, distance: 6.1
click at [438, 157] on div at bounding box center [394, 158] width 460 height 211
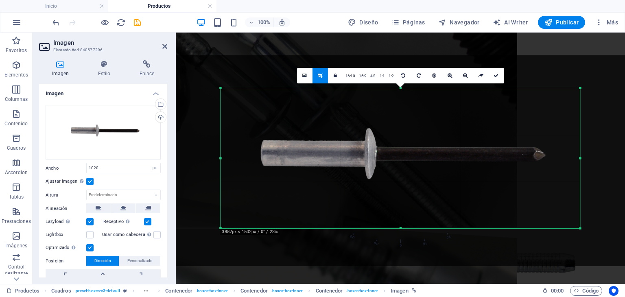
click at [441, 154] on div at bounding box center [395, 160] width 460 height 211
click at [496, 77] on icon at bounding box center [495, 75] width 5 height 5
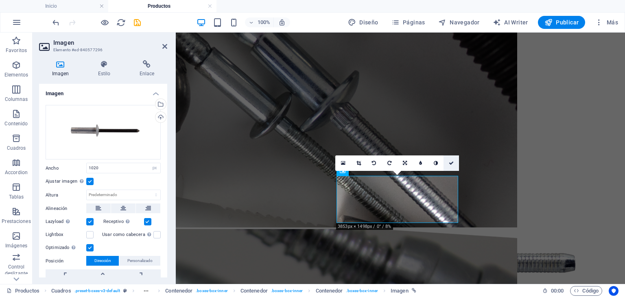
click at [453, 161] on icon at bounding box center [451, 163] width 5 height 5
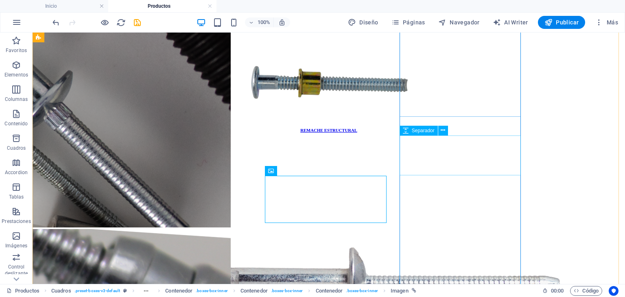
scroll to position [732, 0]
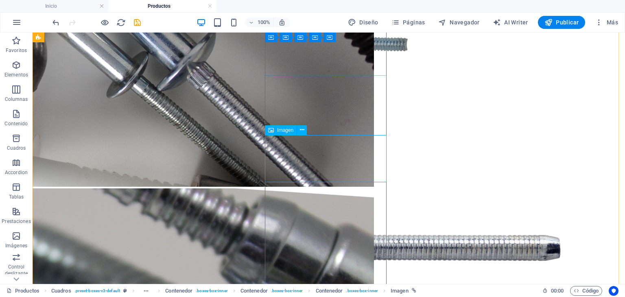
select select "px"
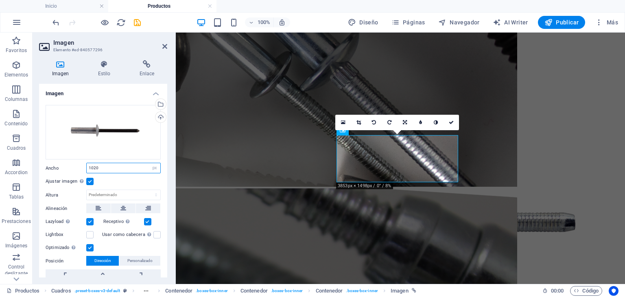
click at [105, 168] on input "1020" at bounding box center [124, 168] width 74 height 10
click at [452, 122] on icon at bounding box center [451, 122] width 5 height 5
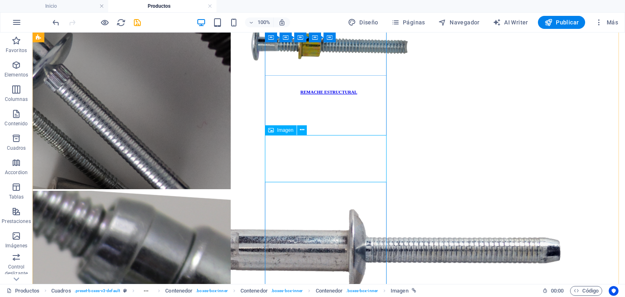
scroll to position [691, 0]
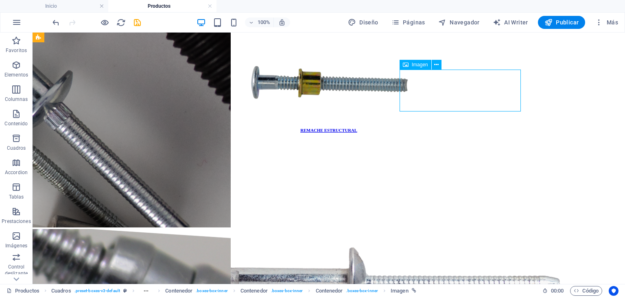
select select "px"
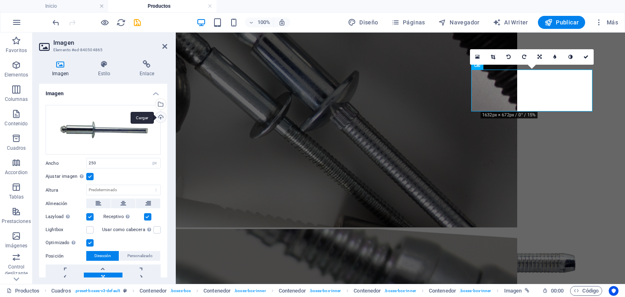
click at [160, 117] on div "Cargar" at bounding box center [160, 118] width 12 height 12
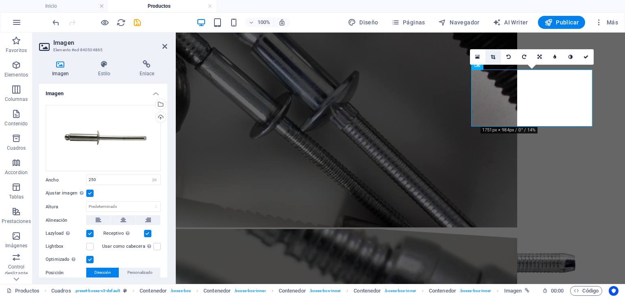
click at [495, 57] on icon at bounding box center [493, 57] width 4 height 5
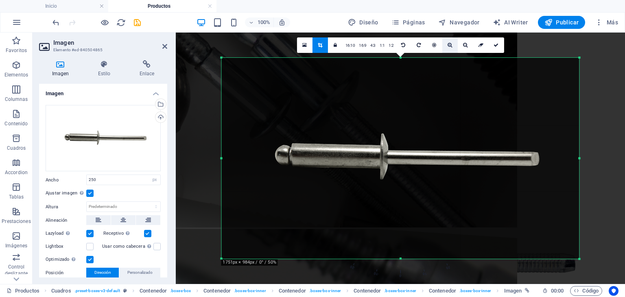
click at [451, 43] on icon at bounding box center [449, 45] width 4 height 5
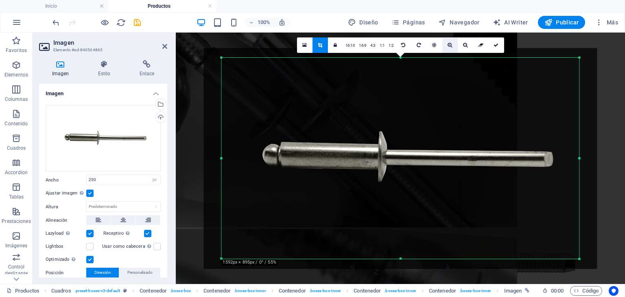
click at [451, 43] on icon at bounding box center [449, 45] width 4 height 5
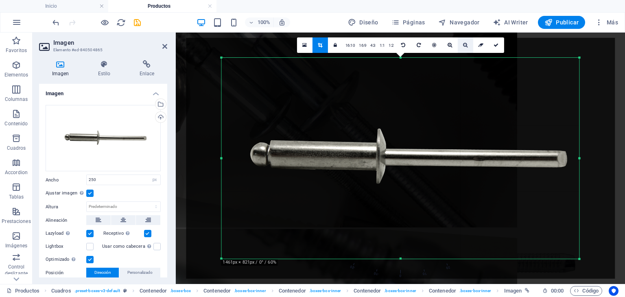
click at [463, 47] on icon at bounding box center [465, 45] width 4 height 5
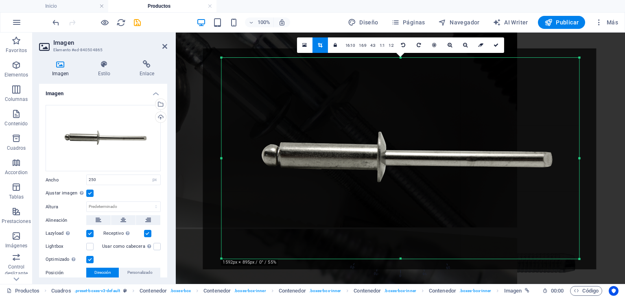
click at [498, 111] on div at bounding box center [399, 158] width 393 height 221
click at [500, 48] on link at bounding box center [496, 44] width 15 height 15
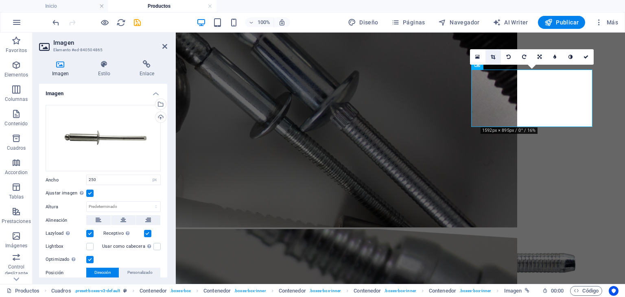
click at [495, 55] on icon at bounding box center [493, 57] width 4 height 5
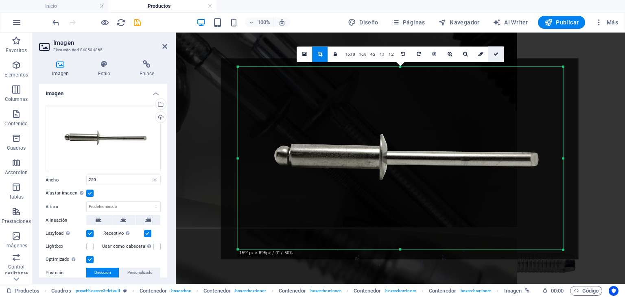
click at [496, 57] on link at bounding box center [496, 53] width 15 height 15
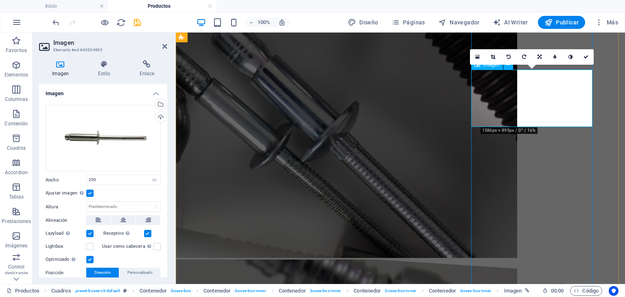
scroll to position [651, 0]
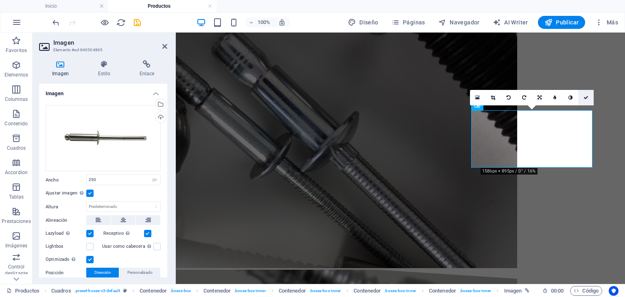
click at [584, 93] on link at bounding box center [585, 97] width 15 height 15
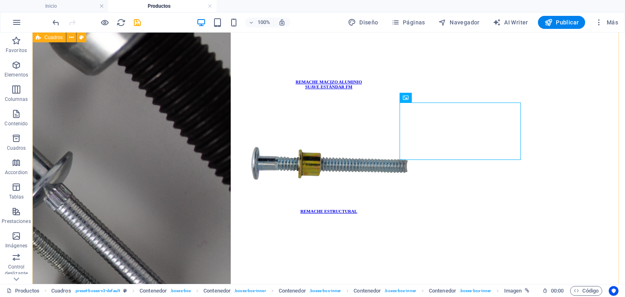
scroll to position [610, 0]
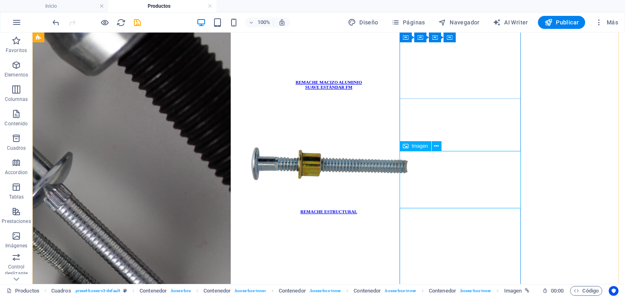
select select "px"
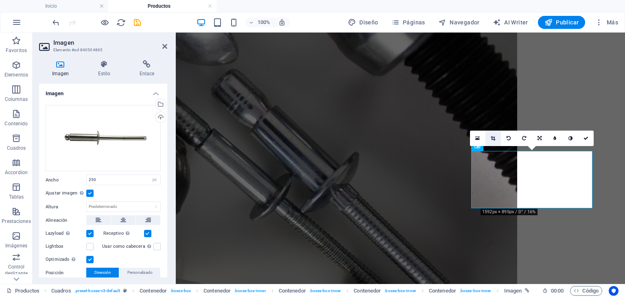
click at [494, 142] on link at bounding box center [492, 138] width 15 height 15
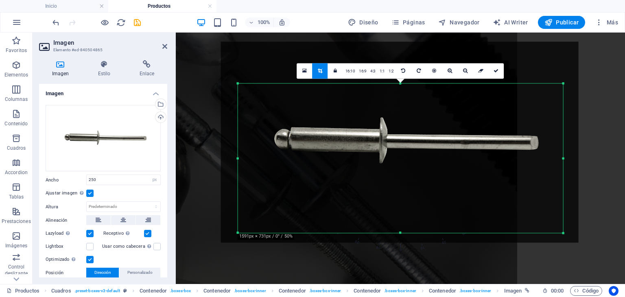
drag, startPoint x: 400, startPoint y: 67, endPoint x: 398, endPoint y: 100, distance: 33.4
click at [398, 100] on div "180 170 160 150 140 130 120 110 100 90 80 70 60 50 40 30 20 10 0 -10 -20 -30 -4…" at bounding box center [400, 157] width 325 height 149
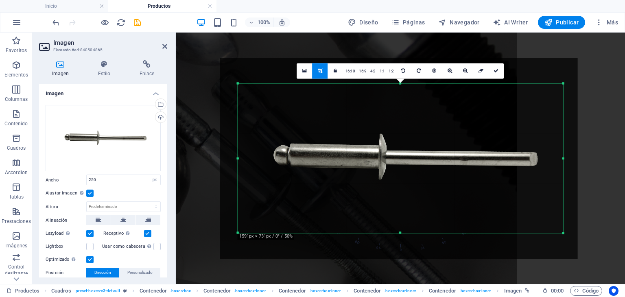
drag, startPoint x: 391, startPoint y: 132, endPoint x: 390, endPoint y: 148, distance: 16.3
click at [390, 148] on div at bounding box center [399, 158] width 358 height 201
click at [498, 73] on link at bounding box center [496, 70] width 15 height 15
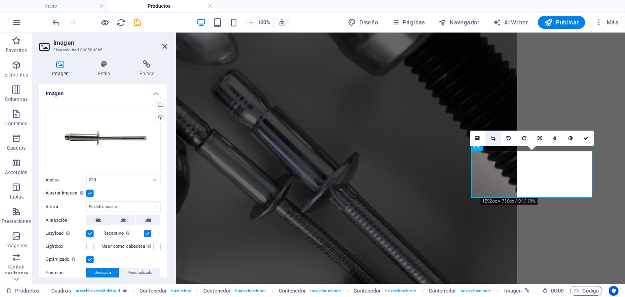
click at [490, 140] on link at bounding box center [492, 138] width 15 height 15
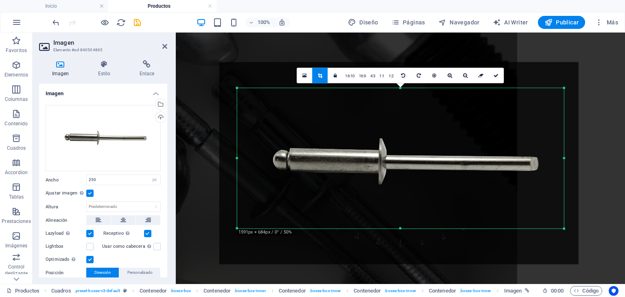
drag, startPoint x: 401, startPoint y: 233, endPoint x: 401, endPoint y: 223, distance: 9.8
click at [401, 223] on div "180 170 160 150 140 130 120 110 100 90 80 70 60 50 40 30 20 10 0 -10 -20 -30 -4…" at bounding box center [400, 158] width 327 height 140
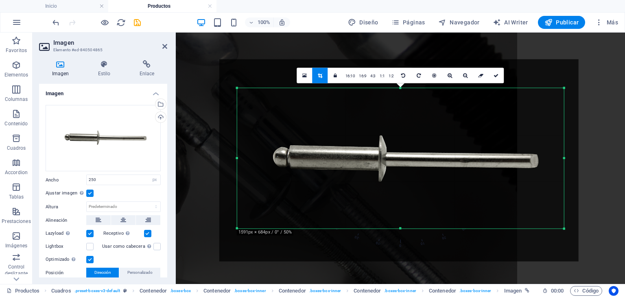
click at [410, 169] on div at bounding box center [398, 160] width 359 height 202
click at [498, 78] on link at bounding box center [496, 75] width 15 height 15
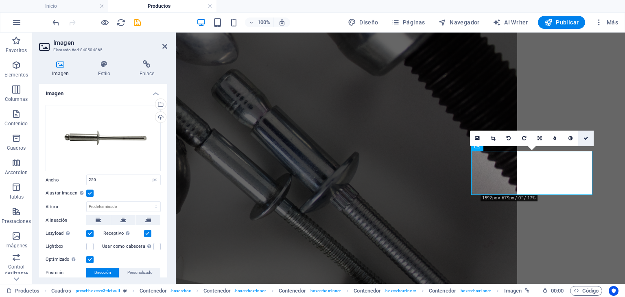
click at [589, 139] on link at bounding box center [585, 138] width 15 height 15
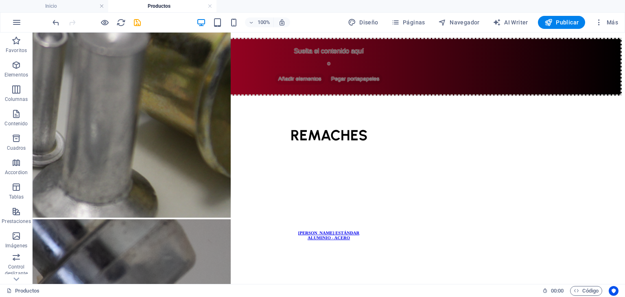
scroll to position [336, 0]
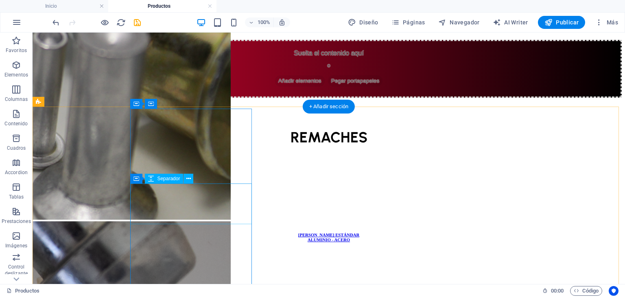
click at [182, 252] on div at bounding box center [329, 272] width 586 height 41
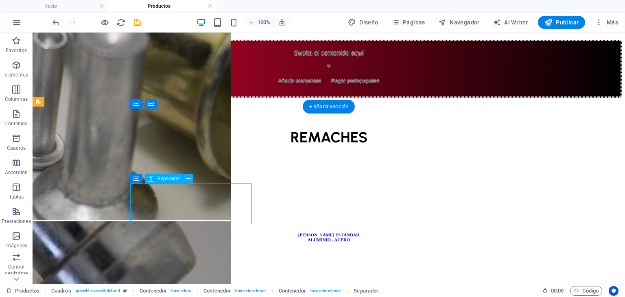
click at [182, 252] on div at bounding box center [329, 272] width 586 height 41
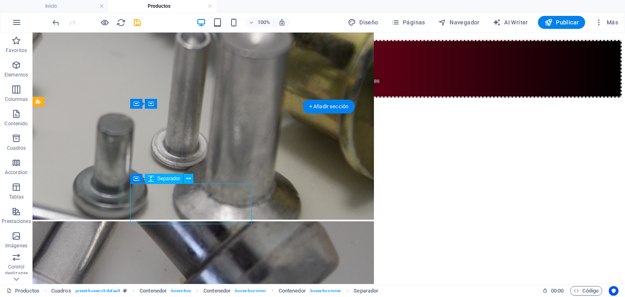
select select "px"
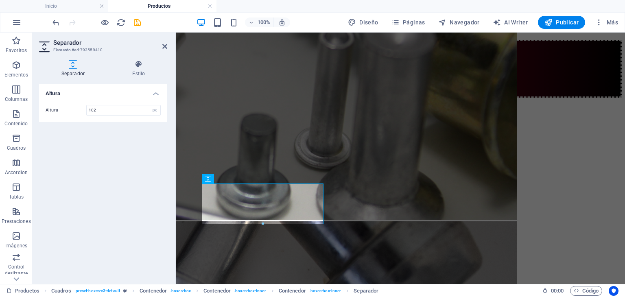
type input "102"
click at [166, 42] on h2 "Separador" at bounding box center [110, 42] width 114 height 7
click at [166, 45] on icon at bounding box center [164, 46] width 5 height 7
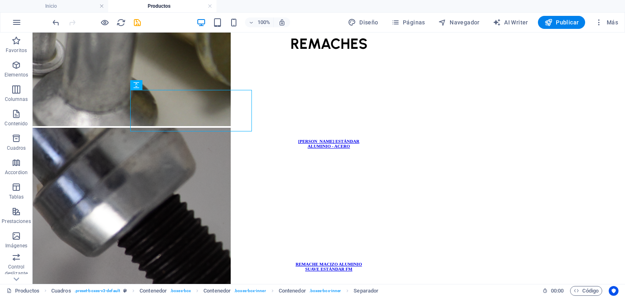
scroll to position [433, 0]
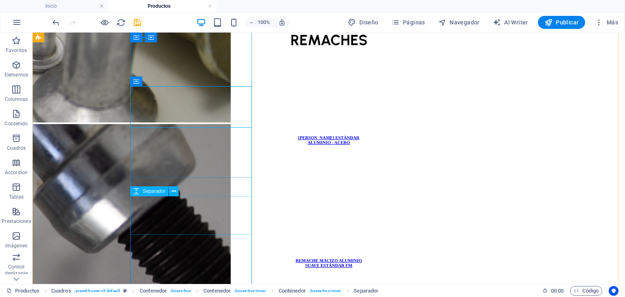
click at [203, 278] on div at bounding box center [329, 297] width 586 height 39
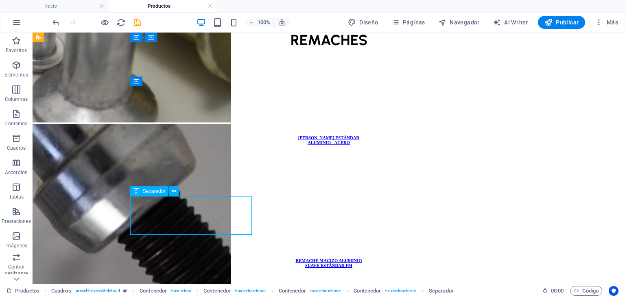
click at [203, 278] on div at bounding box center [329, 297] width 586 height 39
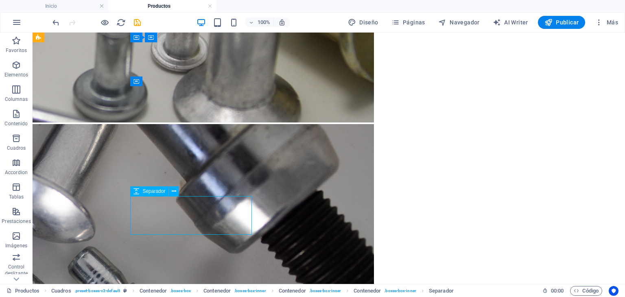
select select "px"
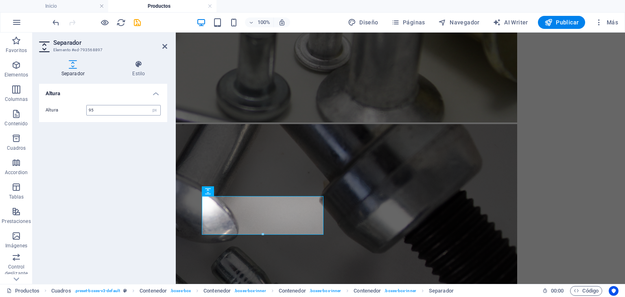
click at [124, 112] on input "95" at bounding box center [124, 110] width 74 height 10
type input "94"
select select "px"
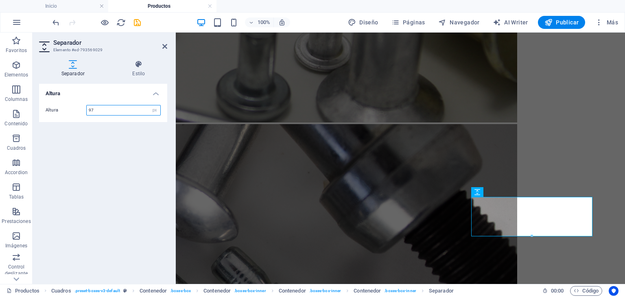
click at [120, 114] on input "97" at bounding box center [124, 110] width 74 height 10
click at [120, 114] on input "98" at bounding box center [124, 110] width 74 height 10
type input "99"
click at [165, 45] on icon at bounding box center [164, 46] width 5 height 7
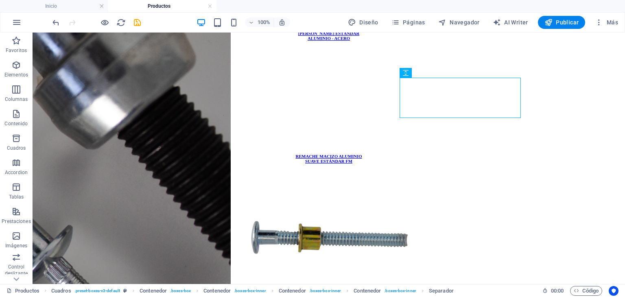
scroll to position [531, 0]
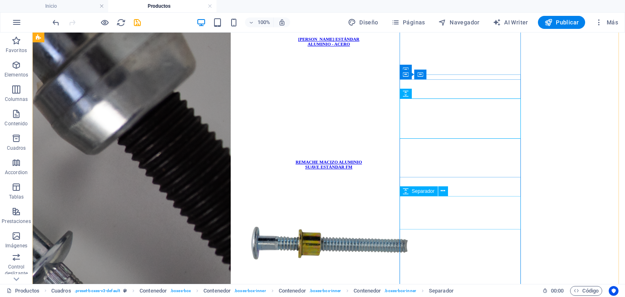
select select "px"
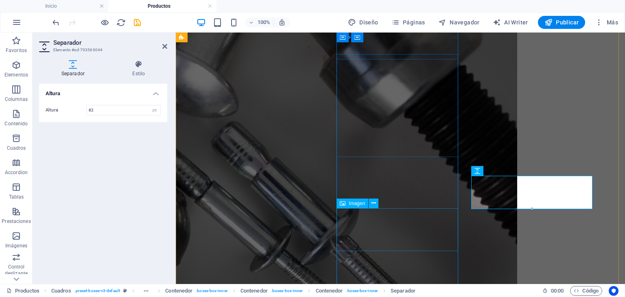
scroll to position [572, 0]
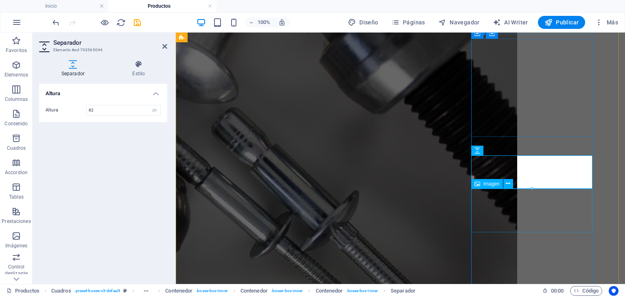
select select "px"
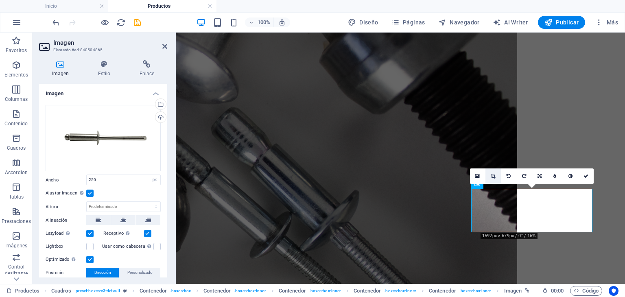
click at [491, 177] on icon at bounding box center [493, 176] width 4 height 5
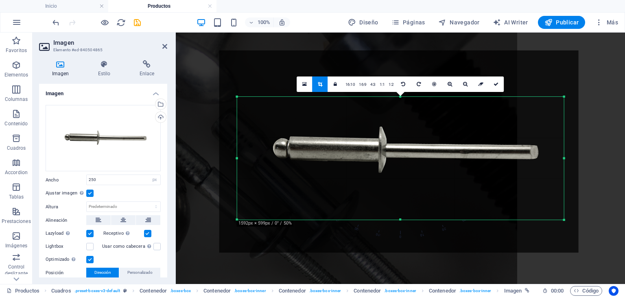
drag, startPoint x: 403, startPoint y: 89, endPoint x: 403, endPoint y: 106, distance: 17.5
click at [403, 106] on div "180 170 160 150 140 130 120 110 100 90 80 70 60 50 40 30 20 10 0 -10 -20 -30 -4…" at bounding box center [400, 158] width 327 height 123
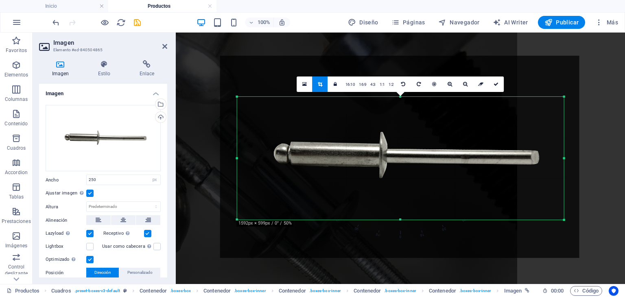
drag, startPoint x: 405, startPoint y: 133, endPoint x: 406, endPoint y: 139, distance: 5.4
click at [406, 139] on div at bounding box center [399, 157] width 359 height 202
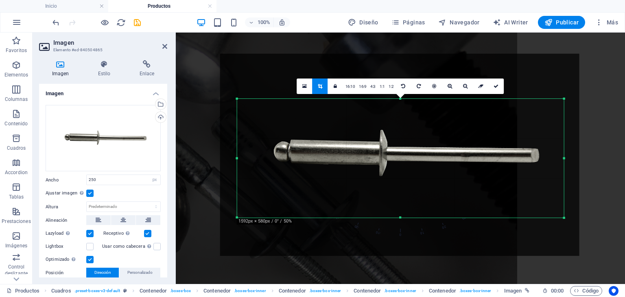
drag, startPoint x: 399, startPoint y: 96, endPoint x: 399, endPoint y: 101, distance: 4.9
click at [399, 101] on div "180 170 160 150 140 130 120 110 100 90 80 70 60 50 40 30 20 10 0 -10 -20 -30 -4…" at bounding box center [400, 158] width 327 height 119
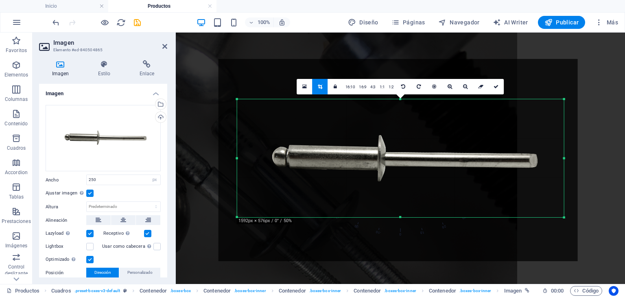
drag, startPoint x: 400, startPoint y: 114, endPoint x: 399, endPoint y: 120, distance: 5.9
click at [399, 120] on div at bounding box center [397, 160] width 359 height 202
click at [495, 87] on icon at bounding box center [495, 86] width 5 height 5
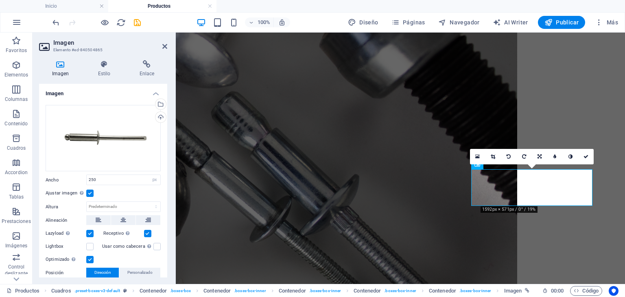
scroll to position [594, 0]
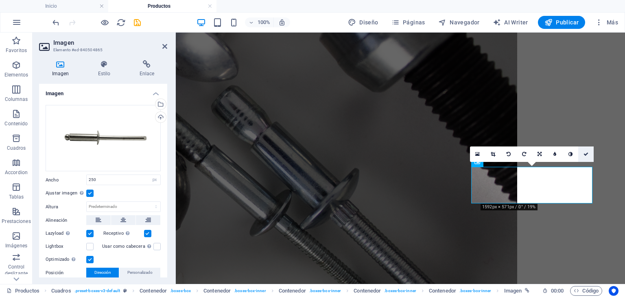
click at [582, 152] on link at bounding box center [585, 153] width 15 height 15
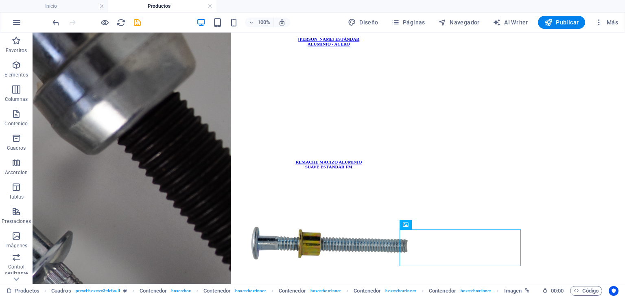
scroll to position [533, 0]
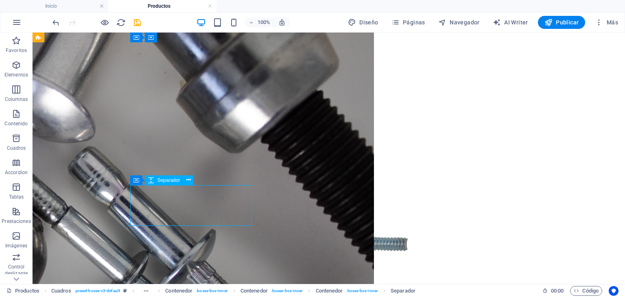
select select "px"
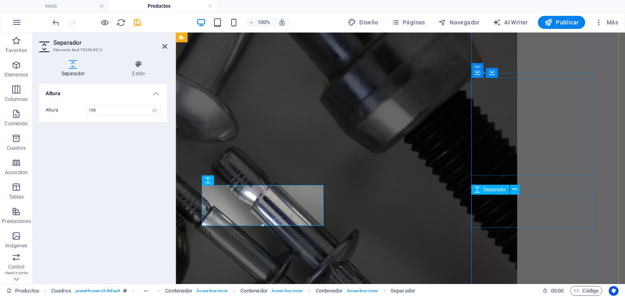
select select "px"
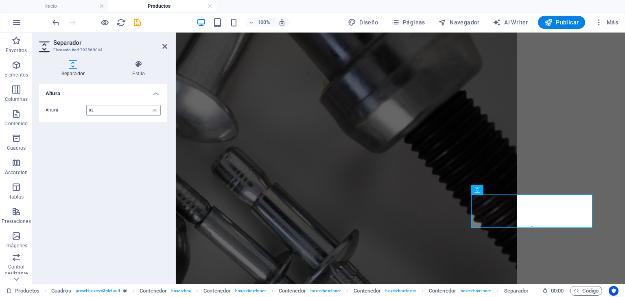
click at [132, 105] on div "82 px rem vh vw" at bounding box center [123, 110] width 74 height 11
click at [132, 105] on input "82" at bounding box center [124, 110] width 74 height 10
click at [131, 107] on input "82" at bounding box center [124, 110] width 74 height 10
click at [131, 107] on input "98" at bounding box center [124, 110] width 74 height 10
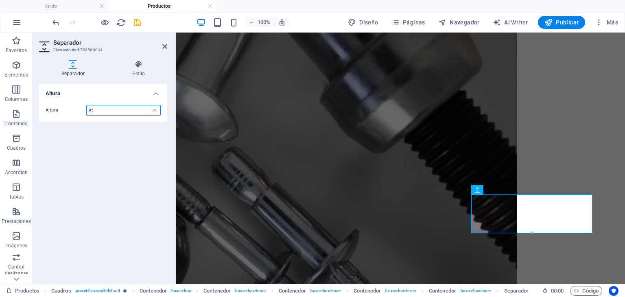
click at [131, 107] on input "95" at bounding box center [124, 110] width 74 height 10
click at [131, 107] on input "92" at bounding box center [124, 110] width 74 height 10
click at [131, 107] on input "93" at bounding box center [124, 110] width 74 height 10
type input "94"
click at [166, 49] on icon at bounding box center [164, 46] width 5 height 7
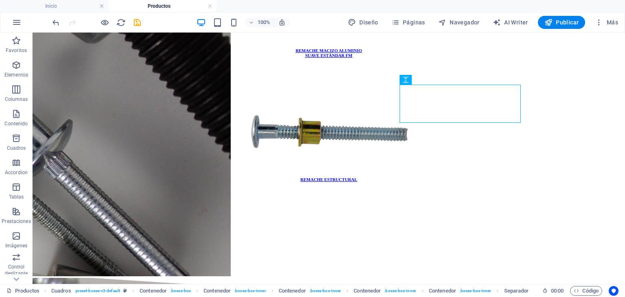
scroll to position [644, 0]
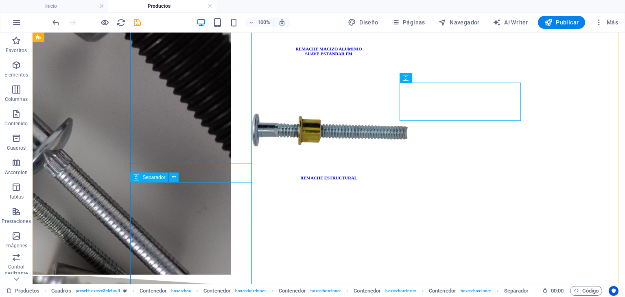
select select "px"
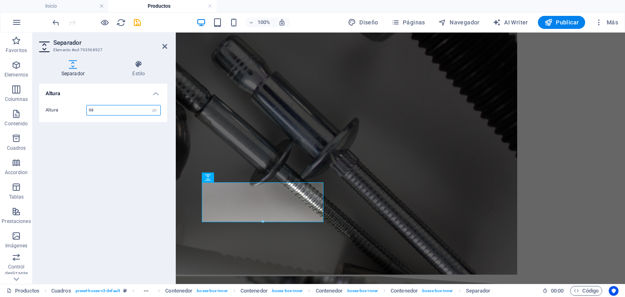
click at [110, 109] on input "98" at bounding box center [124, 110] width 74 height 10
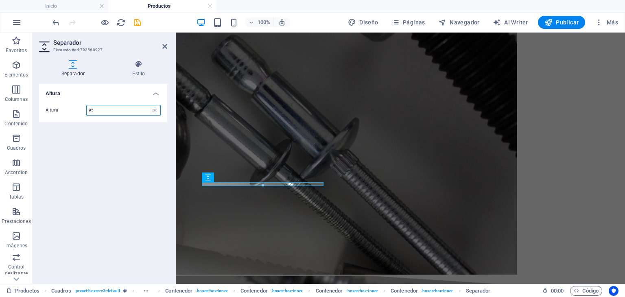
type input "95"
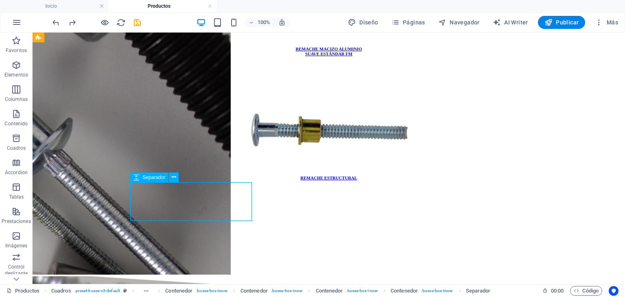
select select "px"
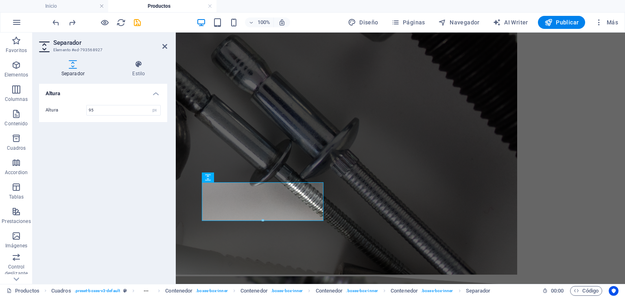
click at [131, 104] on div "Altura 95 px rem vh vw" at bounding box center [103, 110] width 128 height 24
click at [120, 116] on div "Altura 95 px rem vh vw" at bounding box center [103, 110] width 128 height 24
click at [120, 111] on input "95" at bounding box center [124, 110] width 74 height 10
type input "97"
click at [166, 46] on icon at bounding box center [164, 46] width 5 height 7
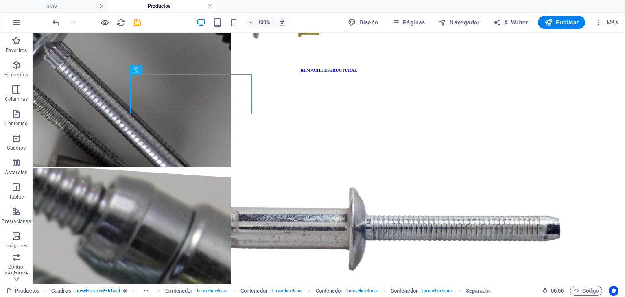
scroll to position [756, 0]
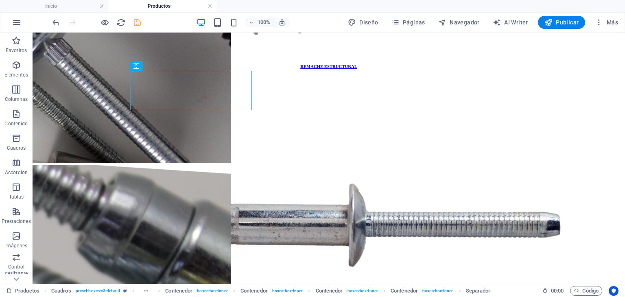
click at [140, 22] on icon "save" at bounding box center [137, 22] width 9 height 9
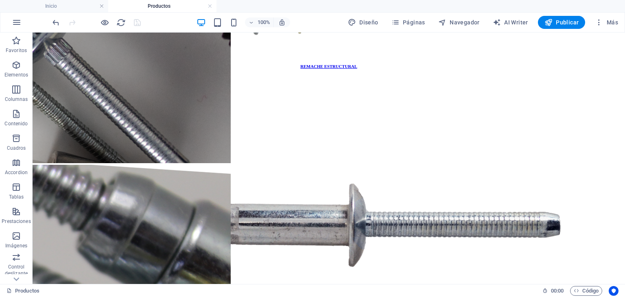
click at [240, 23] on div "100%" at bounding box center [243, 22] width 94 height 13
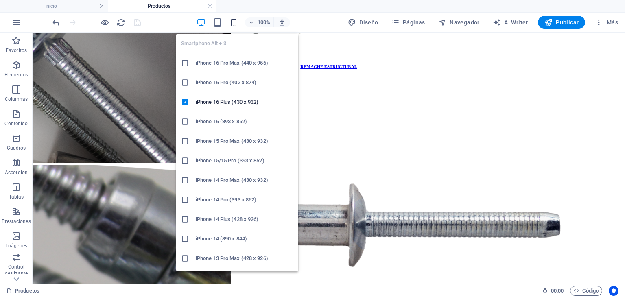
click at [237, 23] on icon "button" at bounding box center [233, 22] width 9 height 9
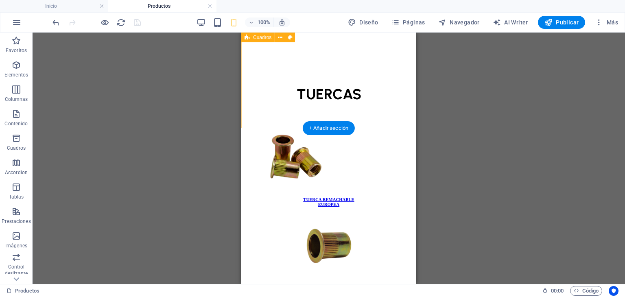
scroll to position [2172, 0]
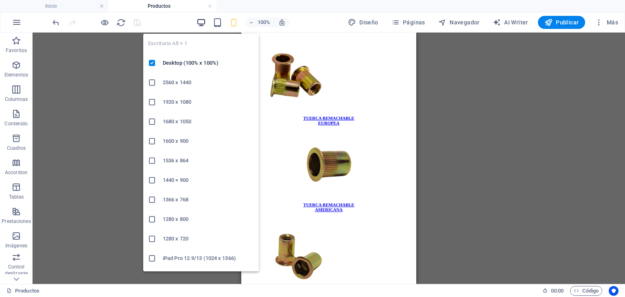
click at [198, 21] on icon "button" at bounding box center [200, 22] width 9 height 9
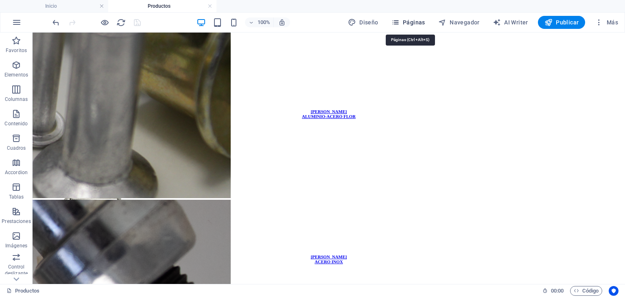
click at [406, 24] on span "Páginas" at bounding box center [408, 22] width 34 height 8
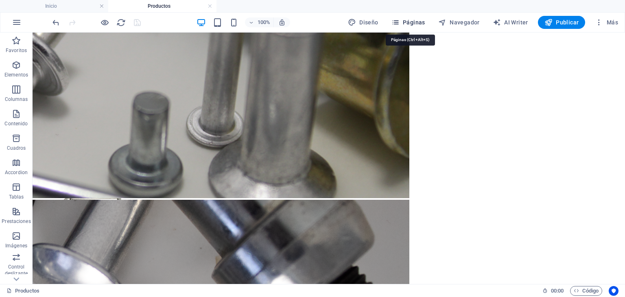
scroll to position [1107, 0]
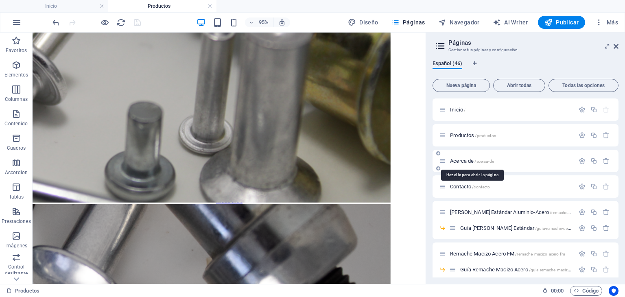
click at [471, 161] on span "Acerca de /acerca-de" at bounding box center [472, 161] width 44 height 6
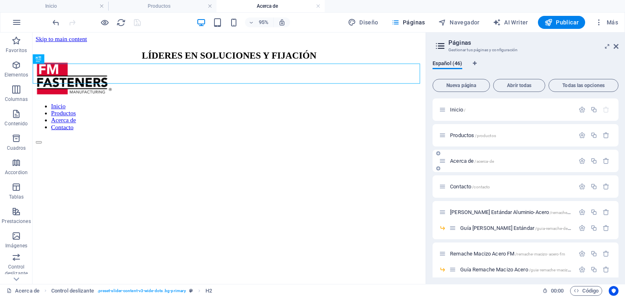
scroll to position [0, 0]
click at [614, 46] on icon at bounding box center [615, 46] width 5 height 7
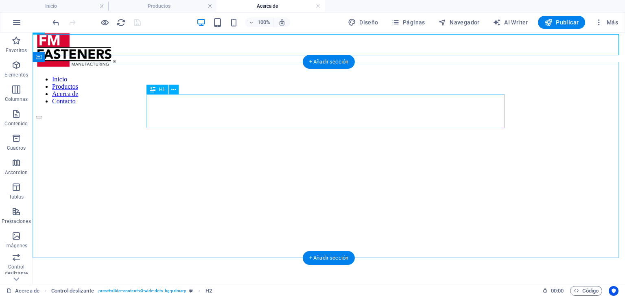
scroll to position [41, 0]
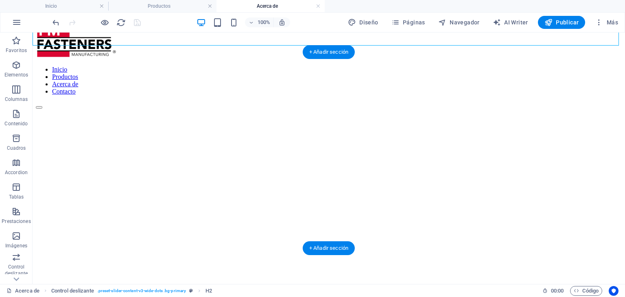
click at [63, 109] on figure at bounding box center [329, 109] width 586 height 0
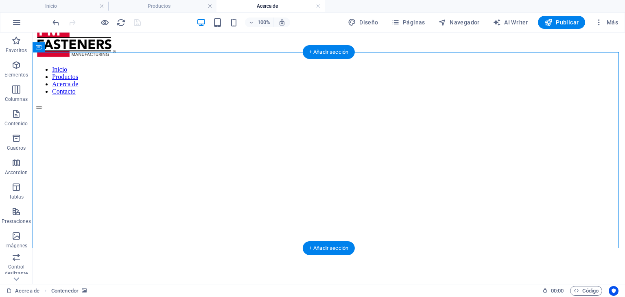
click at [63, 109] on figure at bounding box center [329, 109] width 586 height 0
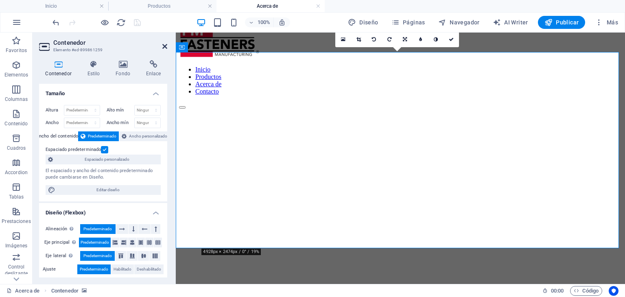
click at [164, 48] on icon at bounding box center [164, 46] width 5 height 7
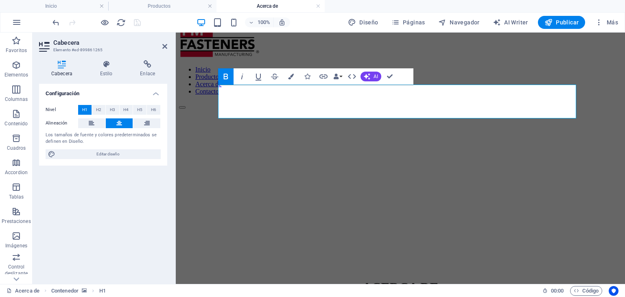
click at [165, 39] on h2 "Cabecera" at bounding box center [110, 42] width 114 height 7
click at [164, 44] on icon at bounding box center [164, 46] width 5 height 7
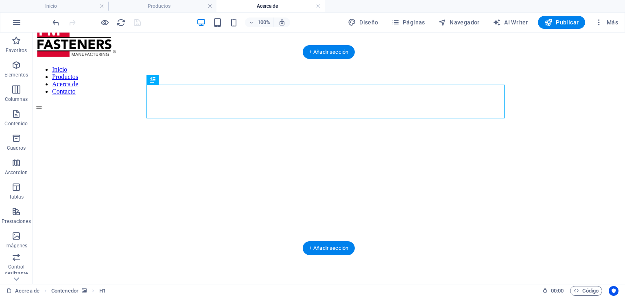
click at [123, 109] on figure at bounding box center [329, 109] width 586 height 0
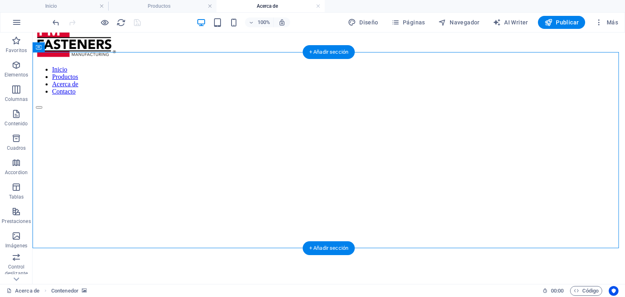
click at [123, 109] on figure at bounding box center [329, 109] width 586 height 0
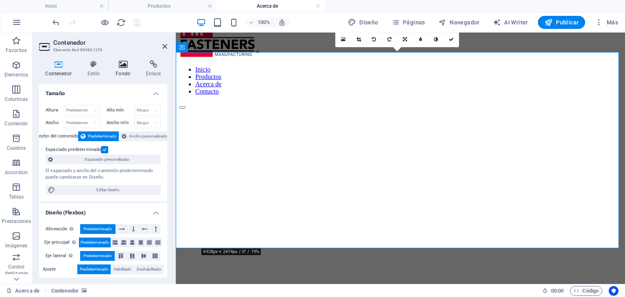
click at [129, 66] on icon at bounding box center [122, 64] width 27 height 8
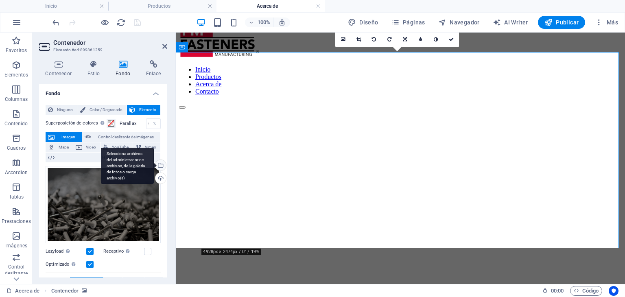
click at [159, 165] on div "Selecciona archivos del administrador de archivos, de la galería de fotos o car…" at bounding box center [160, 166] width 12 height 12
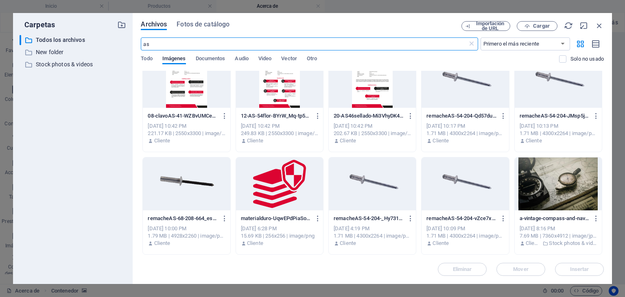
scroll to position [0, 0]
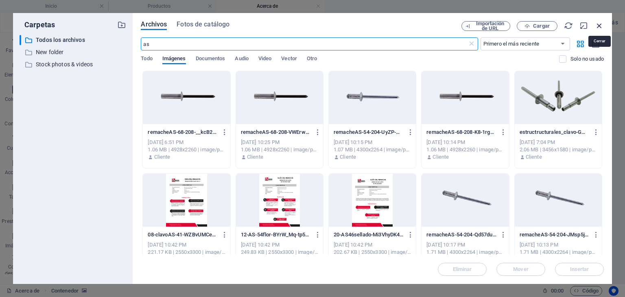
click at [600, 25] on icon "button" at bounding box center [599, 25] width 9 height 9
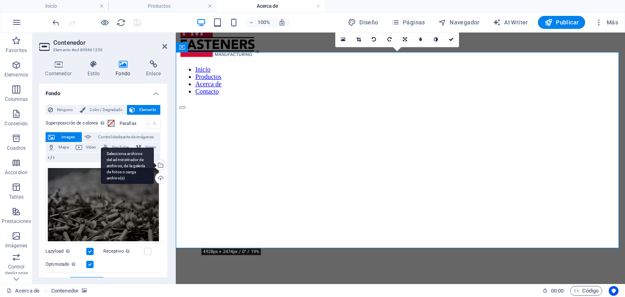
click at [162, 164] on div "Selecciona archivos del administrador de archivos, de la galería de fotos o car…" at bounding box center [160, 166] width 12 height 12
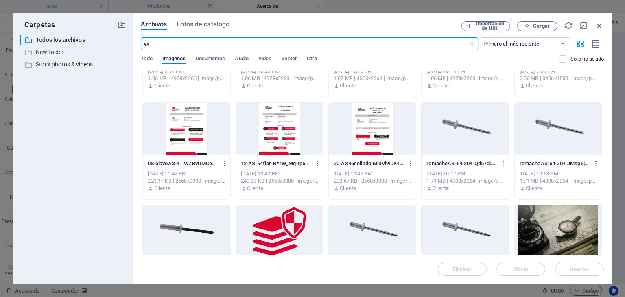
scroll to position [119, 0]
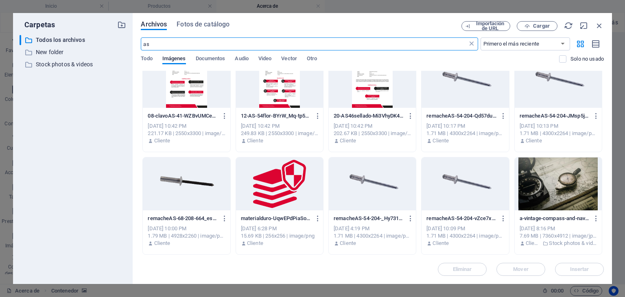
click at [472, 40] on icon at bounding box center [471, 44] width 8 height 8
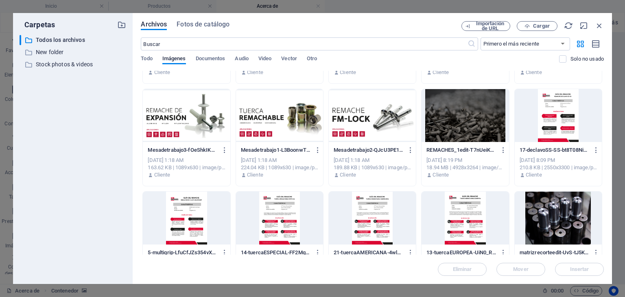
scroll to position [488, 0]
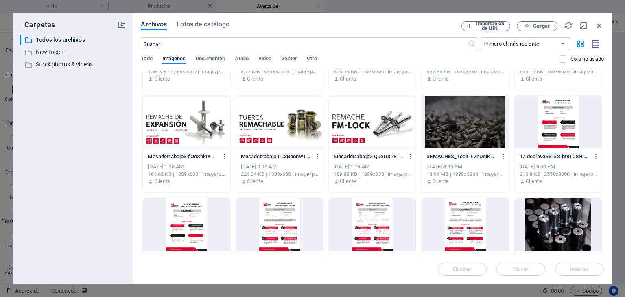
click at [501, 157] on icon "button" at bounding box center [503, 156] width 8 height 7
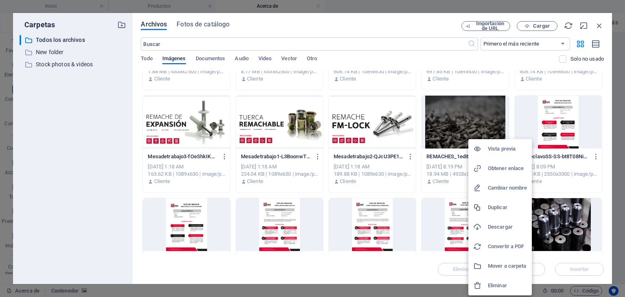
click at [493, 292] on li "Eliminar" at bounding box center [499, 286] width 63 height 20
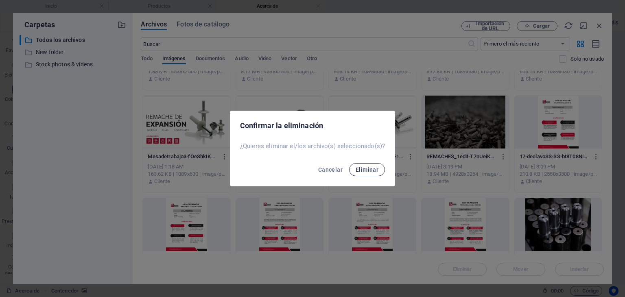
click at [366, 165] on button "Eliminar" at bounding box center [367, 169] width 36 height 13
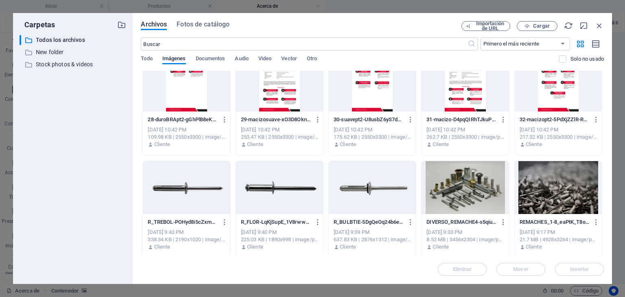
scroll to position [2515, 0]
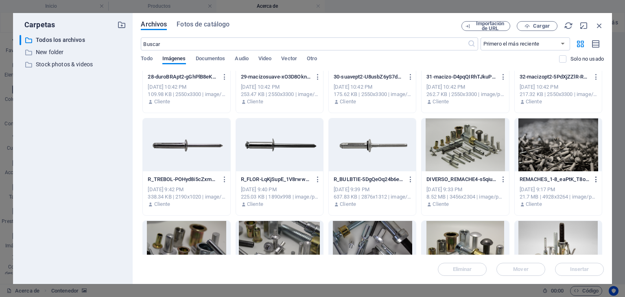
click at [594, 179] on icon "button" at bounding box center [596, 179] width 8 height 7
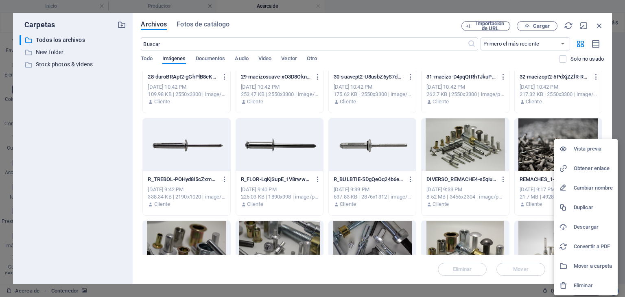
click at [578, 284] on h6 "Eliminar" at bounding box center [593, 286] width 39 height 10
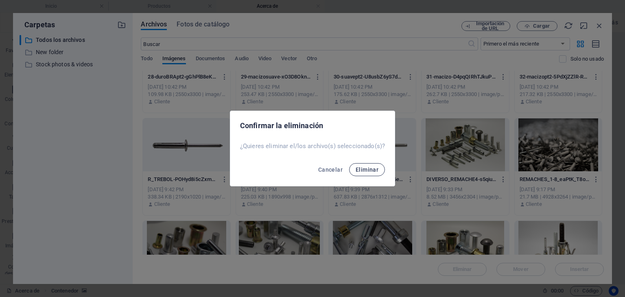
click at [378, 168] on button "Eliminar" at bounding box center [367, 169] width 36 height 13
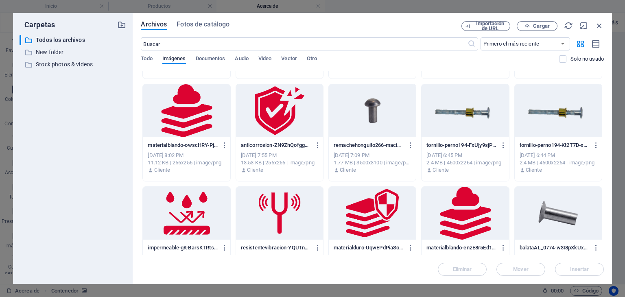
scroll to position [3532, 0]
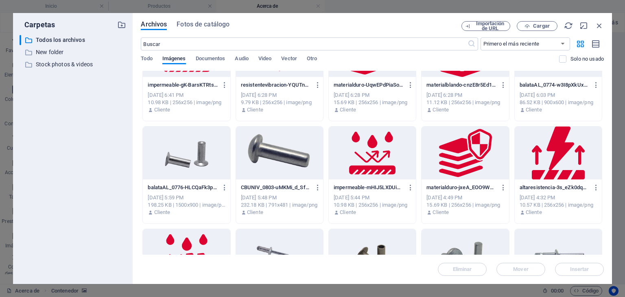
drag, startPoint x: 602, startPoint y: 222, endPoint x: 598, endPoint y: 200, distance: 21.8
click at [605, 199] on div "Archivos Fotos de catálogo Importación de URL Cargar ​ Primero el más reciente …" at bounding box center [372, 148] width 479 height 271
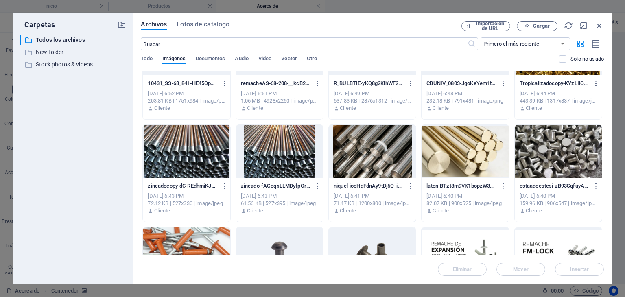
scroll to position [0, 0]
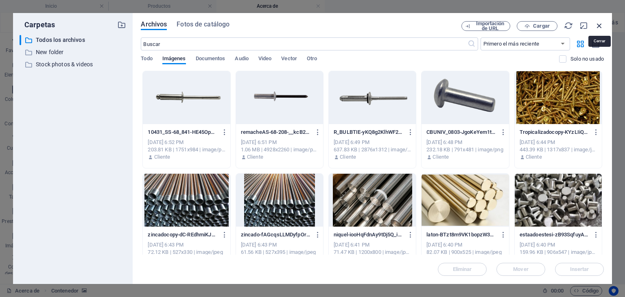
click at [598, 24] on icon "button" at bounding box center [599, 25] width 9 height 9
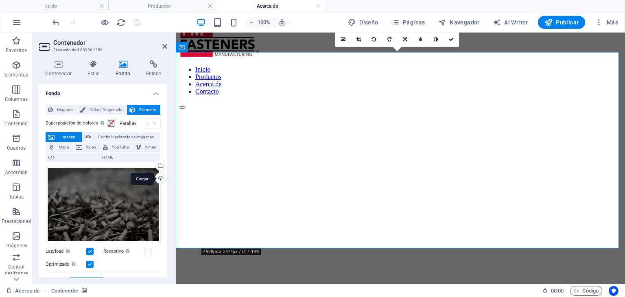
click at [159, 177] on div "Cargar" at bounding box center [160, 179] width 12 height 12
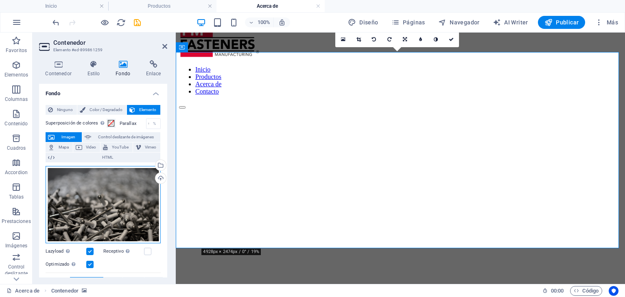
click at [125, 220] on div "Arrastra archivos aquí, haz clic para escoger archivos o selecciona archivos de…" at bounding box center [103, 205] width 115 height 78
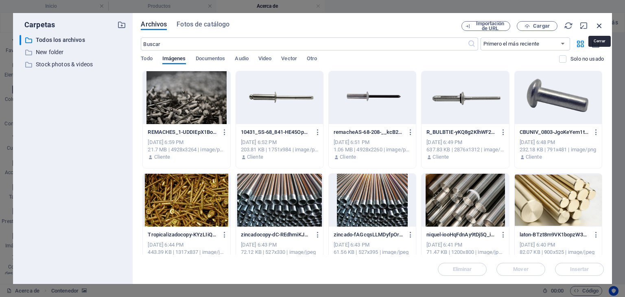
click at [598, 25] on icon "button" at bounding box center [599, 25] width 9 height 9
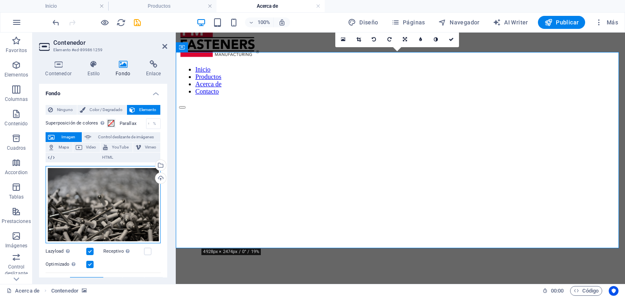
click at [129, 190] on div "Arrastra archivos aquí, haz clic para escoger archivos o selecciona archivos de…" at bounding box center [103, 205] width 115 height 78
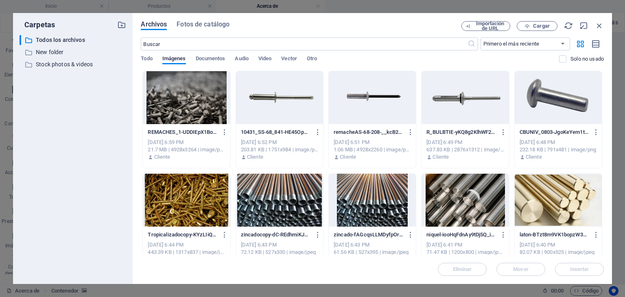
click at [176, 103] on div at bounding box center [186, 97] width 87 height 53
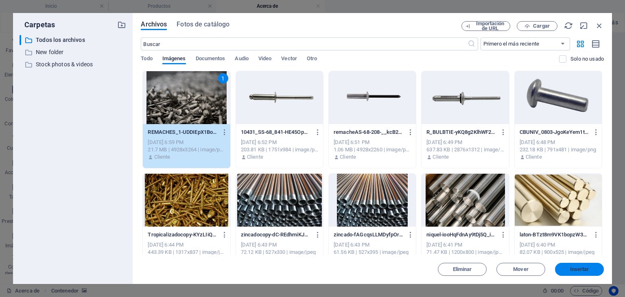
click at [571, 270] on span "Insertar" at bounding box center [579, 269] width 19 height 5
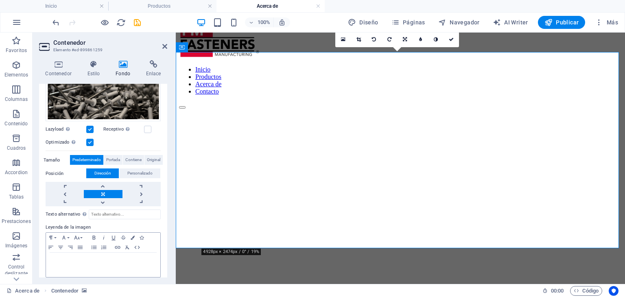
scroll to position [128, 0]
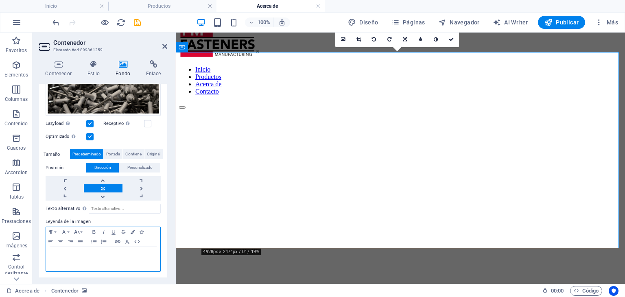
click at [118, 261] on div at bounding box center [103, 259] width 114 height 24
click at [119, 260] on div "jjjjj" at bounding box center [103, 259] width 114 height 24
click at [155, 217] on label "Leyenda de la imagen" at bounding box center [103, 222] width 115 height 10
click at [50, 251] on p "jjjjj" at bounding box center [103, 254] width 106 height 7
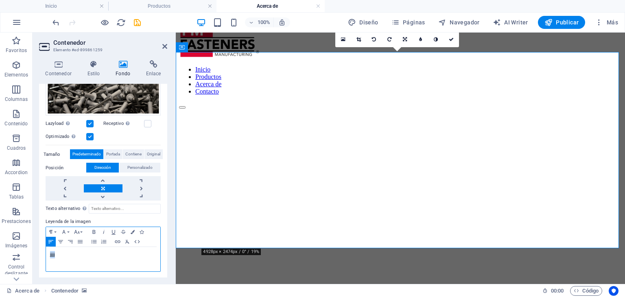
click at [50, 251] on p "jjjjj" at bounding box center [103, 254] width 106 height 7
click at [153, 220] on label "Leyenda de la imagen" at bounding box center [103, 222] width 115 height 10
click at [117, 156] on span "Portada" at bounding box center [113, 154] width 14 height 10
click at [91, 153] on span "Predeterminado" at bounding box center [86, 154] width 28 height 10
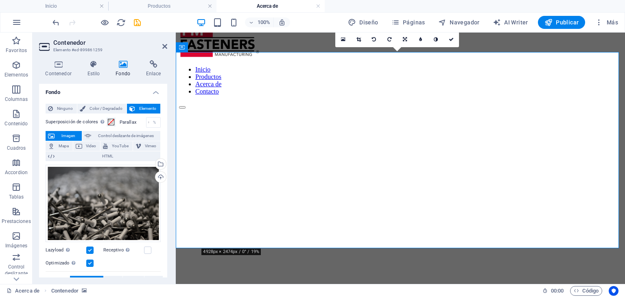
scroll to position [0, 0]
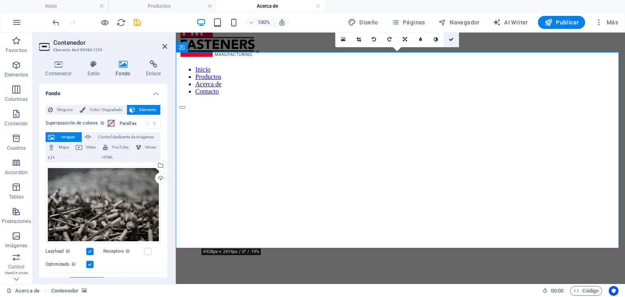
click at [456, 39] on link at bounding box center [450, 39] width 15 height 15
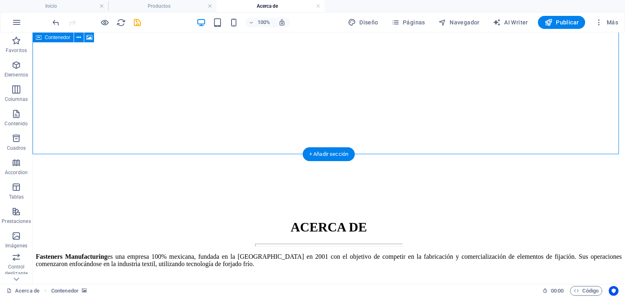
scroll to position [203, 0]
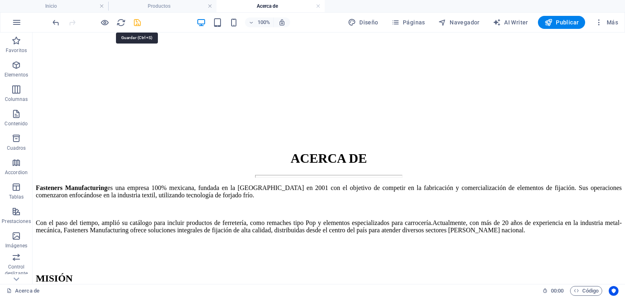
click at [140, 18] on icon "save" at bounding box center [137, 22] width 9 height 9
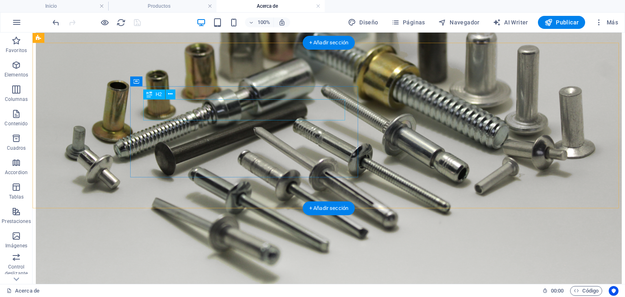
scroll to position [732, 0]
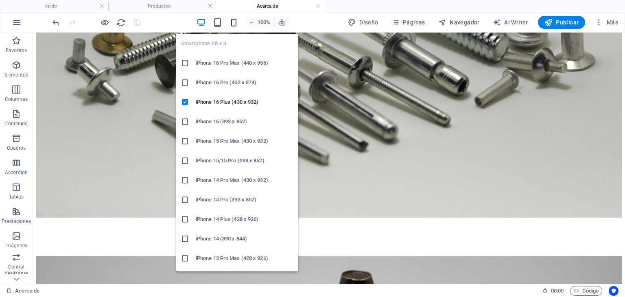
click at [236, 18] on icon "button" at bounding box center [233, 22] width 9 height 9
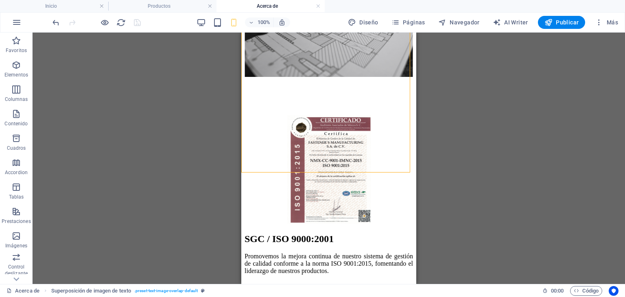
scroll to position [1328, 0]
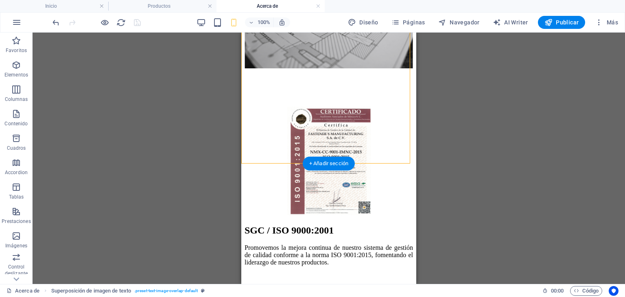
drag, startPoint x: 341, startPoint y: 136, endPoint x: 323, endPoint y: 114, distance: 28.6
click at [323, 114] on div "SGC / ISO 9000:2001 Promovemos la mejora continua de nuestro sistema de gestión…" at bounding box center [328, 194] width 168 height 225
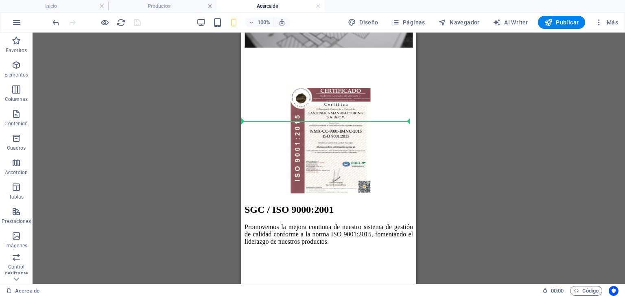
scroll to position [1304, 0]
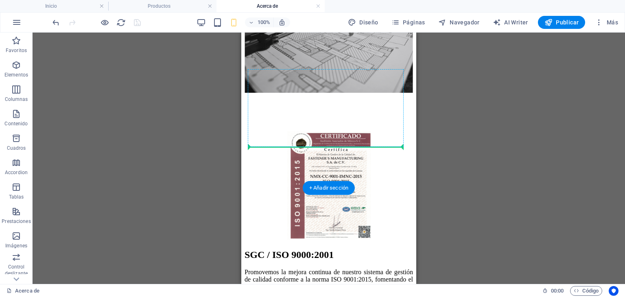
drag, startPoint x: 322, startPoint y: 115, endPoint x: 337, endPoint y: 137, distance: 26.6
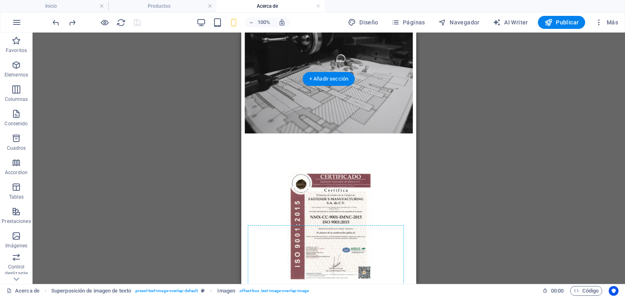
scroll to position [1147, 0]
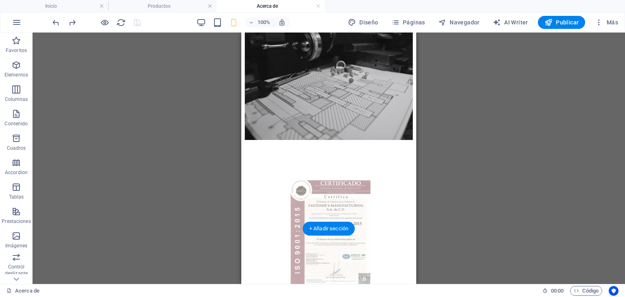
drag, startPoint x: 343, startPoint y: 84, endPoint x: 364, endPoint y: 98, distance: 25.7
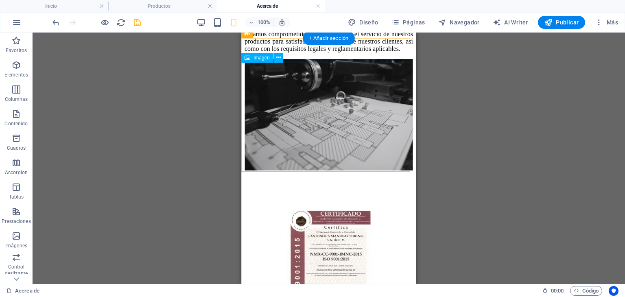
scroll to position [1263, 0]
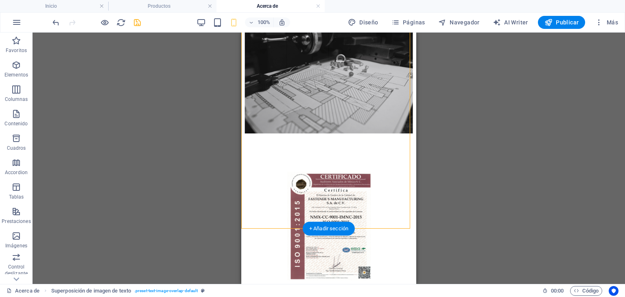
drag, startPoint x: 329, startPoint y: 89, endPoint x: 330, endPoint y: 124, distance: 35.0
click at [329, 147] on div "SGC / ISO 9000:2001 Promovemos la mejora continua de nuestro sistema de gestión…" at bounding box center [328, 259] width 168 height 225
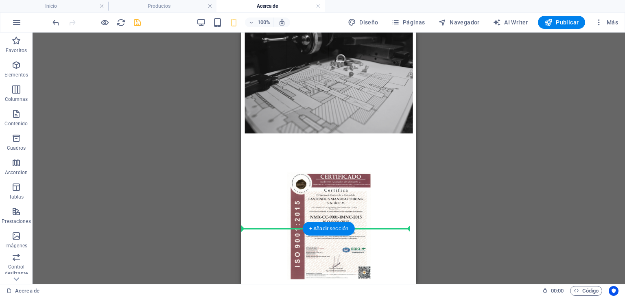
drag, startPoint x: 326, startPoint y: 88, endPoint x: 284, endPoint y: 202, distance: 121.9
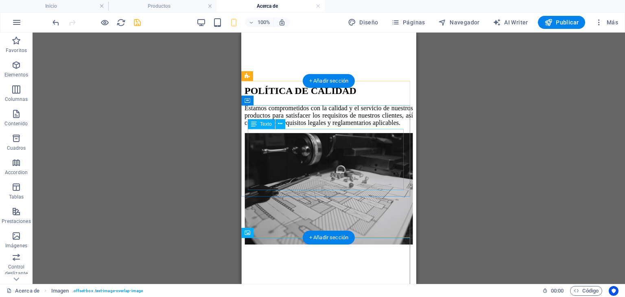
scroll to position [1141, 0]
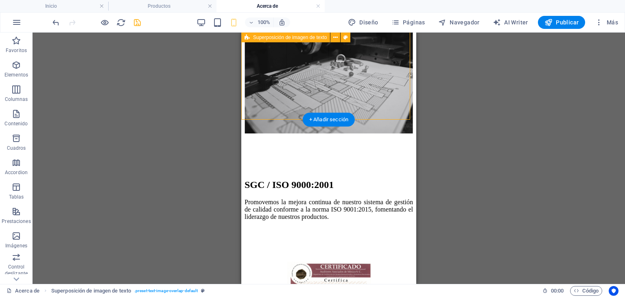
scroll to position [1222, 0]
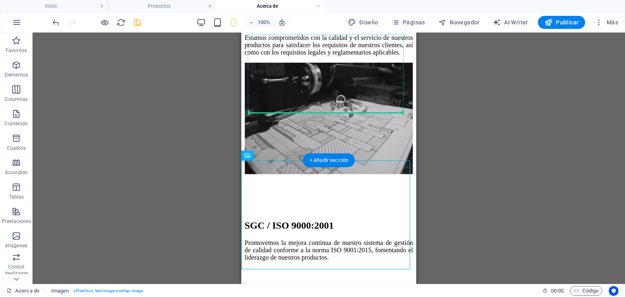
drag, startPoint x: 345, startPoint y: 181, endPoint x: 349, endPoint y: 108, distance: 72.9
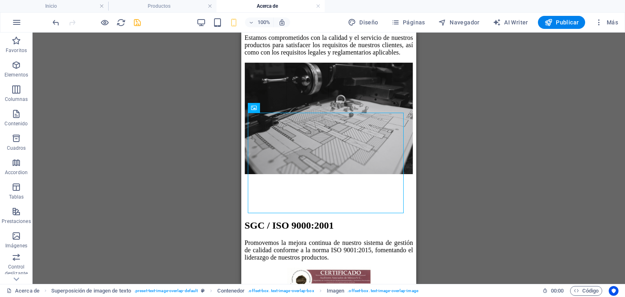
click at [471, 106] on div "Arrastra aquí para reemplazar el contenido existente. Si quieres crear un eleme…" at bounding box center [329, 158] width 592 height 251
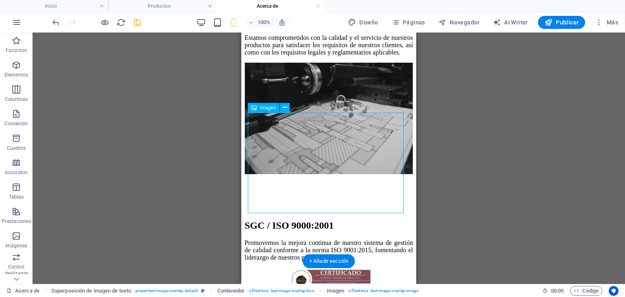
drag, startPoint x: 331, startPoint y: 127, endPoint x: 331, endPoint y: 137, distance: 9.4
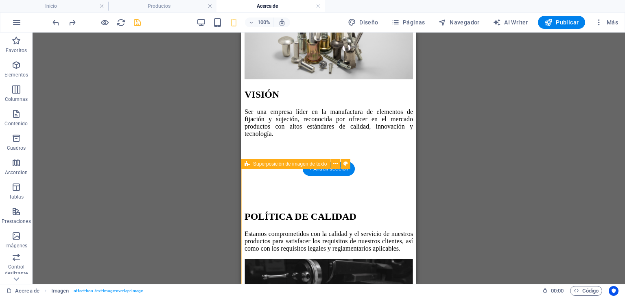
scroll to position [978, 0]
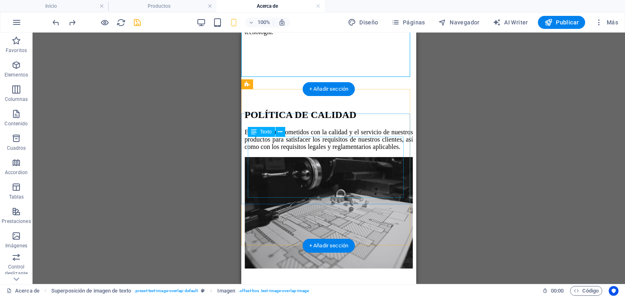
scroll to position [1141, 0]
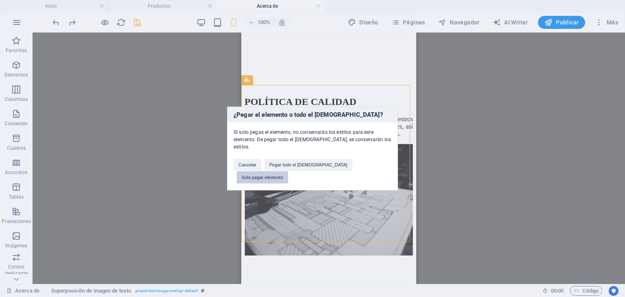
click at [288, 171] on button "Solo pegar elemento" at bounding box center [262, 177] width 51 height 12
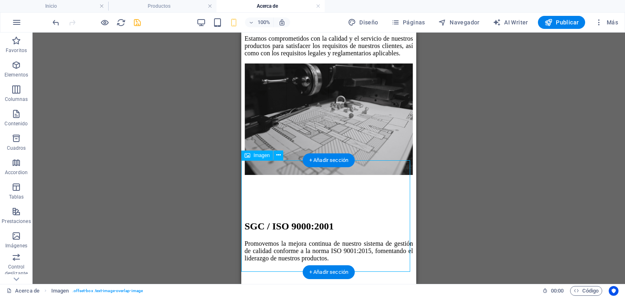
scroll to position [1222, 0]
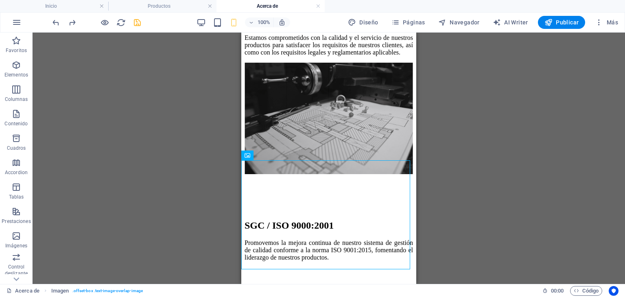
drag, startPoint x: 318, startPoint y: 171, endPoint x: 321, endPoint y: 203, distance: 32.2
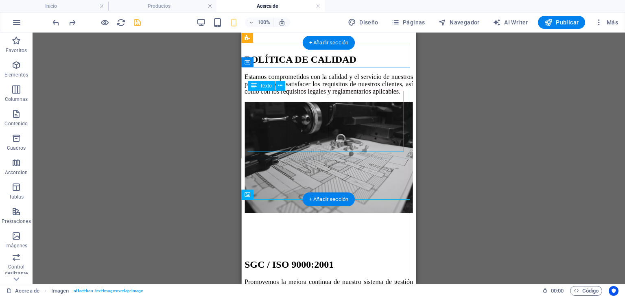
scroll to position [1182, 0]
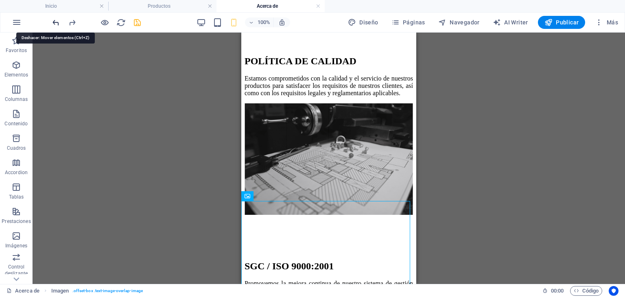
click at [51, 20] on icon "undo" at bounding box center [55, 22] width 9 height 9
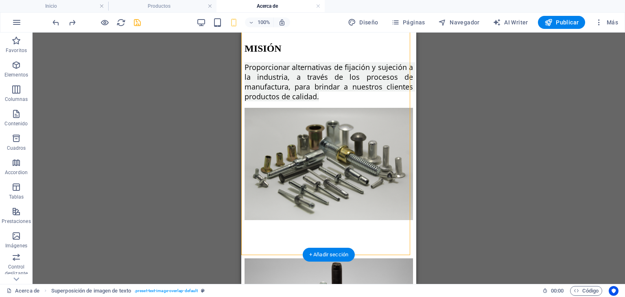
scroll to position [753, 0]
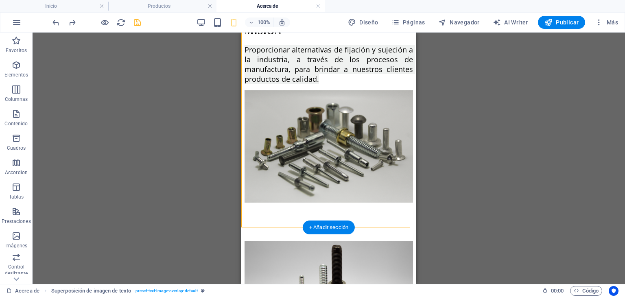
drag, startPoint x: 319, startPoint y: 136, endPoint x: 331, endPoint y: 196, distance: 60.9
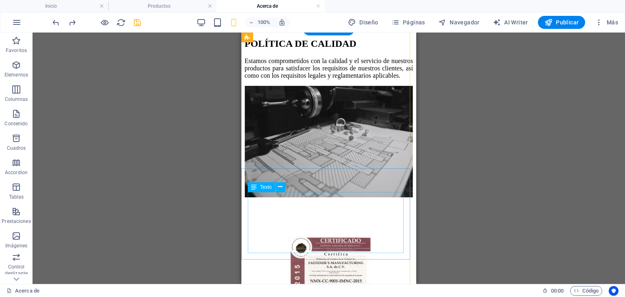
scroll to position [1200, 0]
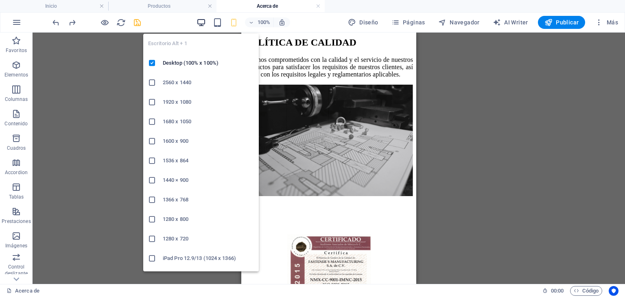
click at [204, 18] on icon "button" at bounding box center [200, 22] width 9 height 9
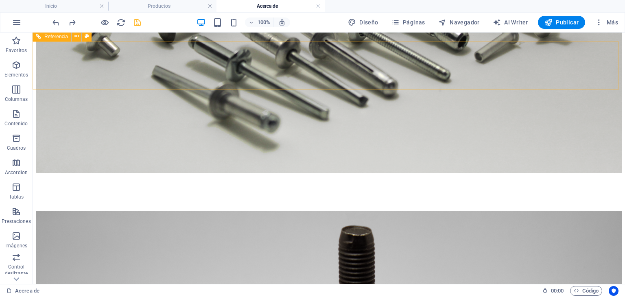
scroll to position [768, 0]
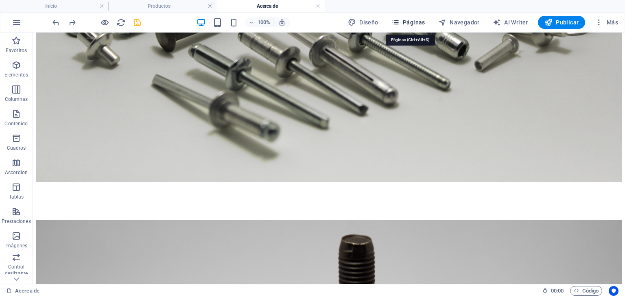
click at [406, 22] on span "Páginas" at bounding box center [408, 22] width 34 height 8
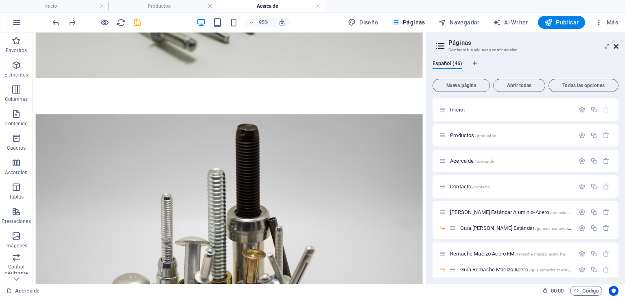
click at [615, 46] on icon at bounding box center [615, 46] width 5 height 7
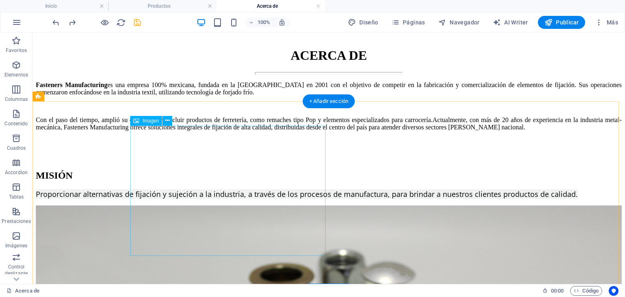
scroll to position [402, 0]
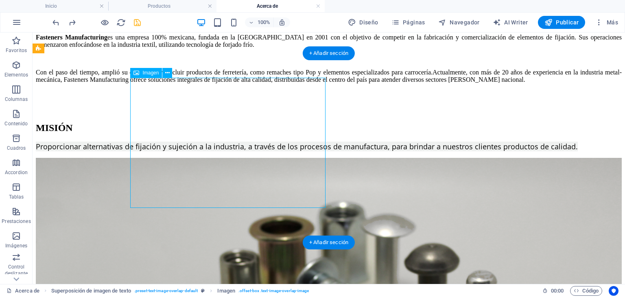
select select "%"
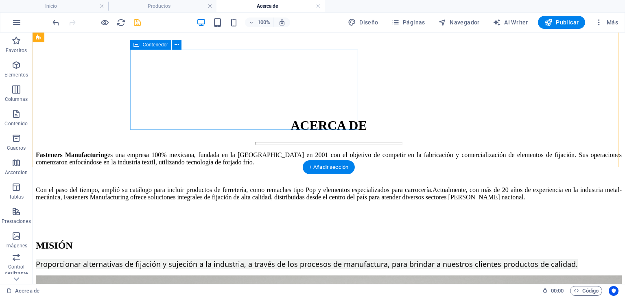
scroll to position [280, 0]
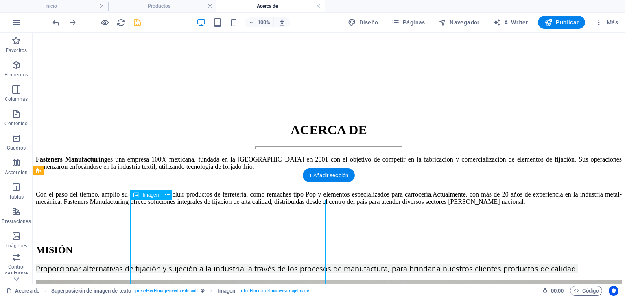
select select "%"
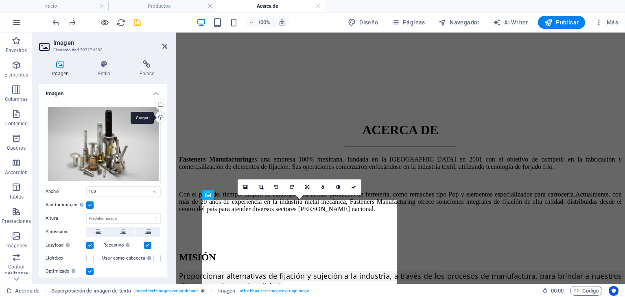
click at [163, 114] on div "Cargar" at bounding box center [160, 118] width 12 height 12
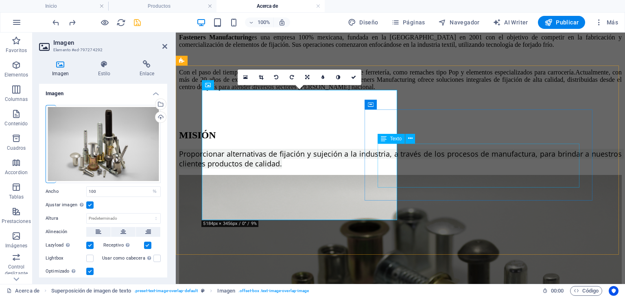
scroll to position [402, 0]
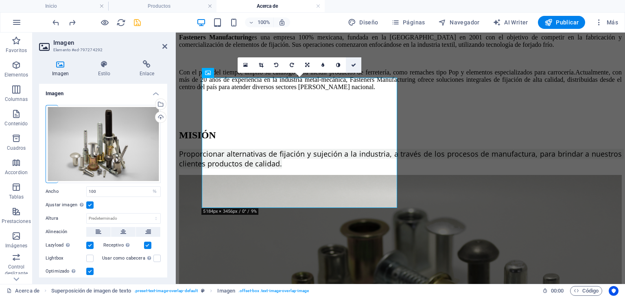
click at [351, 63] on link at bounding box center [353, 64] width 15 height 15
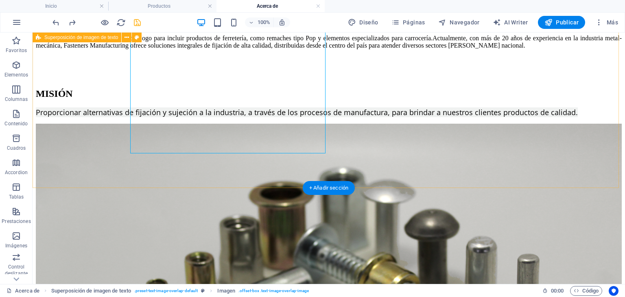
scroll to position [483, 0]
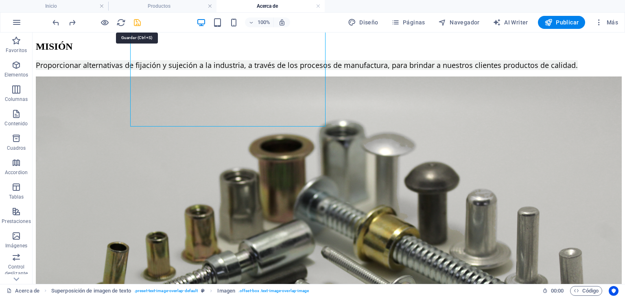
click at [138, 23] on icon "save" at bounding box center [137, 22] width 9 height 9
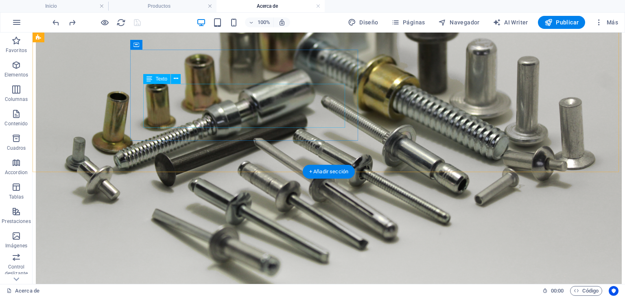
scroll to position [646, 0]
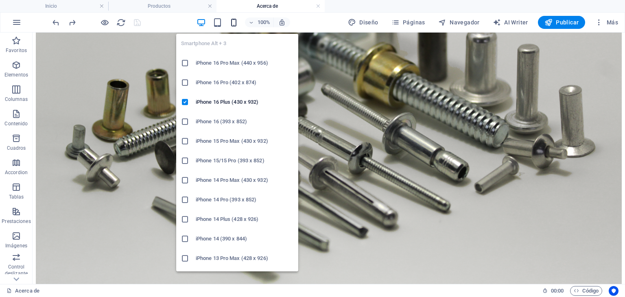
click at [234, 23] on icon "button" at bounding box center [233, 22] width 9 height 9
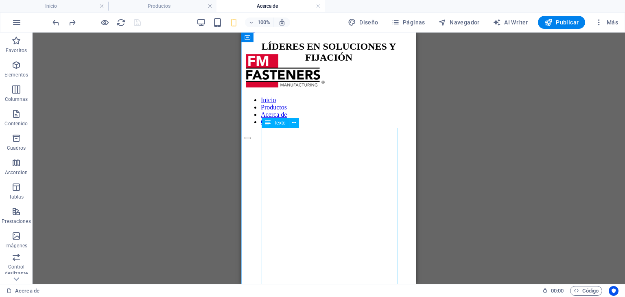
scroll to position [0, 0]
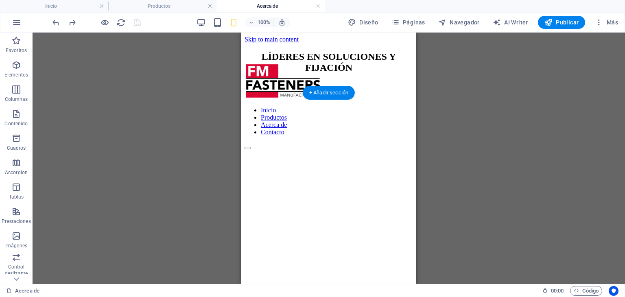
click at [388, 150] on figure at bounding box center [328, 150] width 168 height 0
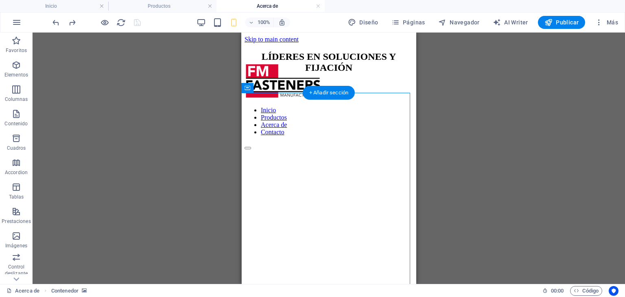
click at [388, 150] on figure at bounding box center [328, 150] width 168 height 0
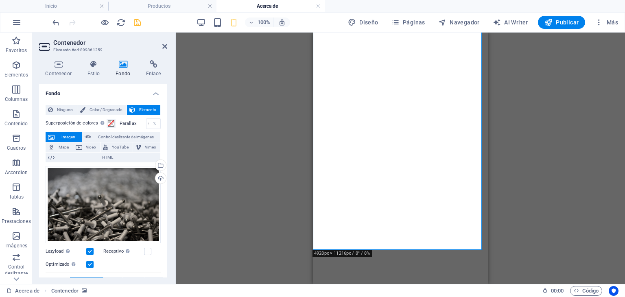
scroll to position [41, 0]
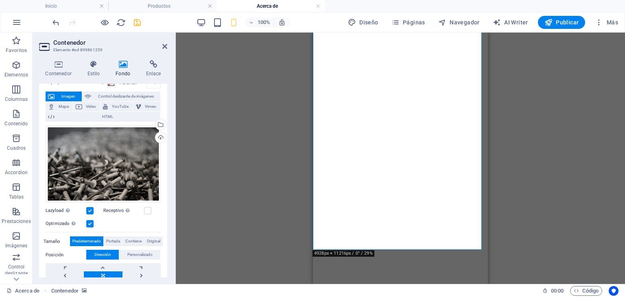
click at [90, 222] on label at bounding box center [89, 223] width 7 height 7
click at [0, 0] on input "Optimizado Las imágenes se comprimen para así mejorar la velocidad de las págin…" at bounding box center [0, 0] width 0 height 0
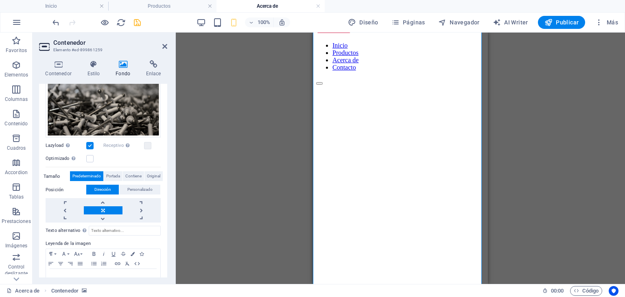
scroll to position [128, 0]
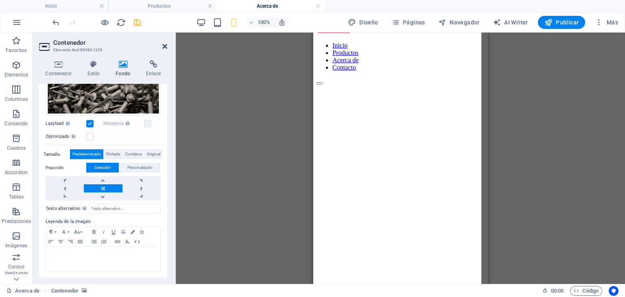
click at [162, 48] on icon at bounding box center [164, 46] width 5 height 7
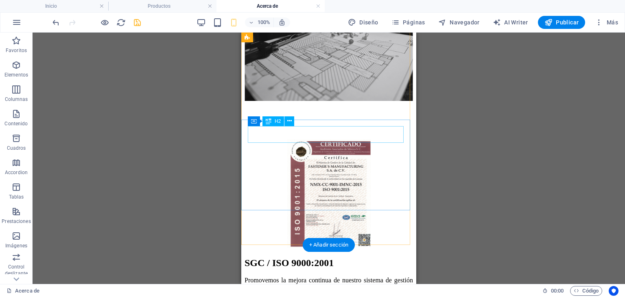
scroll to position [1366, 0]
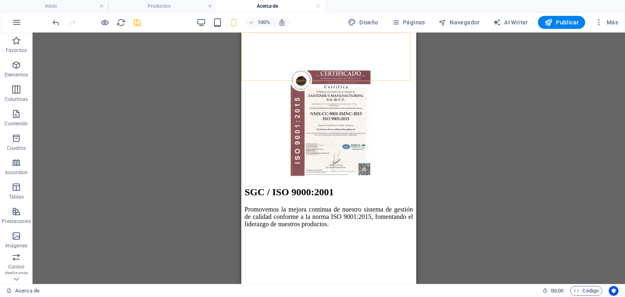
click at [422, 28] on button "Páginas" at bounding box center [408, 22] width 40 height 13
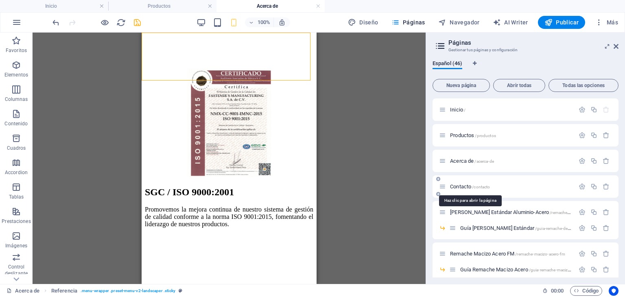
click at [460, 185] on span "Contacto /contacto" at bounding box center [470, 186] width 40 height 6
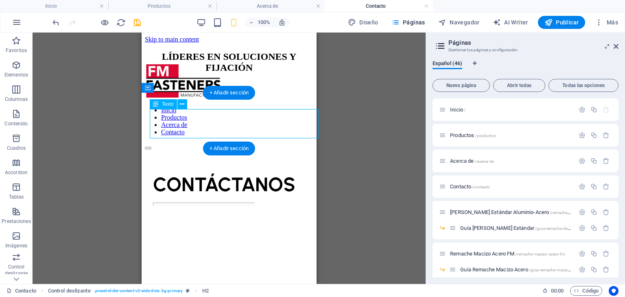
scroll to position [0, 0]
click at [251, 172] on div "CONTÁCTANOS" at bounding box center [237, 184] width 168 height 24
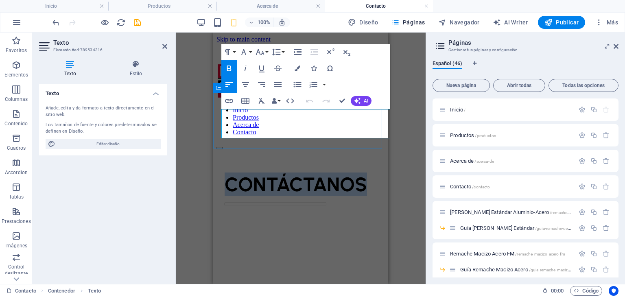
drag, startPoint x: 373, startPoint y: 131, endPoint x: 223, endPoint y: 133, distance: 149.7
click at [225, 172] on p "CONTÁCTANOS" at bounding box center [309, 184] width 168 height 24
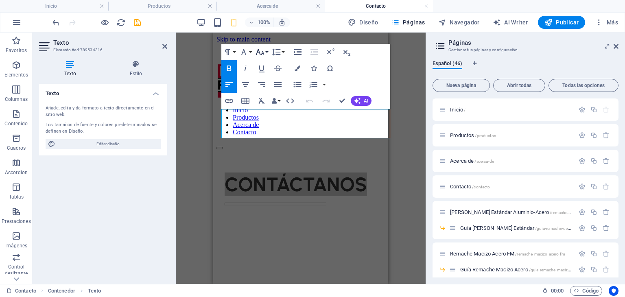
click at [260, 53] on icon "button" at bounding box center [260, 52] width 9 height 6
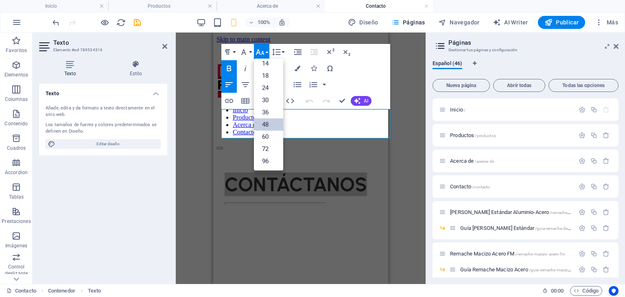
scroll to position [65, 0]
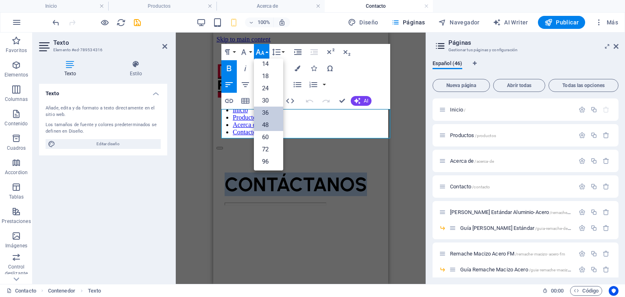
click at [266, 112] on link "36" at bounding box center [268, 113] width 29 height 12
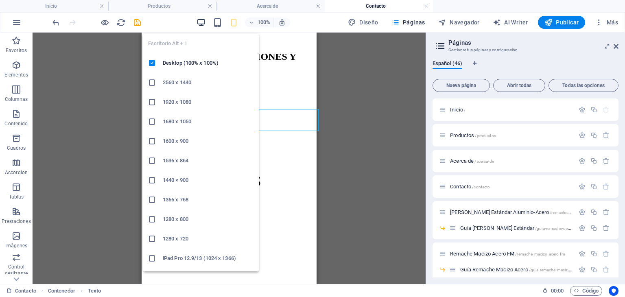
click at [203, 20] on icon "button" at bounding box center [200, 22] width 9 height 9
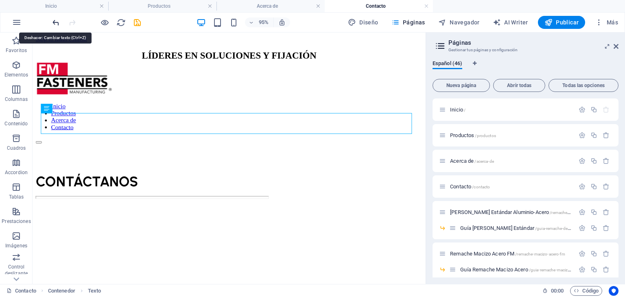
click at [57, 24] on icon "undo" at bounding box center [55, 22] width 9 height 9
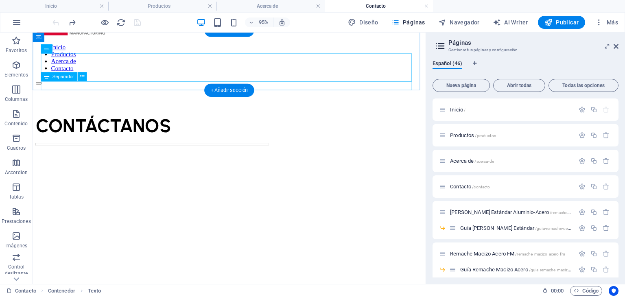
scroll to position [63, 0]
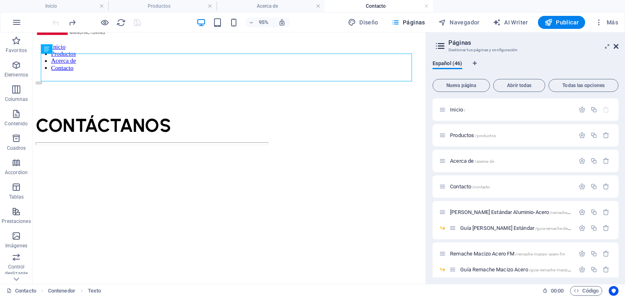
click at [617, 46] on icon at bounding box center [615, 46] width 5 height 7
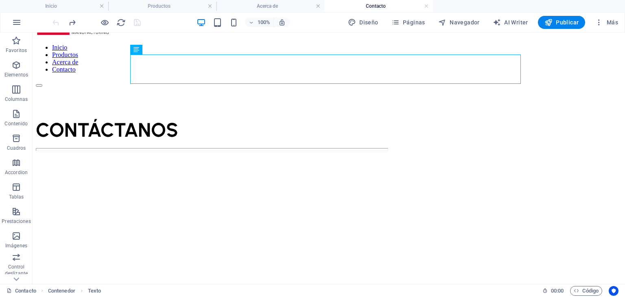
click at [142, 21] on div "100% Diseño Páginas Navegador AI Writer Publicar Más" at bounding box center [336, 22] width 570 height 13
click at [134, 22] on div at bounding box center [96, 22] width 91 height 13
click at [162, 5] on h4 "Productos" at bounding box center [162, 6] width 108 height 9
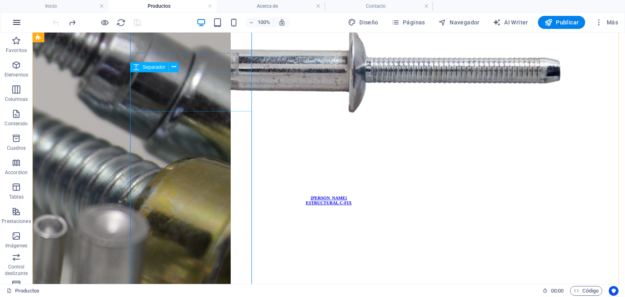
scroll to position [747, 0]
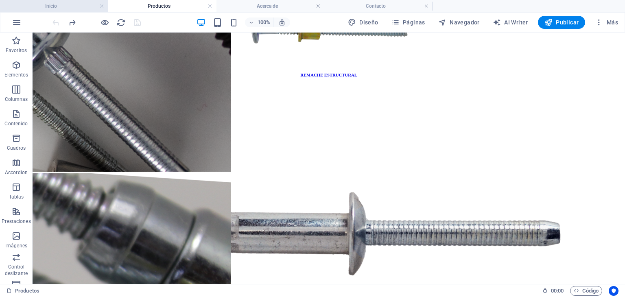
click at [42, 9] on h4 "Inicio" at bounding box center [54, 6] width 108 height 9
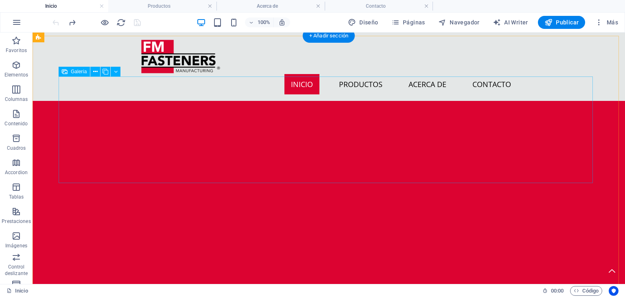
scroll to position [846, 0]
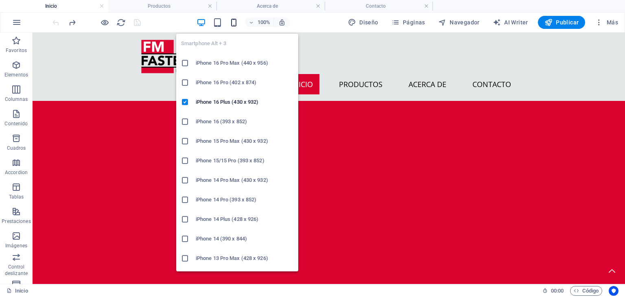
click at [236, 19] on icon "button" at bounding box center [233, 22] width 9 height 9
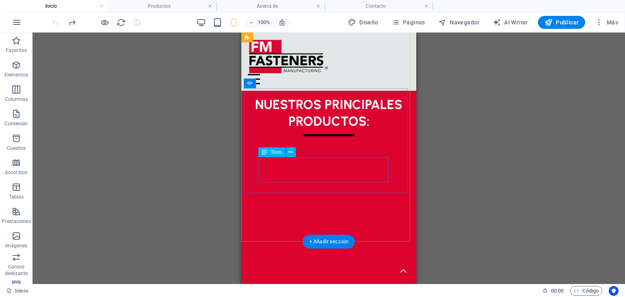
scroll to position [506, 0]
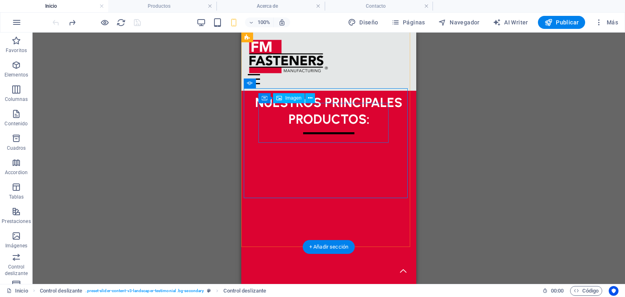
click at [216, 262] on figure "1/6" at bounding box center [157, 282] width 117 height 40
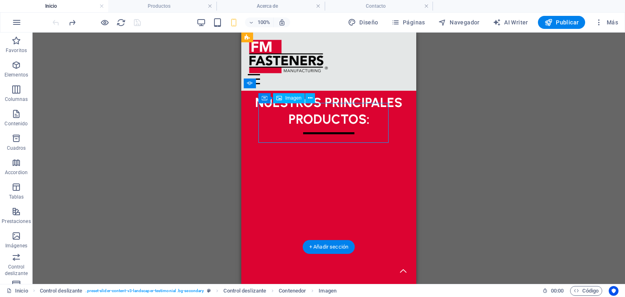
click at [216, 262] on figure "1/6" at bounding box center [157, 282] width 117 height 40
select select "px"
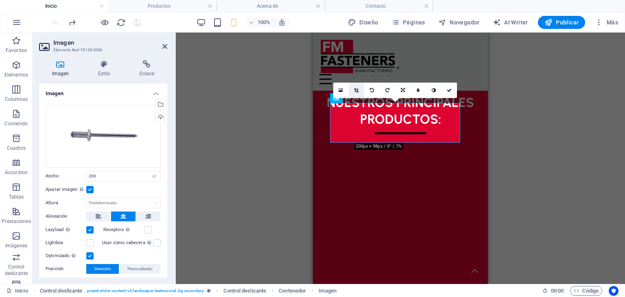
click at [360, 88] on link at bounding box center [356, 90] width 15 height 15
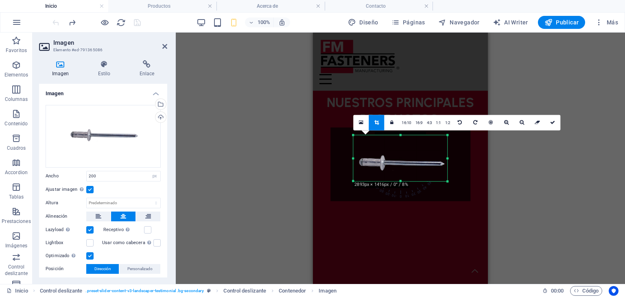
drag, startPoint x: 399, startPoint y: 157, endPoint x: 399, endPoint y: 163, distance: 6.1
click at [399, 163] on div at bounding box center [400, 164] width 140 height 74
click at [558, 125] on link at bounding box center [552, 122] width 15 height 15
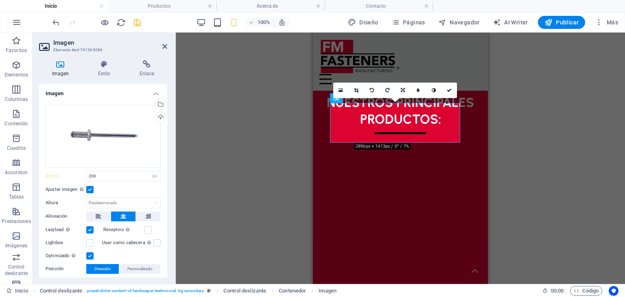
click at [259, 196] on div "H2 Control deslizante Barra de menús Menú Control deslizante de imágenes Contro…" at bounding box center [400, 158] width 449 height 251
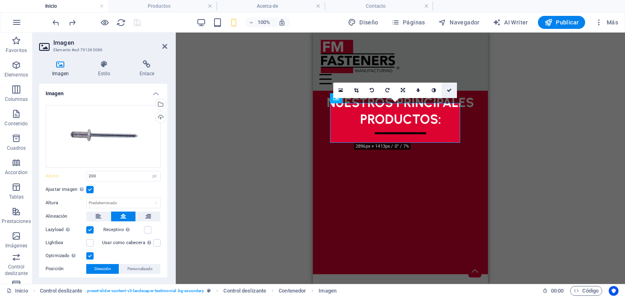
click at [451, 88] on icon at bounding box center [449, 90] width 5 height 5
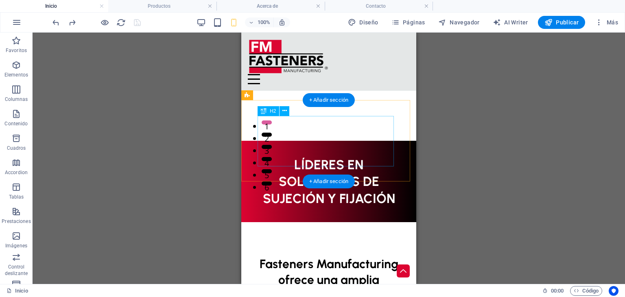
scroll to position [100, 0]
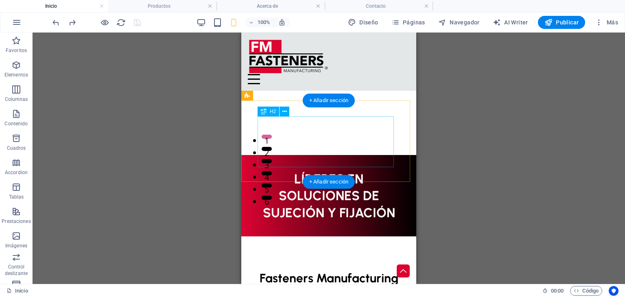
click at [371, 171] on div "LÍDERES EN SOLUCIONES DE SUJECIÓN Y FIJACIÓN" at bounding box center [328, 196] width 142 height 51
select select "px"
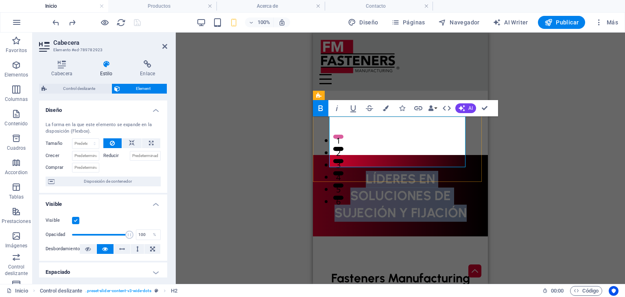
click at [340, 171] on h2 "LÍDERES EN SOLUCIONES DE SUJECIÓN Y FIJACIÓN" at bounding box center [400, 196] width 142 height 51
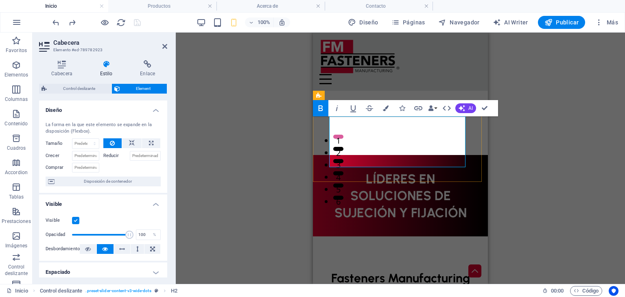
click at [340, 171] on h2 "LÍDERES EN SOLUCIONES DE SUJECIÓN Y FIJACIÓN" at bounding box center [400, 196] width 142 height 51
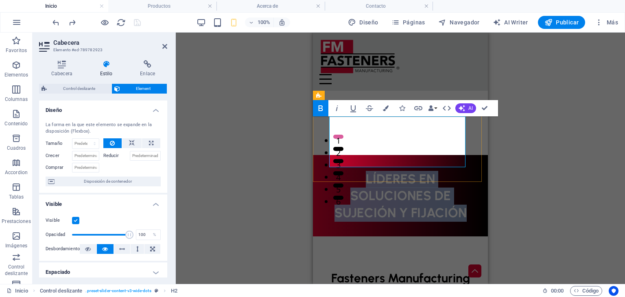
click at [340, 171] on h2 "LÍDERES EN SOLUCIONES DE SUJECIÓN Y FIJACIÓN" at bounding box center [400, 196] width 142 height 51
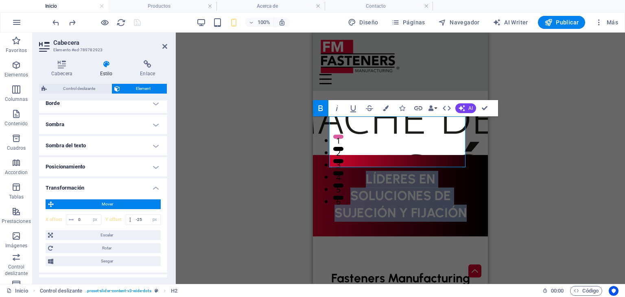
scroll to position [203, 0]
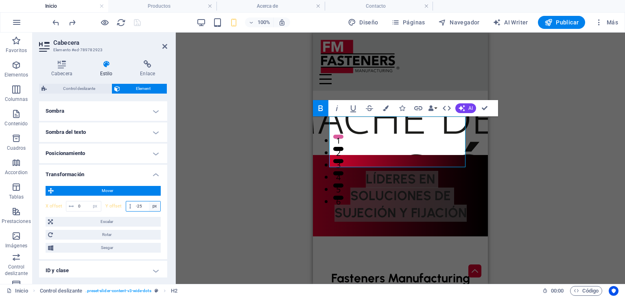
click at [149, 201] on select "px rem % em vh vw" at bounding box center [154, 206] width 11 height 10
click at [140, 203] on input "-25" at bounding box center [147, 206] width 26 height 10
type input "0"
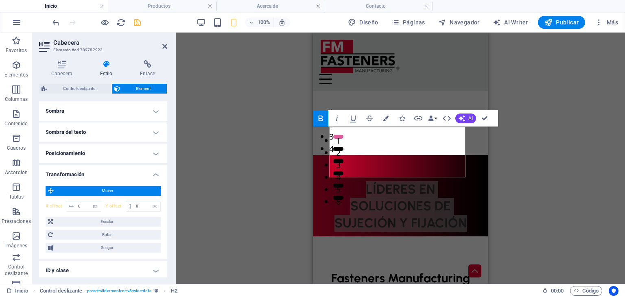
click at [142, 177] on h4 "Transformación" at bounding box center [103, 172] width 128 height 15
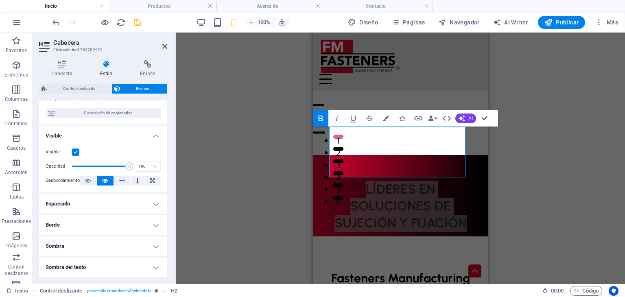
scroll to position [81, 0]
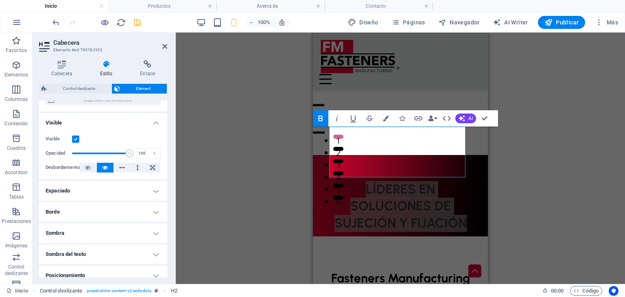
click at [102, 181] on h4 "Espaciado" at bounding box center [103, 191] width 128 height 20
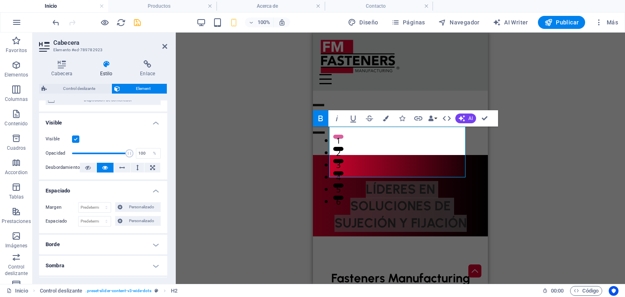
click at [101, 186] on h4 "Espaciado" at bounding box center [103, 188] width 128 height 15
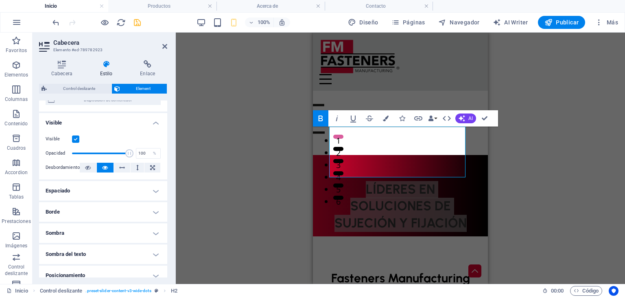
click at [131, 120] on h4 "Visible" at bounding box center [103, 120] width 128 height 15
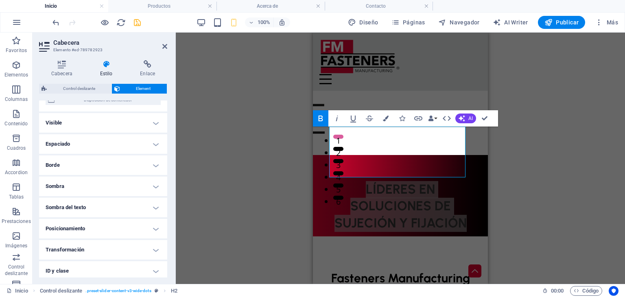
click at [105, 224] on h4 "Posicionamiento" at bounding box center [103, 229] width 128 height 20
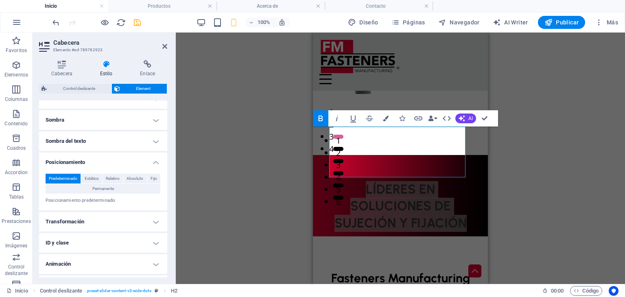
scroll to position [163, 0]
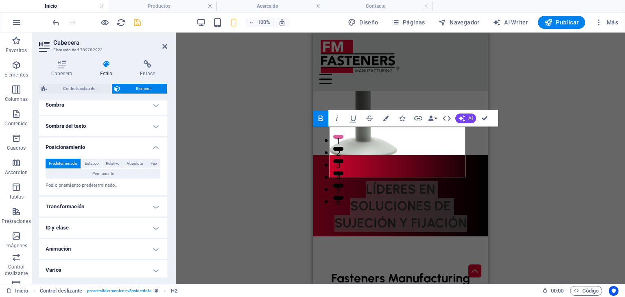
click at [139, 147] on h4 "Posicionamiento" at bounding box center [103, 144] width 128 height 15
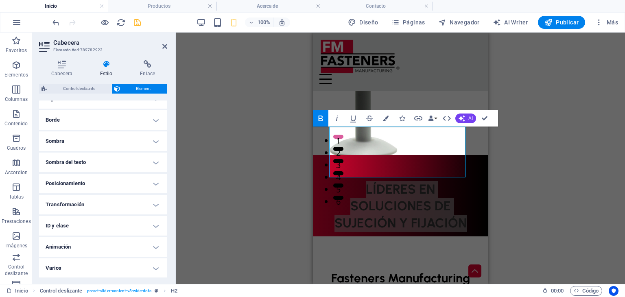
click at [118, 204] on h4 "Transformación" at bounding box center [103, 205] width 128 height 20
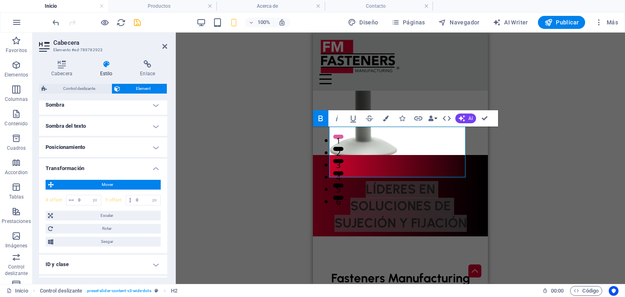
click at [129, 174] on div "Mover X offset 0 px rem % em vh vw Y offset 0 px rem % em vh vw Escalar Zoom 10…" at bounding box center [103, 213] width 128 height 80
click at [135, 170] on h4 "Transformación" at bounding box center [103, 166] width 128 height 15
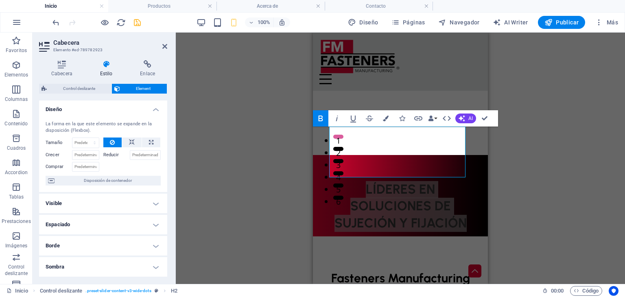
scroll to position [0, 0]
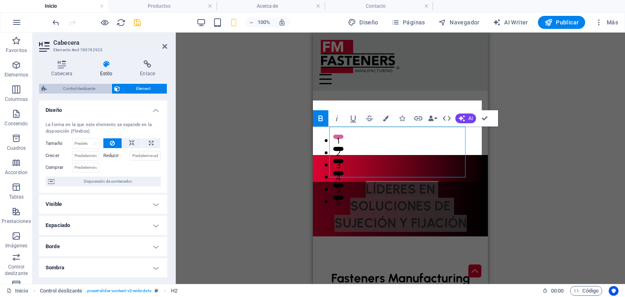
click at [96, 90] on span "Control deslizante" at bounding box center [79, 89] width 60 height 10
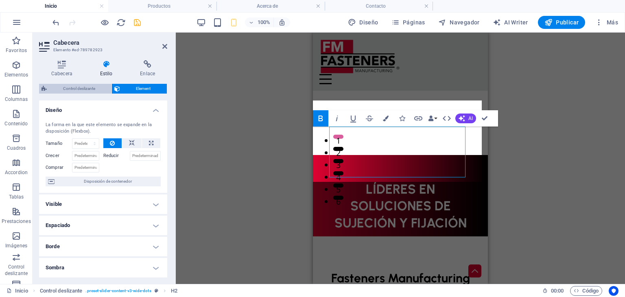
select select "rem"
select select "px"
select select "preset-slider-content-v3-wide-dots"
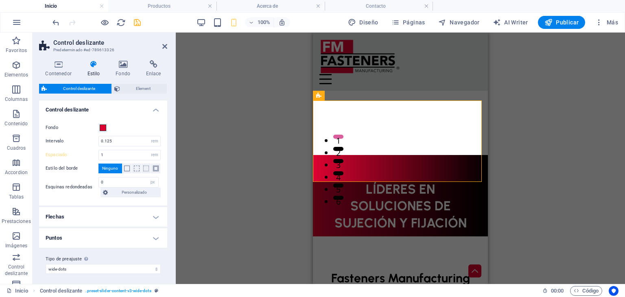
scroll to position [142, 0]
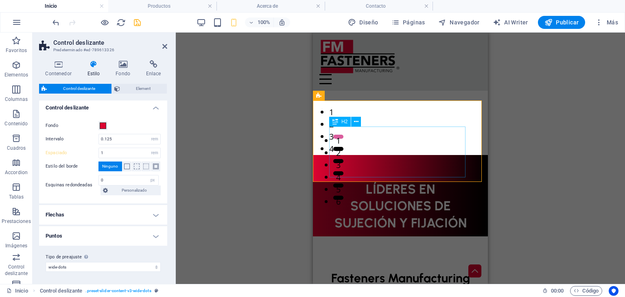
click at [453, 181] on div "LÍDERES EN SOLUCIONES DE SUJECIÓN Y FIJACIÓN" at bounding box center [400, 206] width 142 height 51
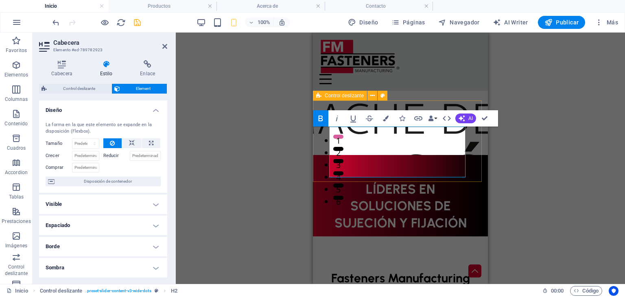
click at [318, 155] on div "LÍDERES EN SOLUCIONES DE SUJECIÓN Y FIJACIÓN" at bounding box center [400, 195] width 175 height 81
click at [314, 155] on div "LÍDERES EN SOLUCIONES DE SUJECIÓN Y FIJACIÓN" at bounding box center [400, 195] width 175 height 81
select select "rem"
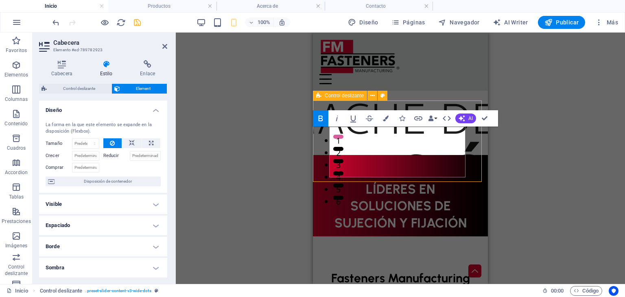
select select "px"
select select "preset-slider-content-v3-wide-dots"
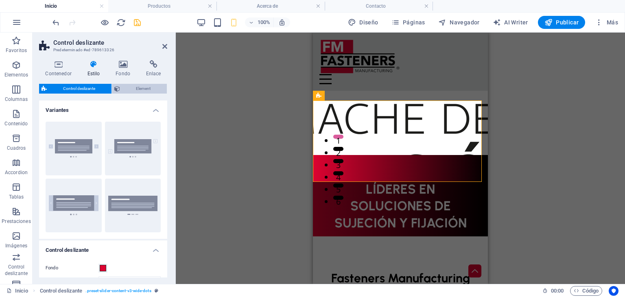
click at [142, 91] on span "Element" at bounding box center [143, 89] width 42 height 10
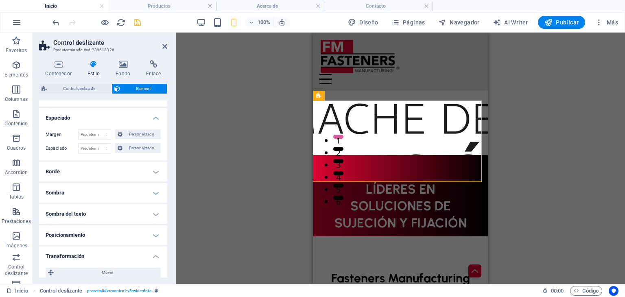
scroll to position [0, 0]
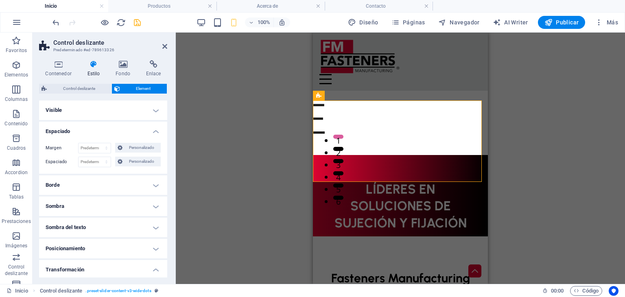
click at [151, 132] on h4 "Espaciado" at bounding box center [103, 129] width 128 height 15
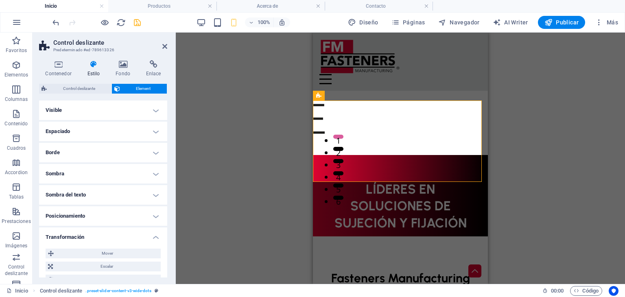
click at [154, 109] on h4 "Visible" at bounding box center [103, 110] width 128 height 20
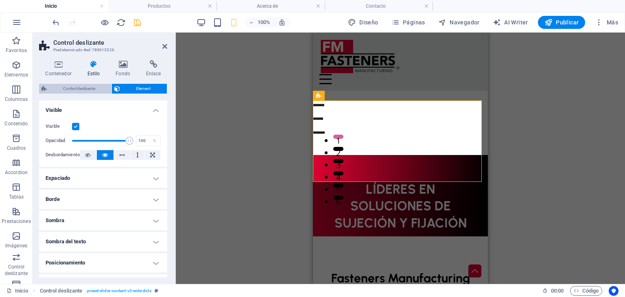
click at [91, 85] on span "Control deslizante" at bounding box center [79, 89] width 60 height 10
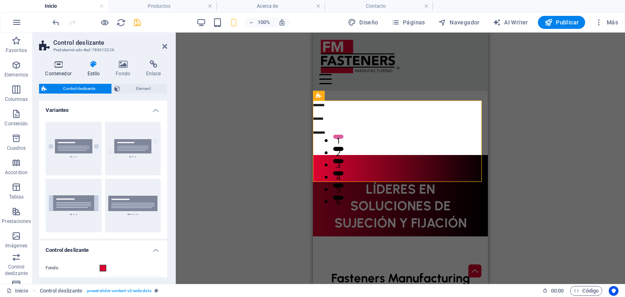
click at [57, 66] on icon at bounding box center [58, 64] width 39 height 8
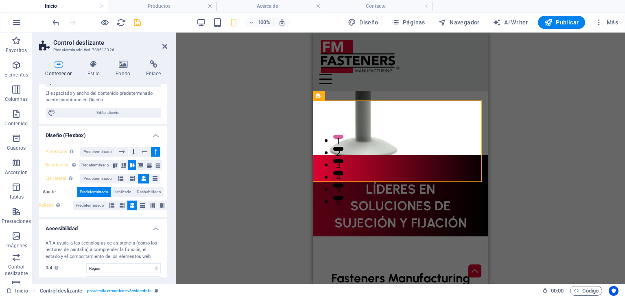
scroll to position [63, 0]
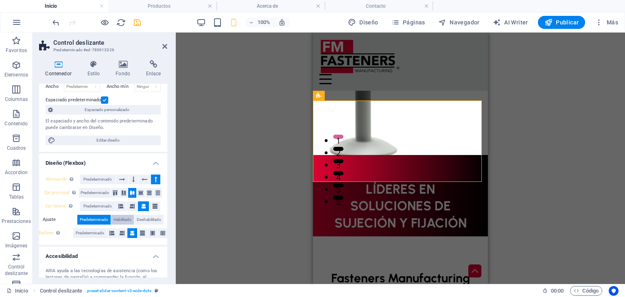
click at [126, 218] on span "Habilitado" at bounding box center [122, 220] width 18 height 10
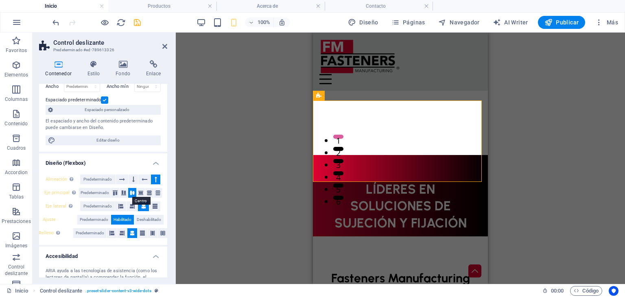
click at [132, 189] on button at bounding box center [132, 193] width 8 height 10
drag, startPoint x: 342, startPoint y: 153, endPoint x: 418, endPoint y: 150, distance: 76.1
click at [415, 181] on div "LÍDERES EN SOLUCIONES DE SUJECIÓN Y FIJACIÓN" at bounding box center [400, 206] width 142 height 51
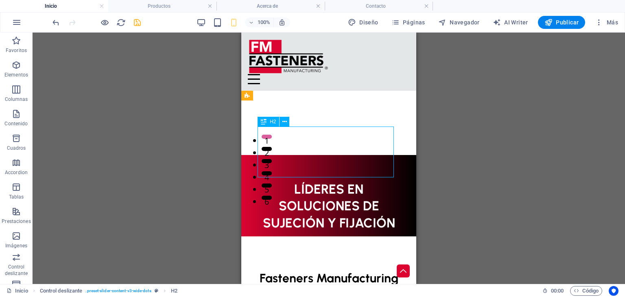
click at [338, 181] on div "LÍDERES EN SOLUCIONES DE SUJECIÓN Y FIJACIÓN" at bounding box center [328, 206] width 142 height 51
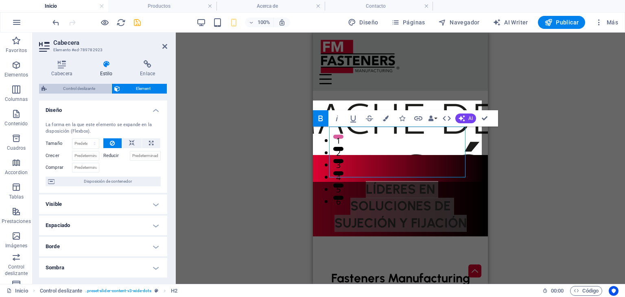
click at [88, 91] on span "Control deslizante" at bounding box center [79, 89] width 60 height 10
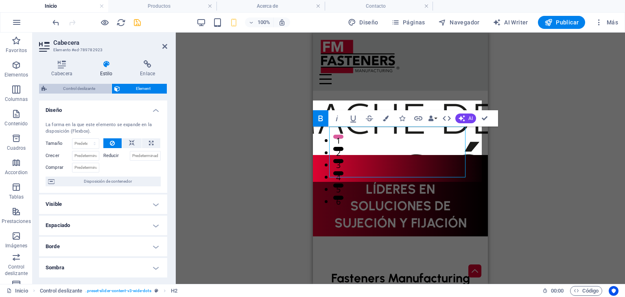
select select "rem"
select select "px"
select select "preset-slider-content-v3-wide-dots"
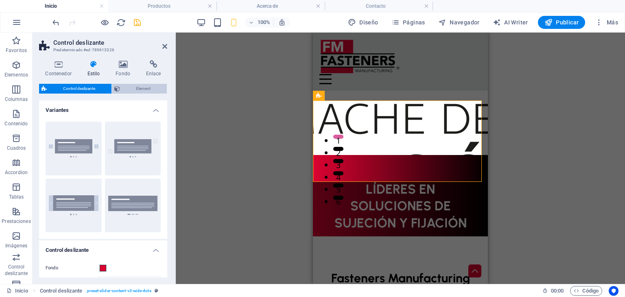
click at [126, 87] on span "Element" at bounding box center [143, 89] width 42 height 10
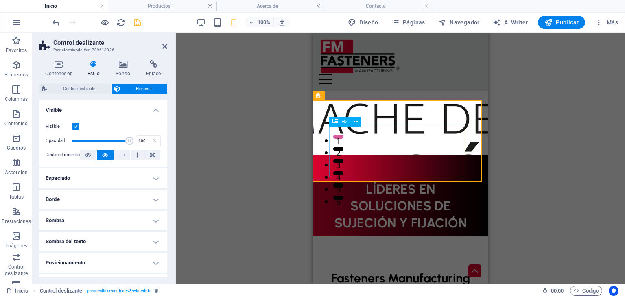
click at [376, 181] on div "LÍDERES EN SOLUCIONES DE SUJECIÓN Y FIJACIÓN" at bounding box center [400, 206] width 142 height 51
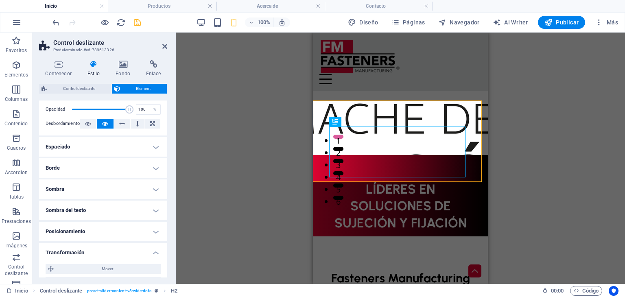
scroll to position [81, 0]
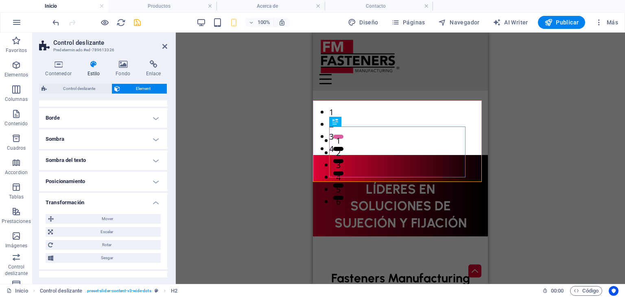
click at [112, 202] on h4 "Transformación" at bounding box center [103, 200] width 128 height 15
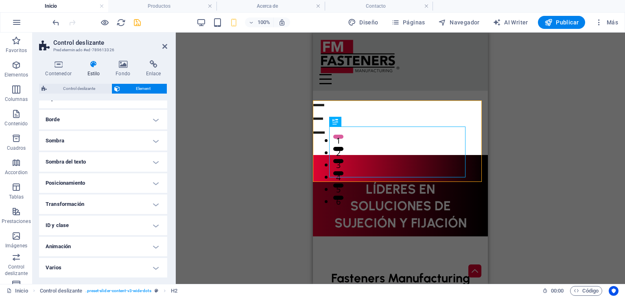
click at [113, 177] on h4 "Posicionamiento" at bounding box center [103, 183] width 128 height 20
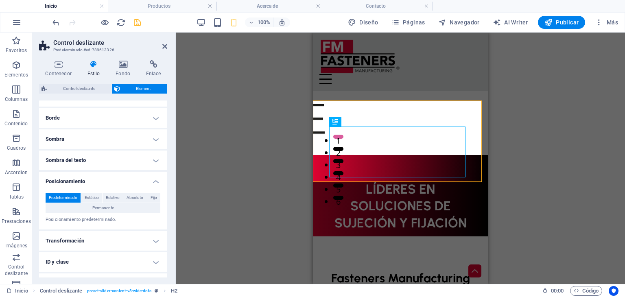
click at [113, 177] on h4 "Posicionamiento" at bounding box center [103, 179] width 128 height 15
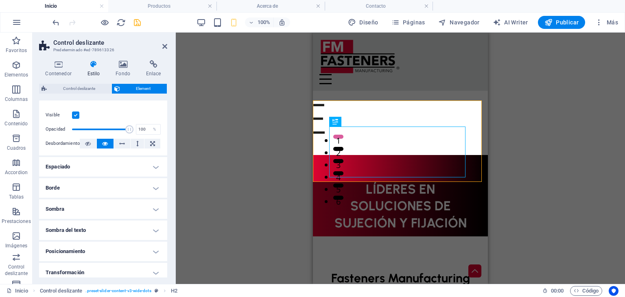
scroll to position [0, 0]
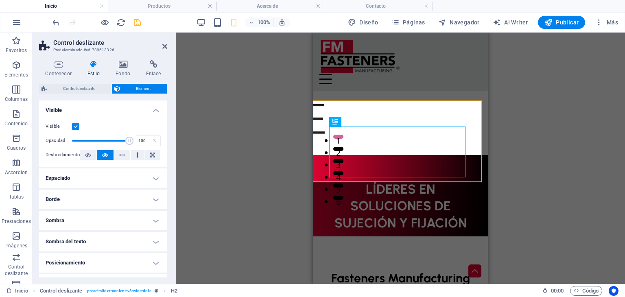
click at [107, 181] on h4 "Espaciado" at bounding box center [103, 178] width 128 height 20
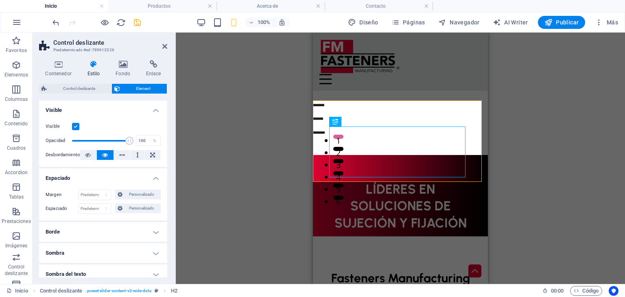
click at [107, 181] on h4 "Espaciado" at bounding box center [103, 175] width 128 height 15
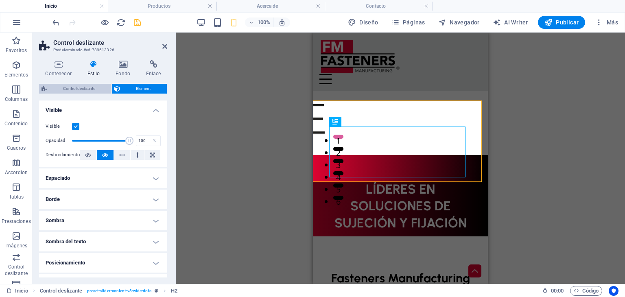
click at [62, 87] on span "Control deslizante" at bounding box center [79, 89] width 60 height 10
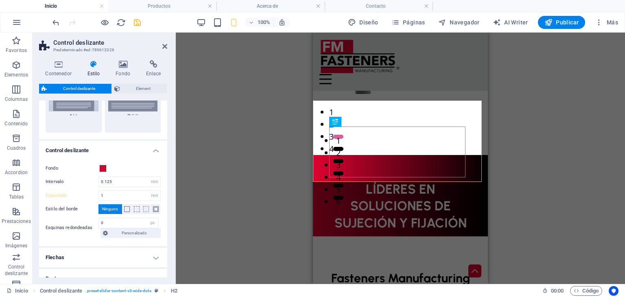
scroll to position [142, 0]
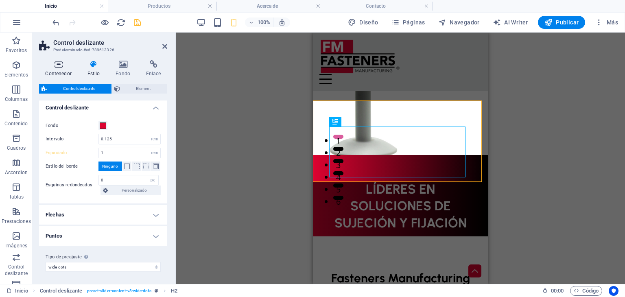
click at [46, 71] on h4 "Contenedor" at bounding box center [60, 68] width 42 height 17
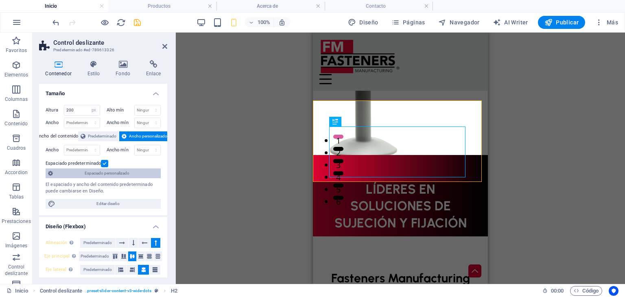
click at [125, 172] on span "Espaciado personalizado" at bounding box center [106, 173] width 103 height 10
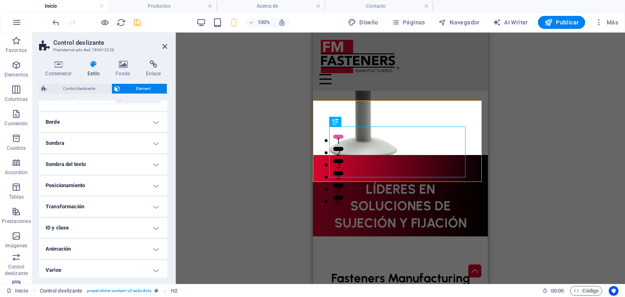
scroll to position [65, 0]
click at [125, 172] on ul "Diseño La forma en la que este elemento se expande en la disposición (Flexbox).…" at bounding box center [103, 156] width 128 height 242
click at [120, 183] on h4 "Posicionamiento" at bounding box center [103, 184] width 128 height 20
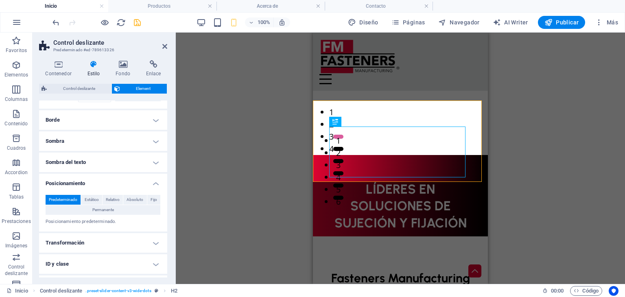
click at [120, 183] on h4 "Posicionamiento" at bounding box center [103, 181] width 128 height 15
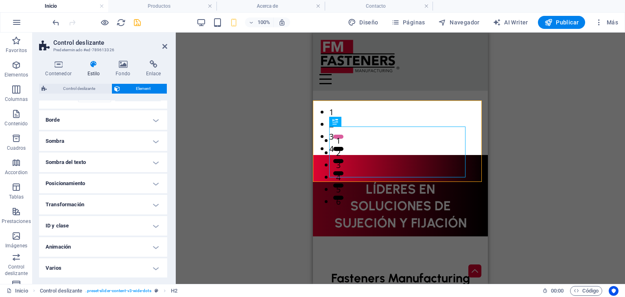
click at [120, 163] on h4 "Sombra del texto" at bounding box center [103, 163] width 128 height 20
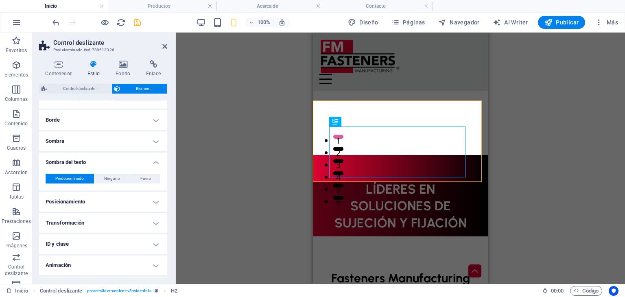
click at [120, 163] on h4 "Sombra del texto" at bounding box center [103, 160] width 128 height 15
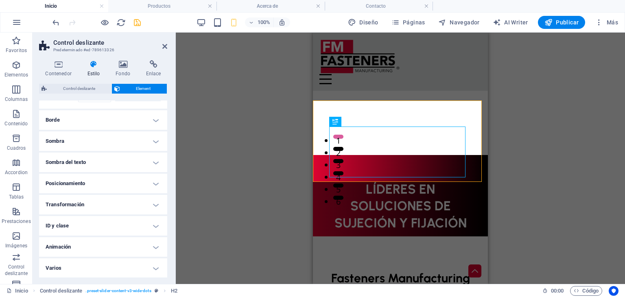
click at [120, 163] on h4 "Sombra del texto" at bounding box center [103, 163] width 128 height 20
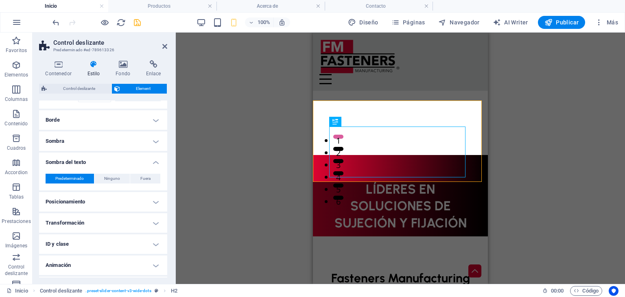
click at [120, 163] on h4 "Sombra del texto" at bounding box center [103, 160] width 128 height 15
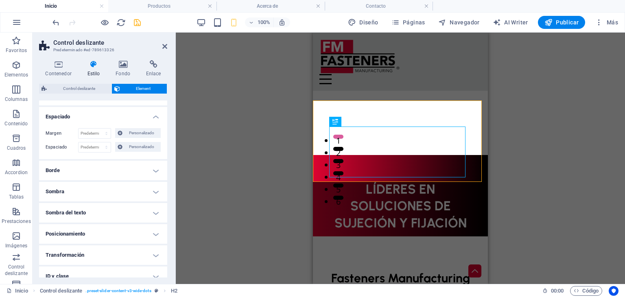
scroll to position [0, 0]
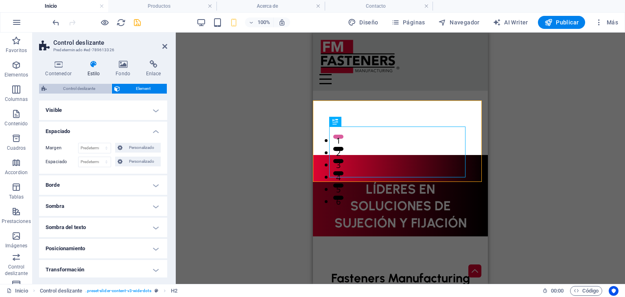
click at [51, 90] on span "Control deslizante" at bounding box center [79, 89] width 60 height 10
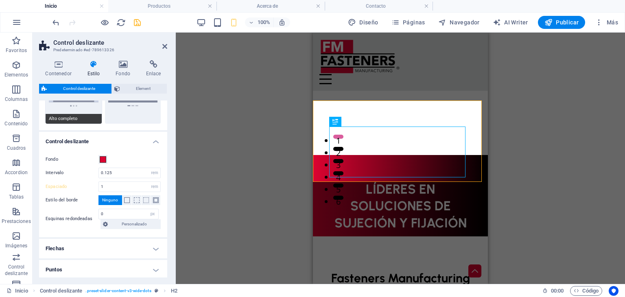
scroll to position [61, 0]
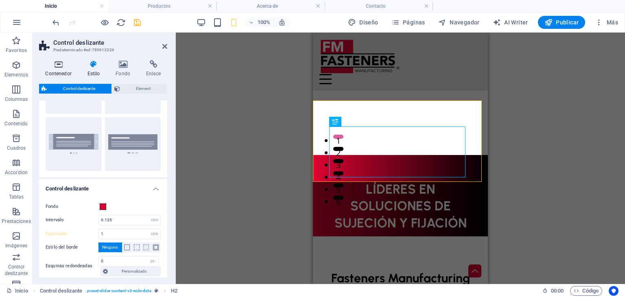
click at [63, 72] on h4 "Contenedor" at bounding box center [60, 68] width 42 height 17
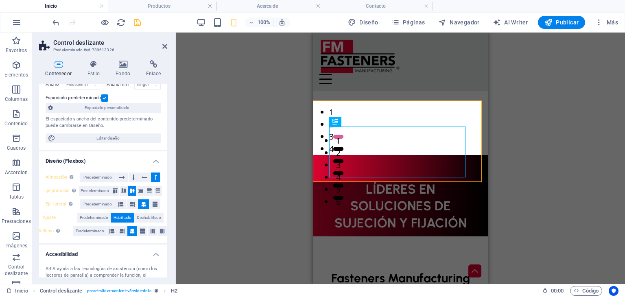
scroll to position [122, 0]
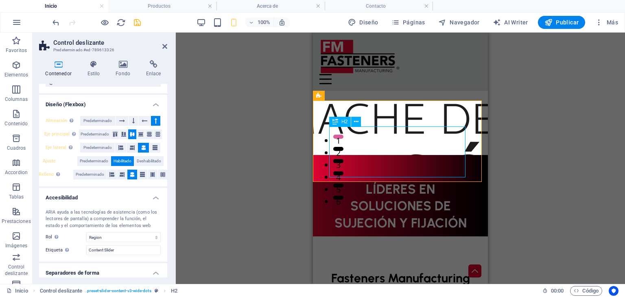
click at [437, 181] on div "LÍDERES EN SOLUCIONES DE SUJECIÓN Y FIJACIÓN" at bounding box center [400, 206] width 142 height 51
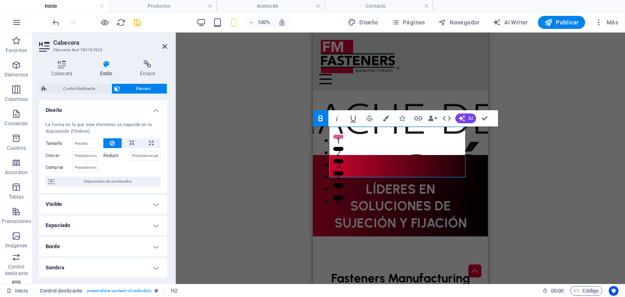
scroll to position [41, 0]
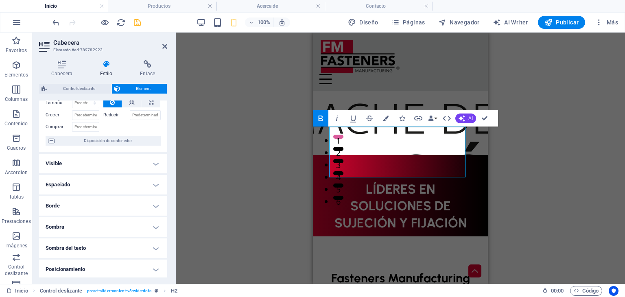
click at [82, 183] on h4 "Espaciado" at bounding box center [103, 185] width 128 height 20
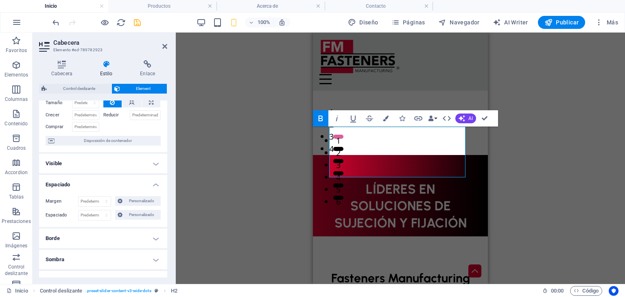
click at [82, 183] on h4 "Espaciado" at bounding box center [103, 182] width 128 height 15
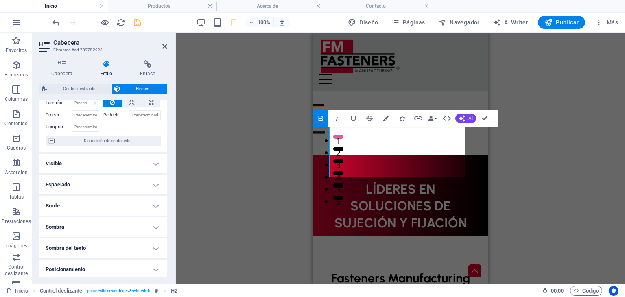
click at [82, 183] on h4 "Espaciado" at bounding box center [103, 185] width 128 height 20
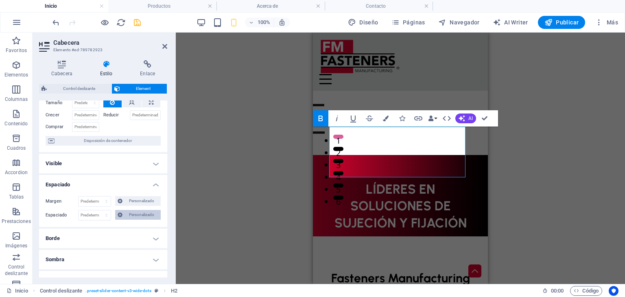
click at [139, 217] on span "Personalizado" at bounding box center [141, 215] width 33 height 10
click at [99, 231] on input "number" at bounding box center [108, 229] width 24 height 10
click at [99, 242] on input "number" at bounding box center [108, 243] width 24 height 10
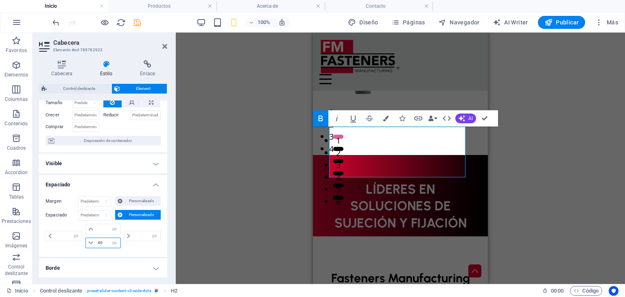
type input "40"
type input "0"
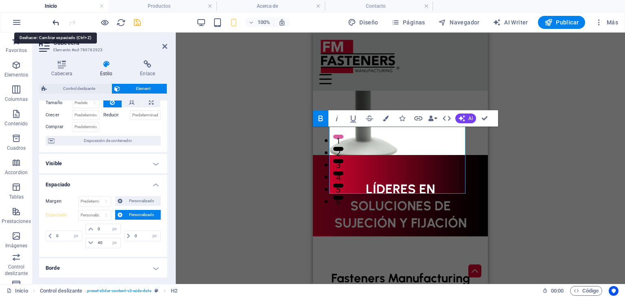
click at [56, 22] on icon "undo" at bounding box center [55, 22] width 9 height 9
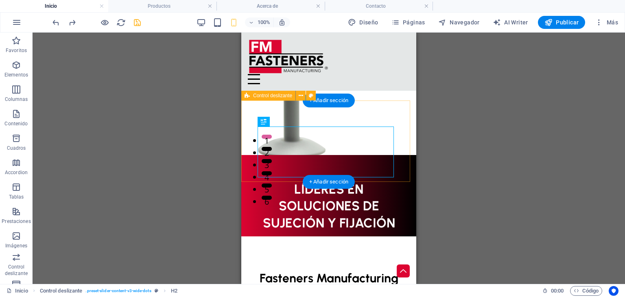
click at [403, 155] on div "LÍDERES EN SOLUCIONES DE SUJECIÓN Y FIJACIÓN" at bounding box center [328, 195] width 175 height 81
select select "px"
select select "region"
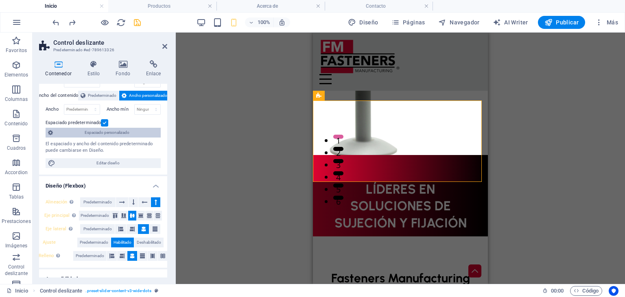
click at [139, 134] on span "Espaciado personalizado" at bounding box center [106, 133] width 103 height 10
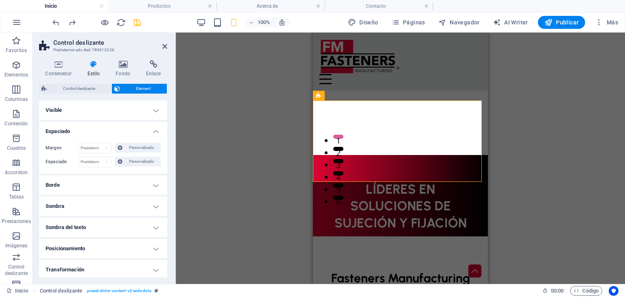
click at [155, 106] on h4 "Visible" at bounding box center [103, 110] width 128 height 20
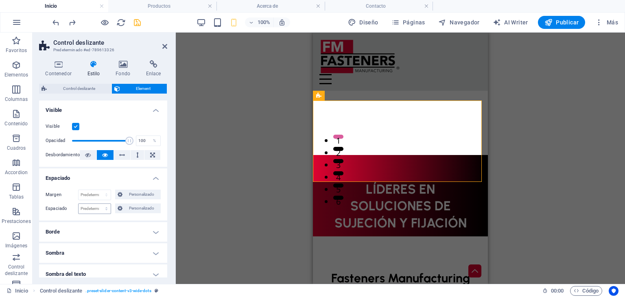
scroll to position [81, 0]
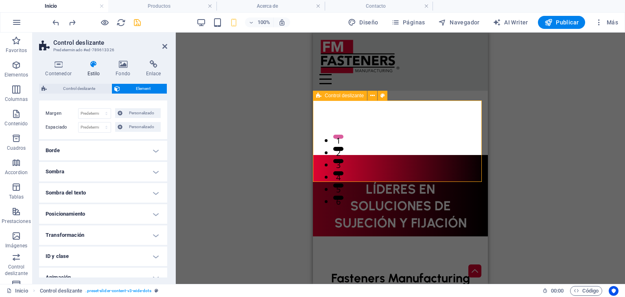
click at [317, 155] on div "LÍDERES EN SOLUCIONES DE SUJECIÓN Y FIJACIÓN" at bounding box center [400, 195] width 175 height 81
click at [67, 73] on h4 "Contenedor" at bounding box center [60, 68] width 42 height 17
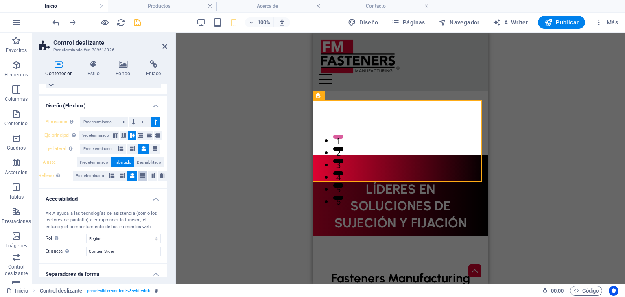
scroll to position [122, 0]
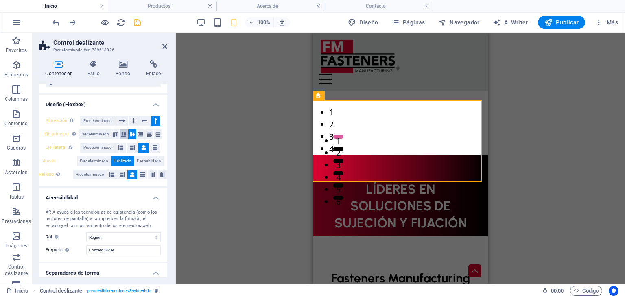
click at [122, 135] on icon at bounding box center [124, 134] width 10 height 5
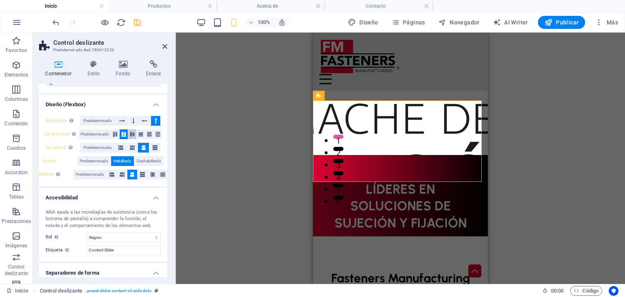
click at [127, 132] on icon at bounding box center [132, 134] width 10 height 5
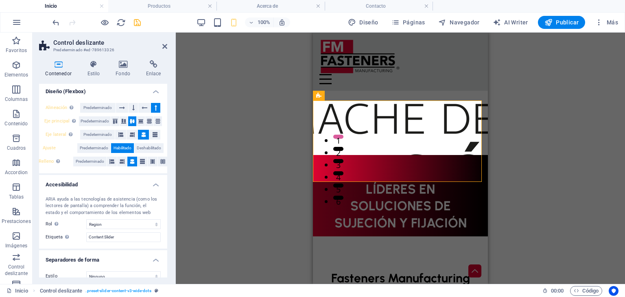
scroll to position [145, 0]
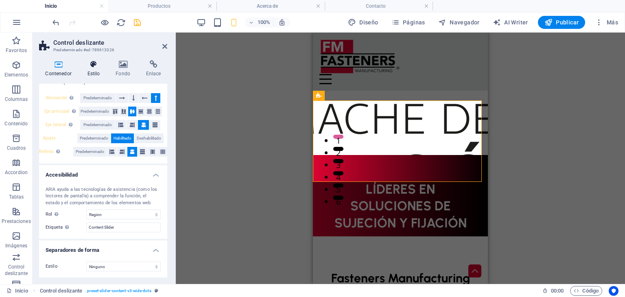
click at [92, 65] on icon at bounding box center [93, 64] width 25 height 8
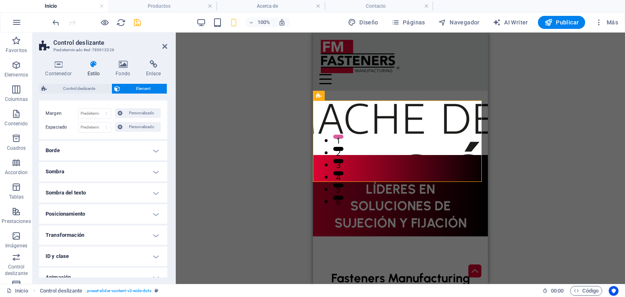
click at [87, 203] on ul "Diseño La forma en la que este elemento se expande en la disposición (Flexbox).…" at bounding box center [103, 163] width 128 height 289
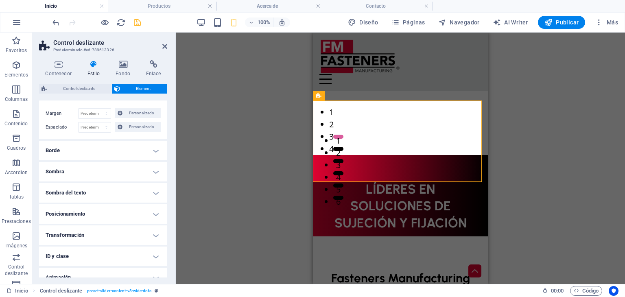
click at [79, 216] on h4 "Posicionamiento" at bounding box center [103, 214] width 128 height 20
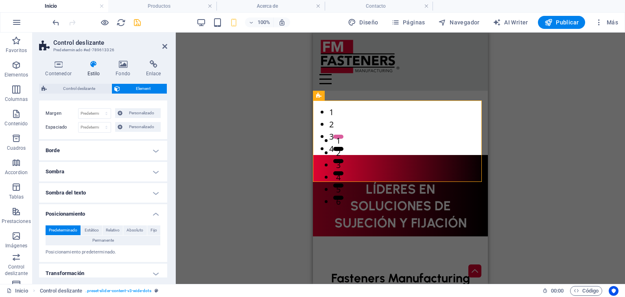
click at [80, 212] on h4 "Posicionamiento" at bounding box center [103, 211] width 128 height 15
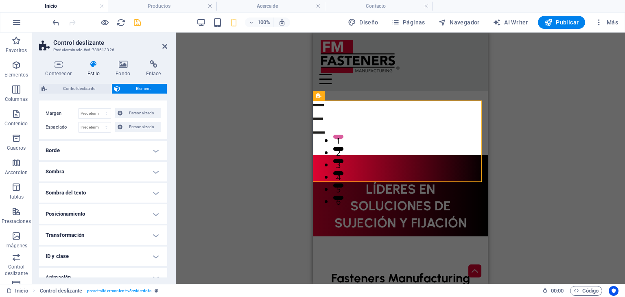
click at [78, 240] on h4 "Transformación" at bounding box center [103, 235] width 128 height 20
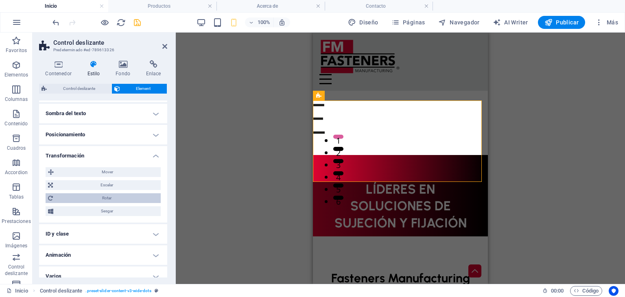
scroll to position [163, 0]
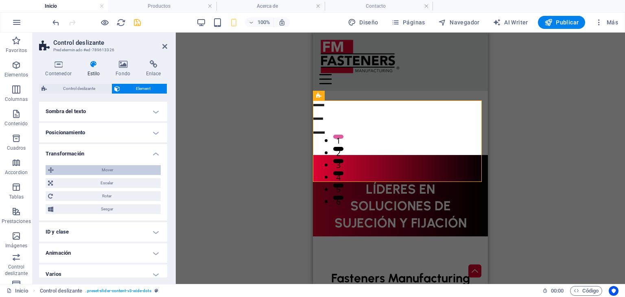
click at [134, 170] on span "Mover" at bounding box center [107, 170] width 102 height 10
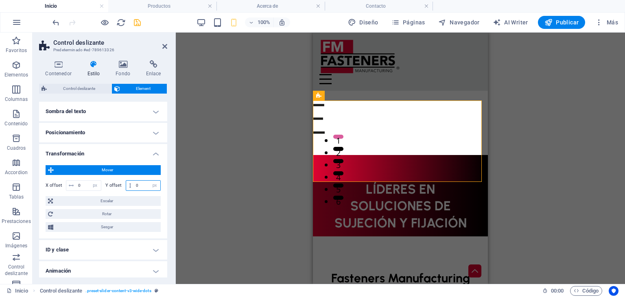
click at [140, 184] on input "0" at bounding box center [147, 186] width 26 height 10
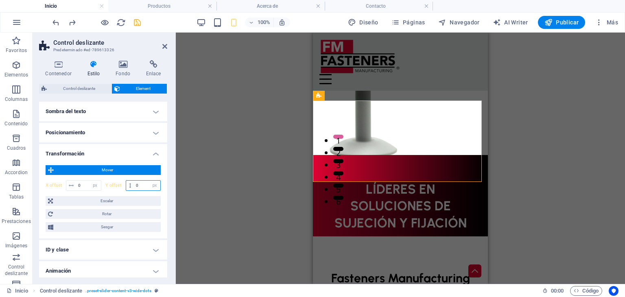
click at [140, 184] on input "0" at bounding box center [147, 186] width 26 height 10
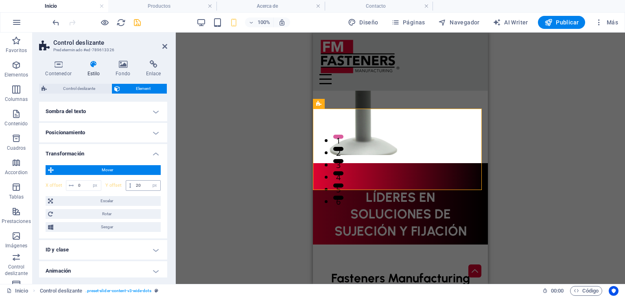
type input "0"
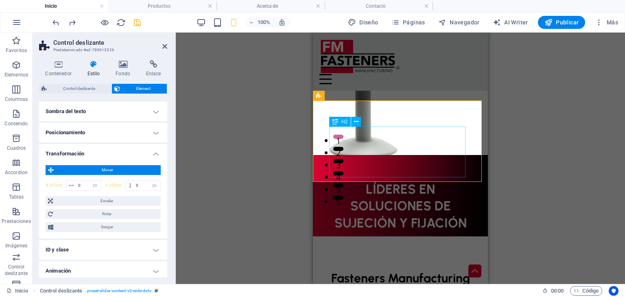
click at [339, 181] on div "LÍDERES EN SOLUCIONES DE SUJECIÓN Y FIJACIÓN" at bounding box center [400, 206] width 142 height 51
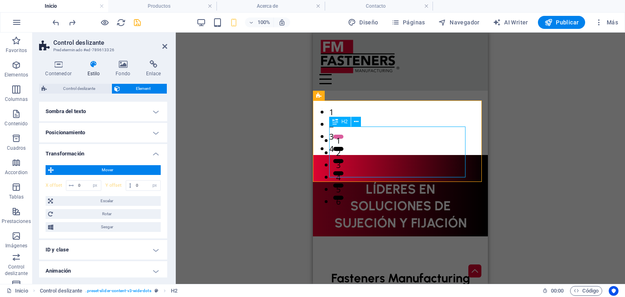
click at [342, 181] on div "LÍDERES EN SOLUCIONES DE SUJECIÓN Y FIJACIÓN" at bounding box center [400, 206] width 142 height 51
select select "px"
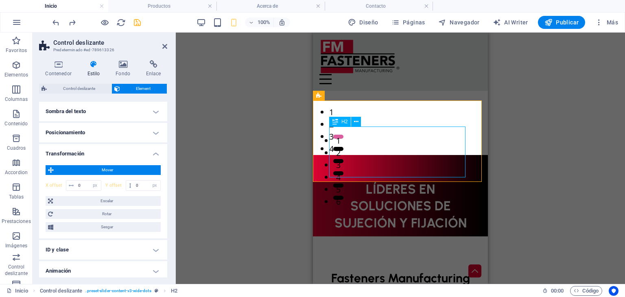
select select "px"
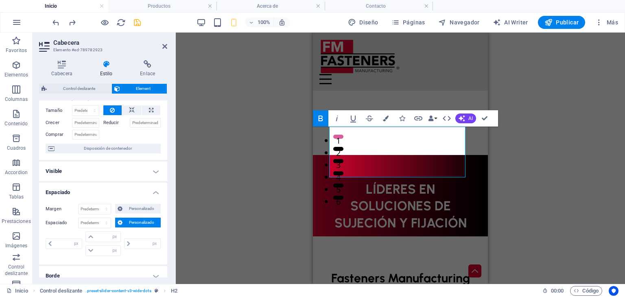
scroll to position [81, 0]
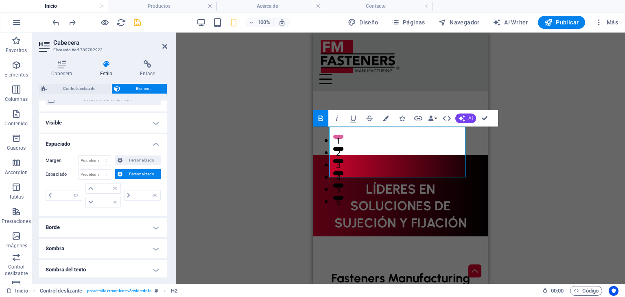
click at [146, 144] on h4 "Espaciado" at bounding box center [103, 141] width 128 height 15
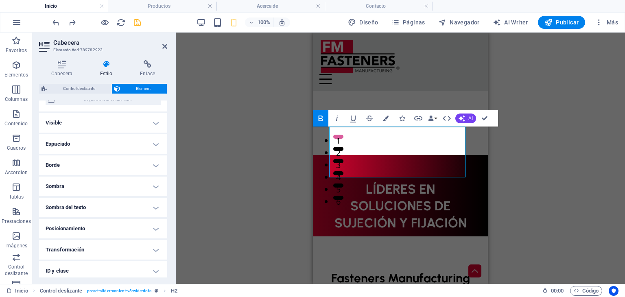
click at [107, 246] on h4 "Transformación" at bounding box center [103, 250] width 128 height 20
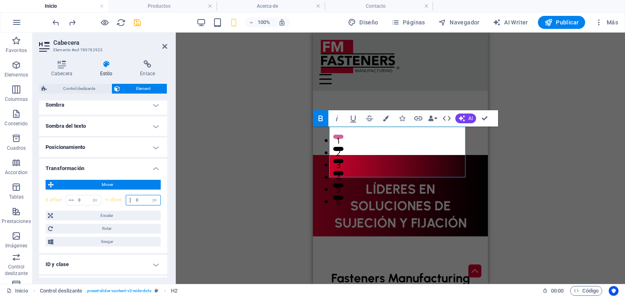
click at [137, 197] on input "0" at bounding box center [147, 200] width 26 height 10
type input "10"
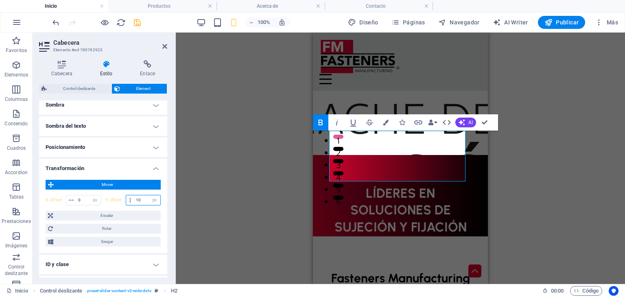
click at [137, 197] on input "10" at bounding box center [147, 200] width 26 height 10
type input "-20"
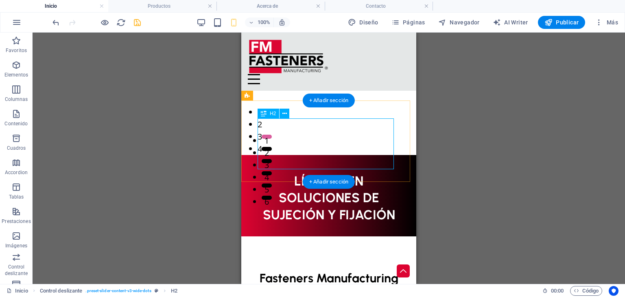
click at [263, 173] on div "LÍDERES EN SOLUCIONES DE SUJECIÓN Y FIJACIÓN" at bounding box center [328, 198] width 142 height 51
select select "px"
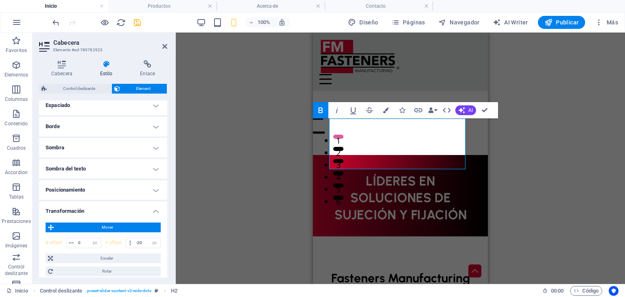
scroll to position [122, 0]
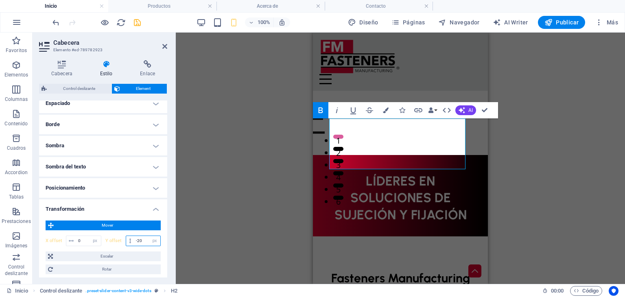
click at [140, 238] on input "-20" at bounding box center [147, 241] width 26 height 10
type input "-25"
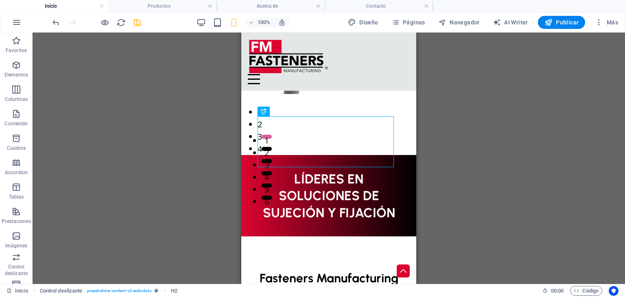
click at [138, 21] on icon "save" at bounding box center [137, 22] width 9 height 9
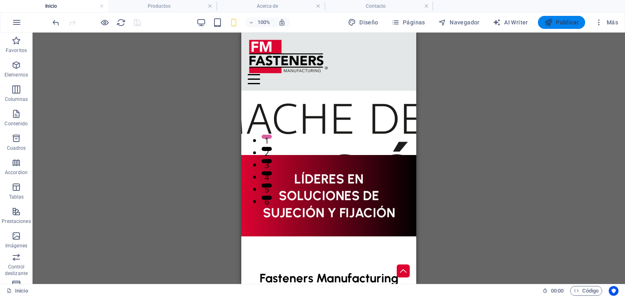
click at [566, 22] on span "Publicar" at bounding box center [561, 22] width 35 height 8
